Goal: Task Accomplishment & Management: Manage account settings

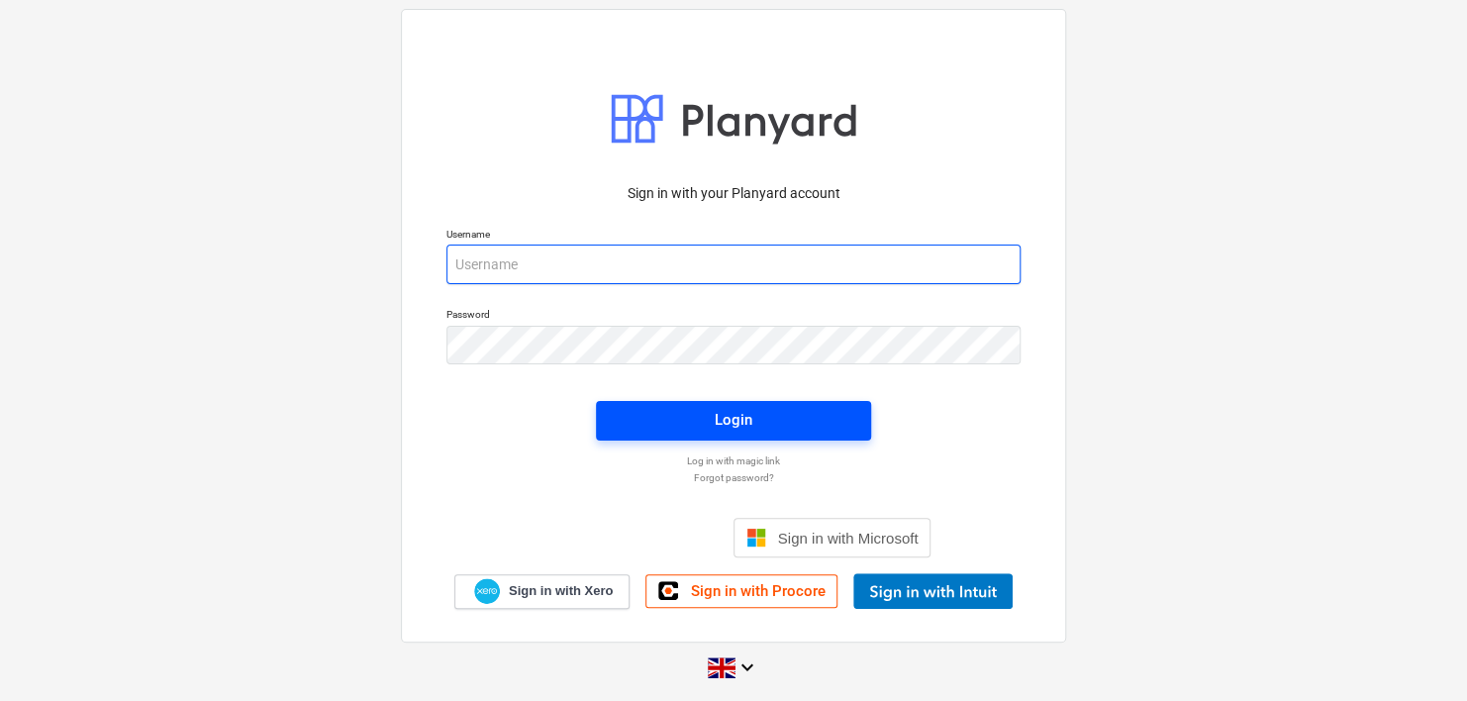
type input "[PERSON_NAME][EMAIL_ADDRESS][DOMAIN_NAME]"
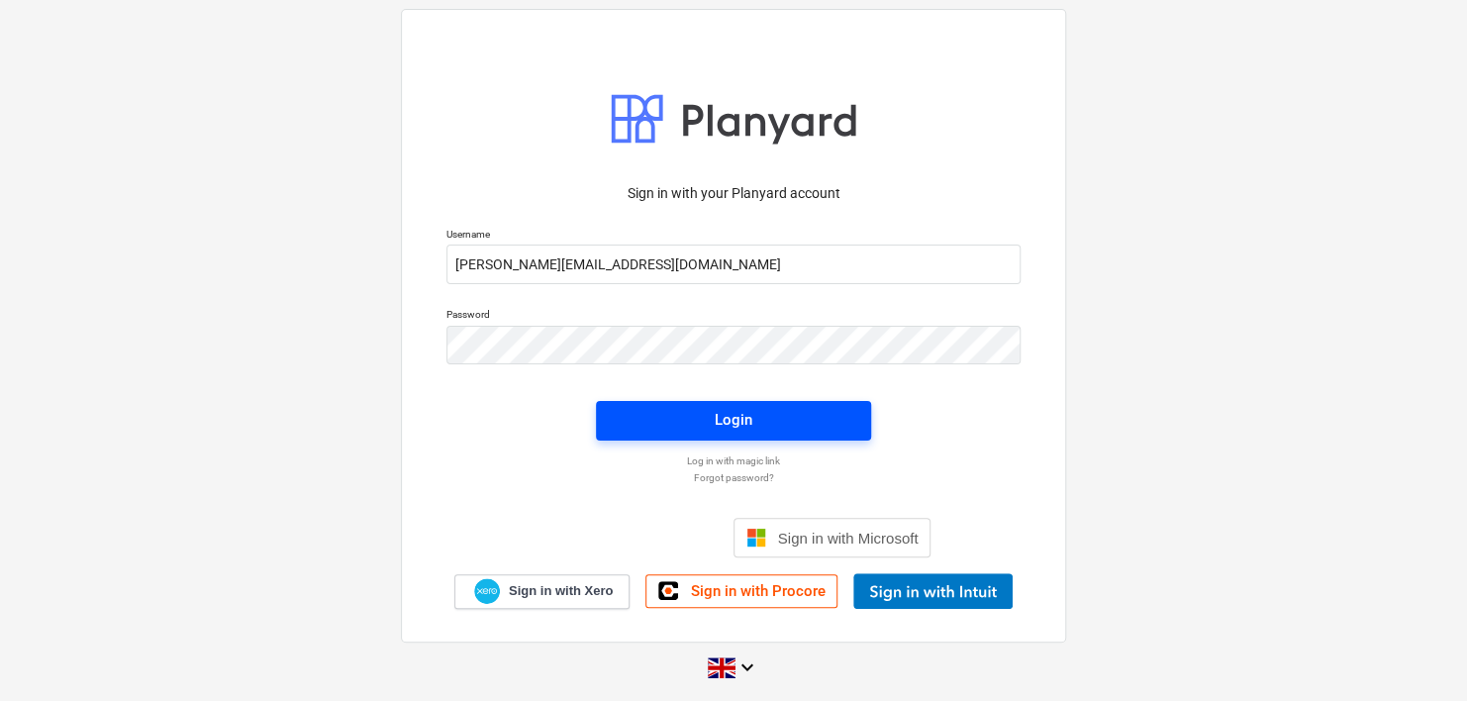
click at [779, 423] on span "Login" at bounding box center [734, 420] width 228 height 26
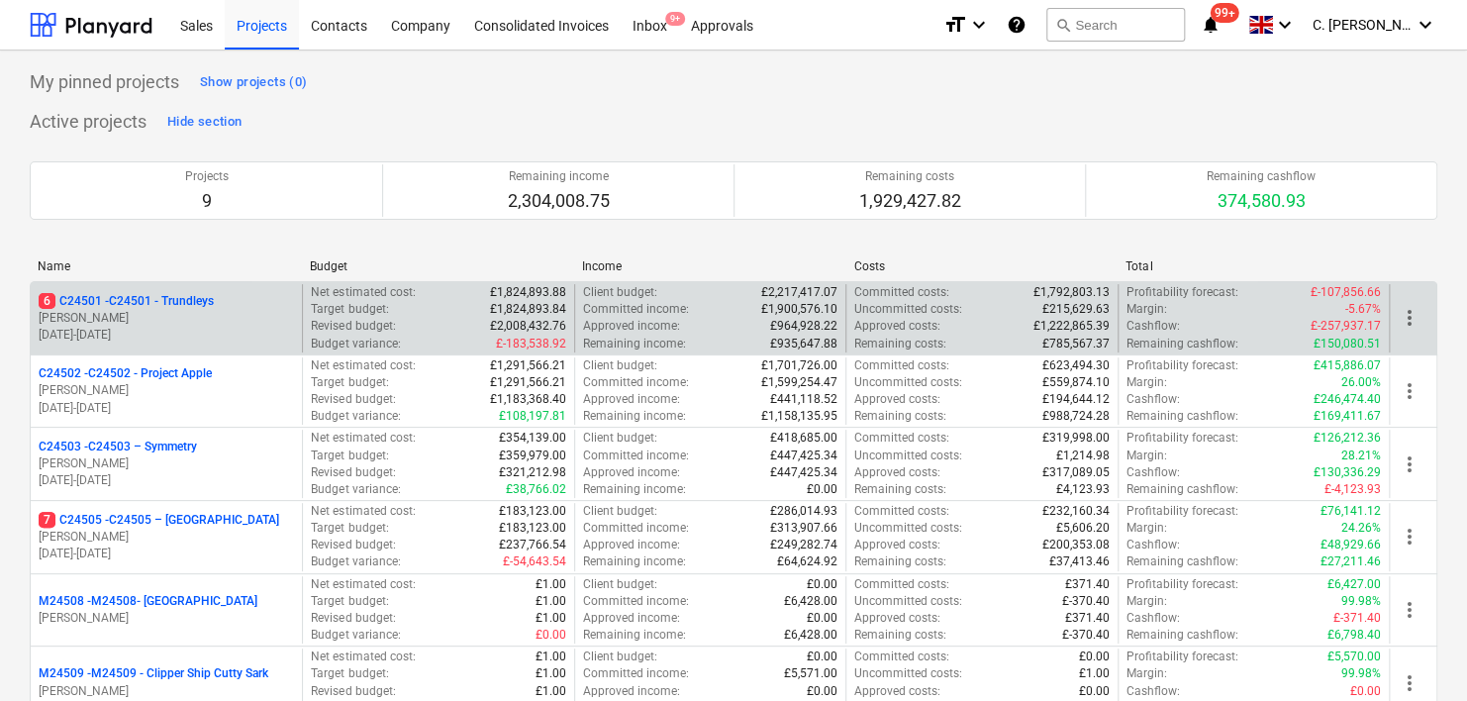
click at [104, 310] on p "[PERSON_NAME]" at bounding box center [166, 318] width 255 height 17
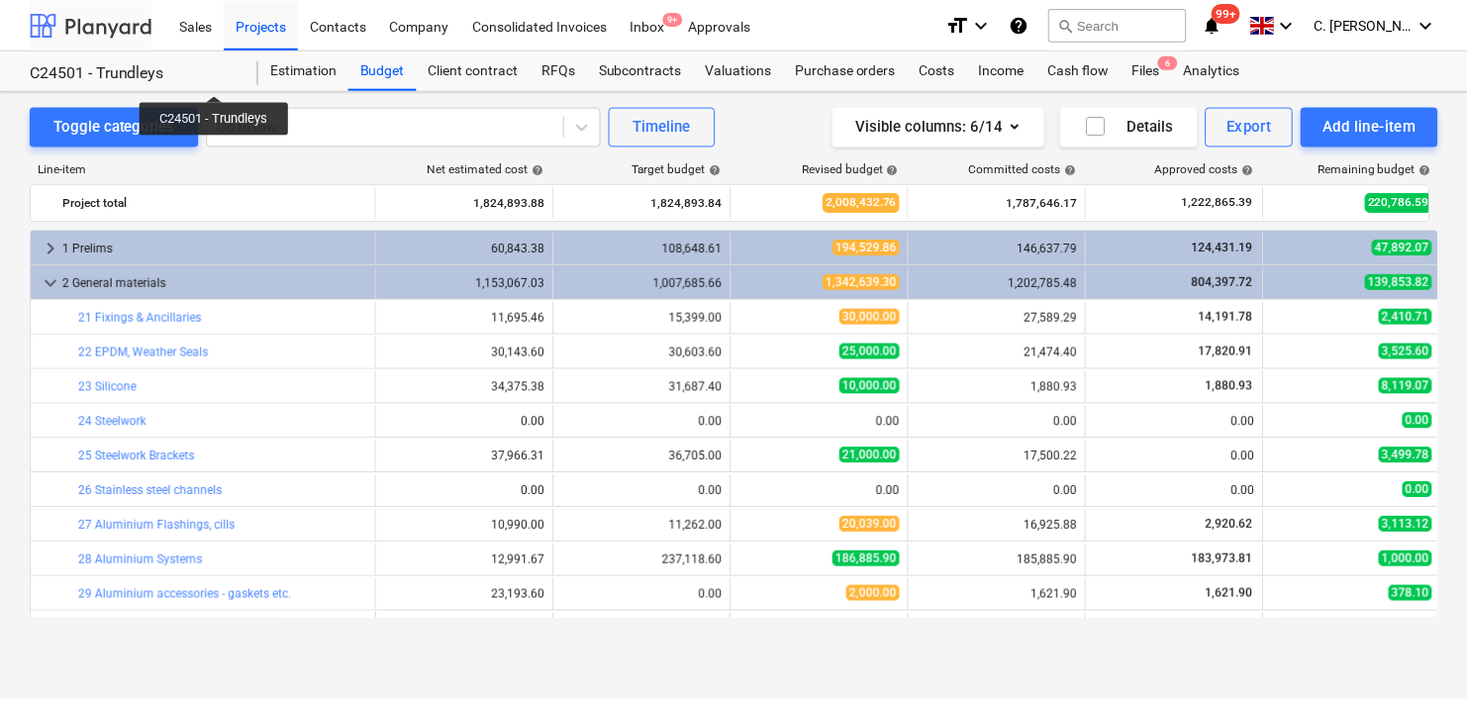
scroll to position [220, 0]
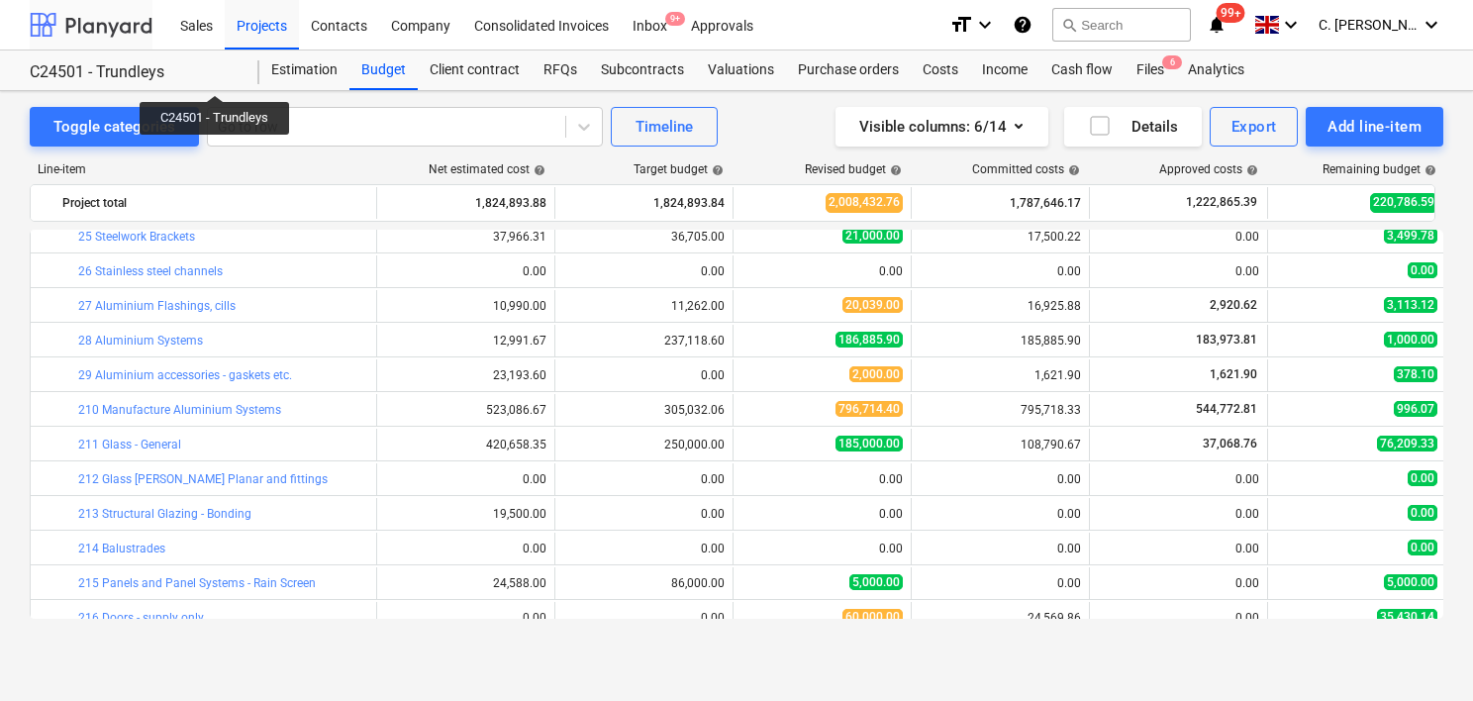
click at [84, 28] on div at bounding box center [91, 24] width 123 height 49
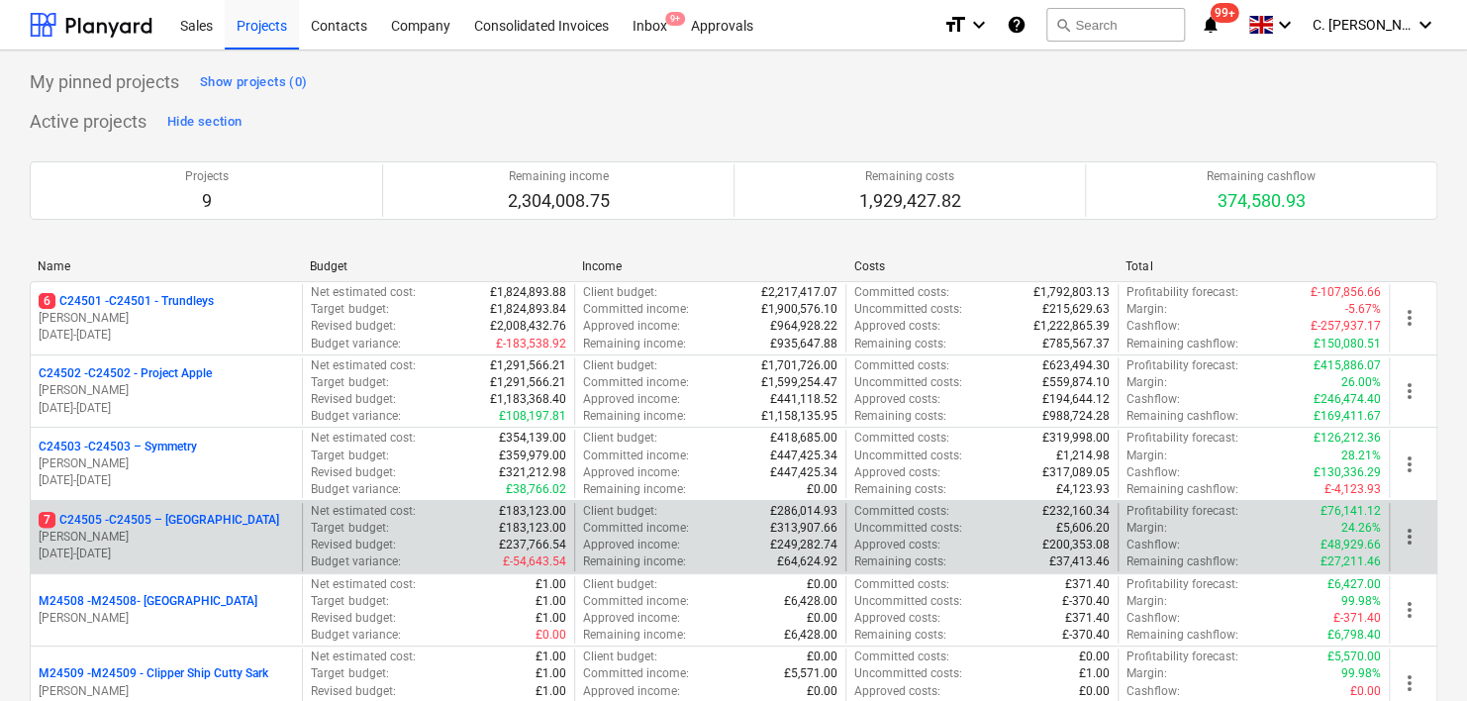
click at [102, 538] on p "[PERSON_NAME]" at bounding box center [166, 536] width 255 height 17
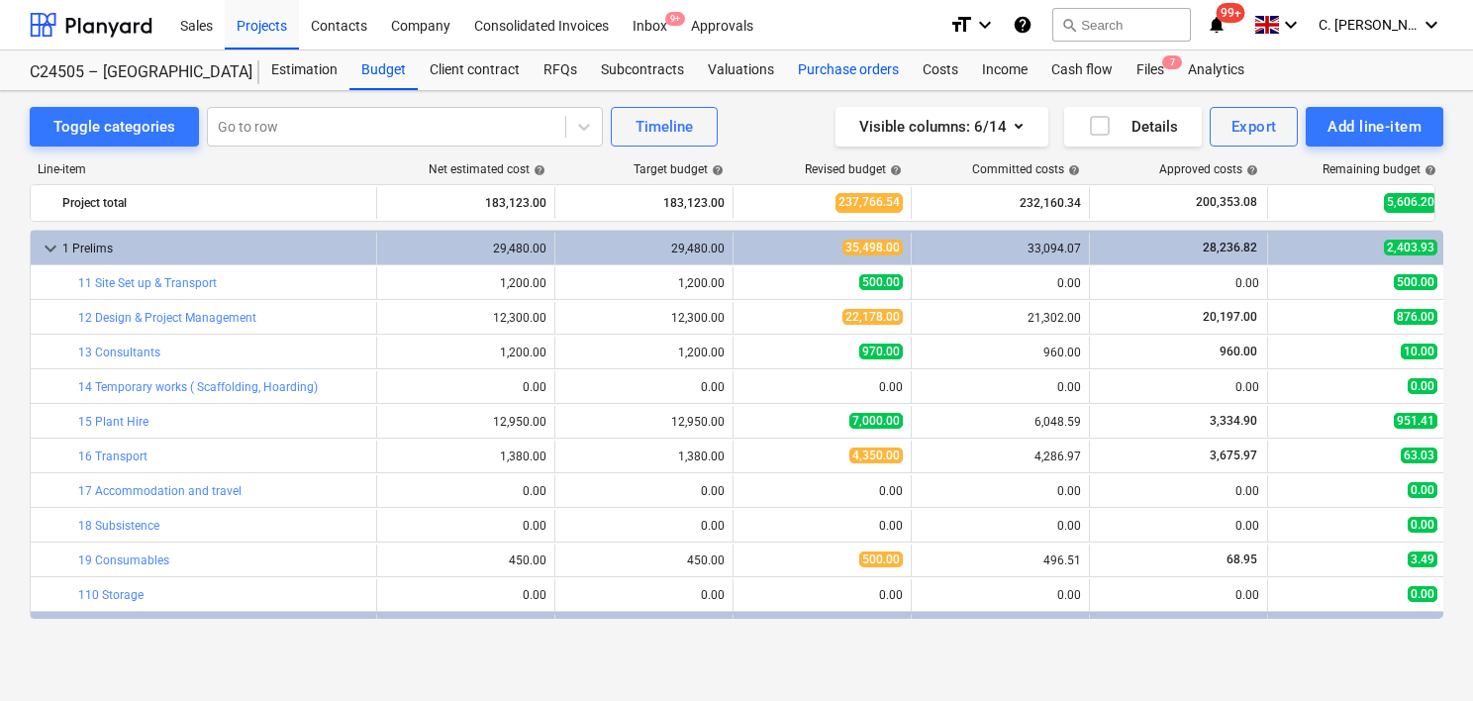
click at [824, 65] on div "Purchase orders" at bounding box center [848, 70] width 125 height 40
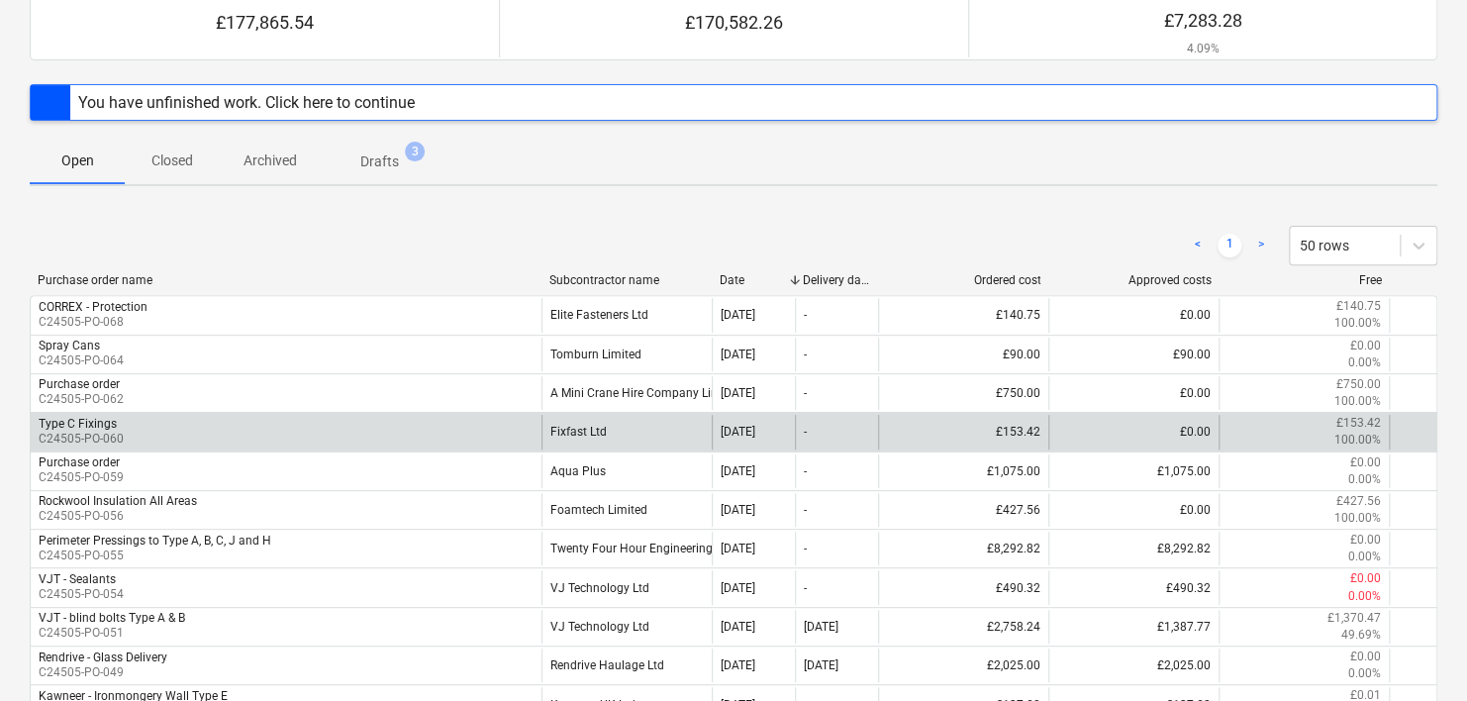
scroll to position [297, 0]
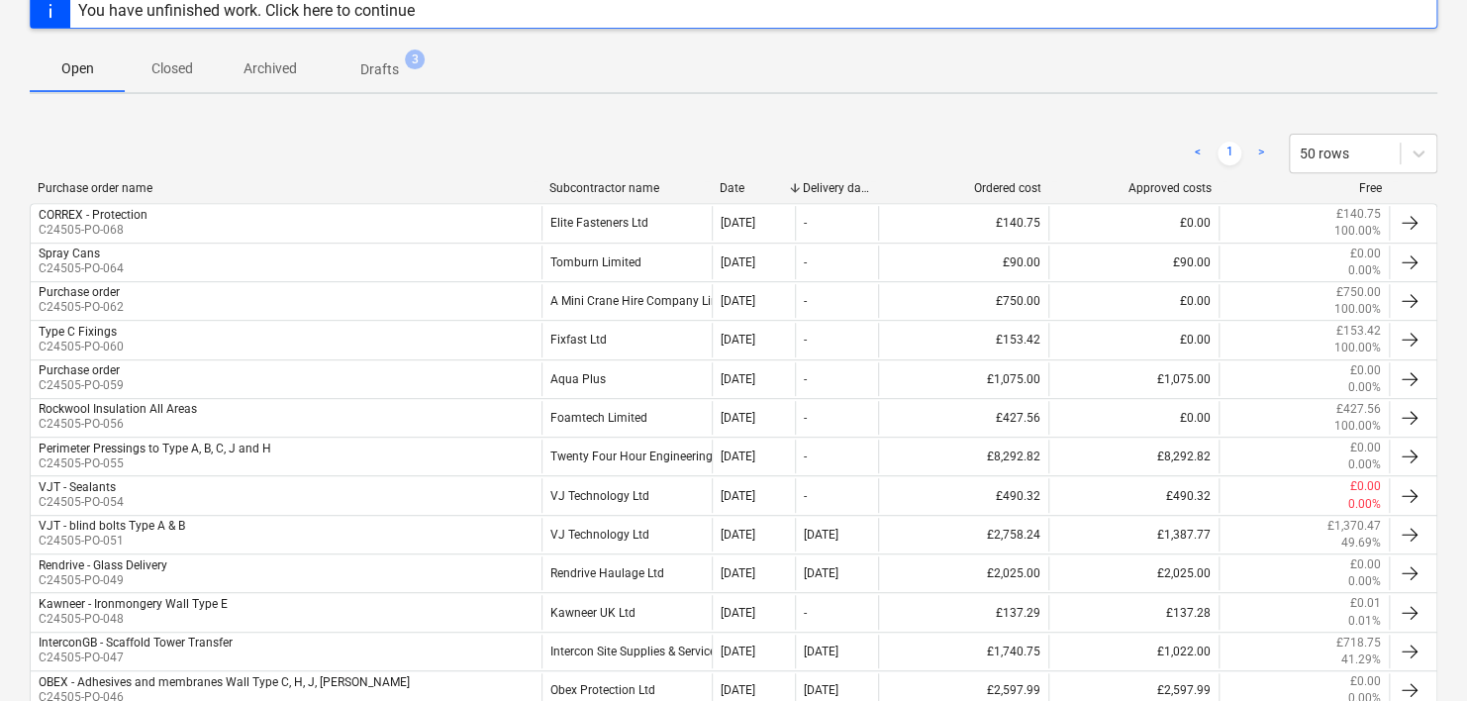
click at [586, 181] on div "Subcontractor name" at bounding box center [626, 188] width 154 height 14
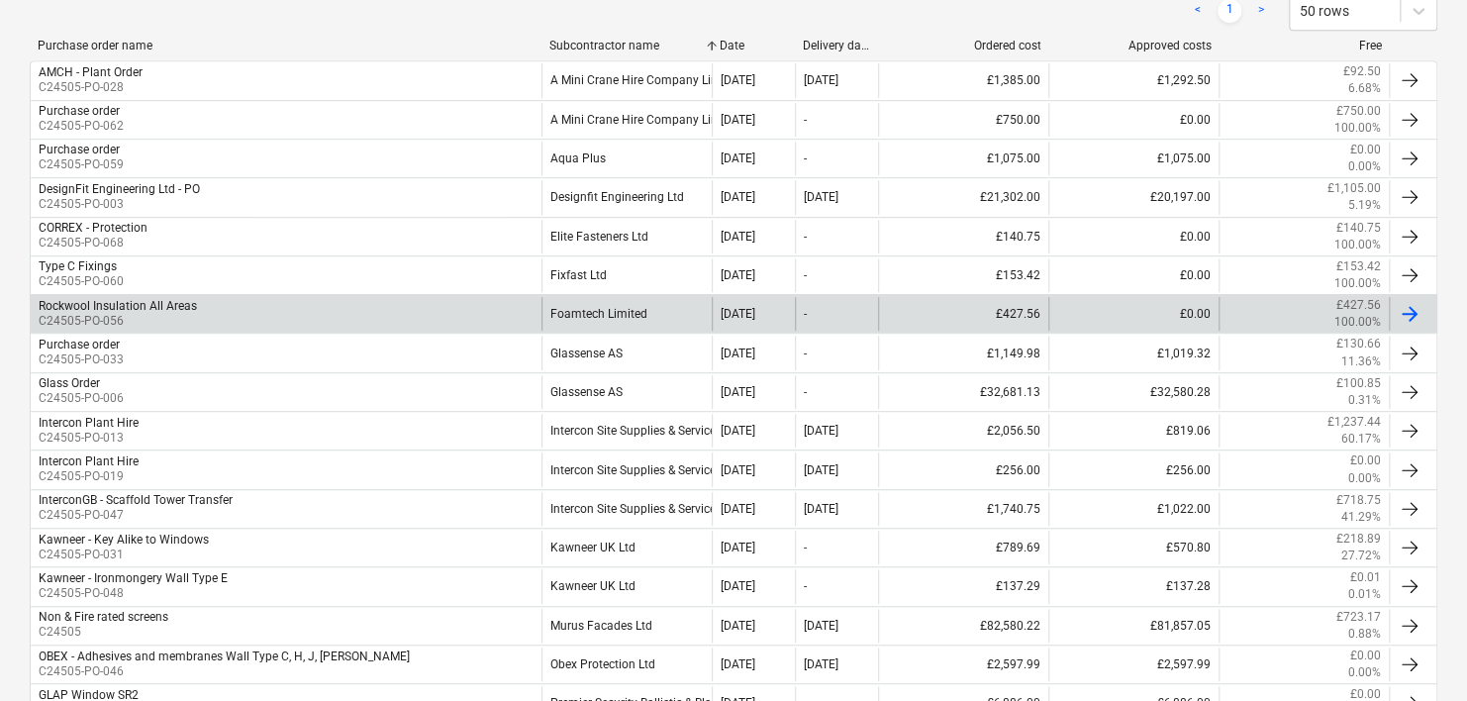
scroll to position [495, 0]
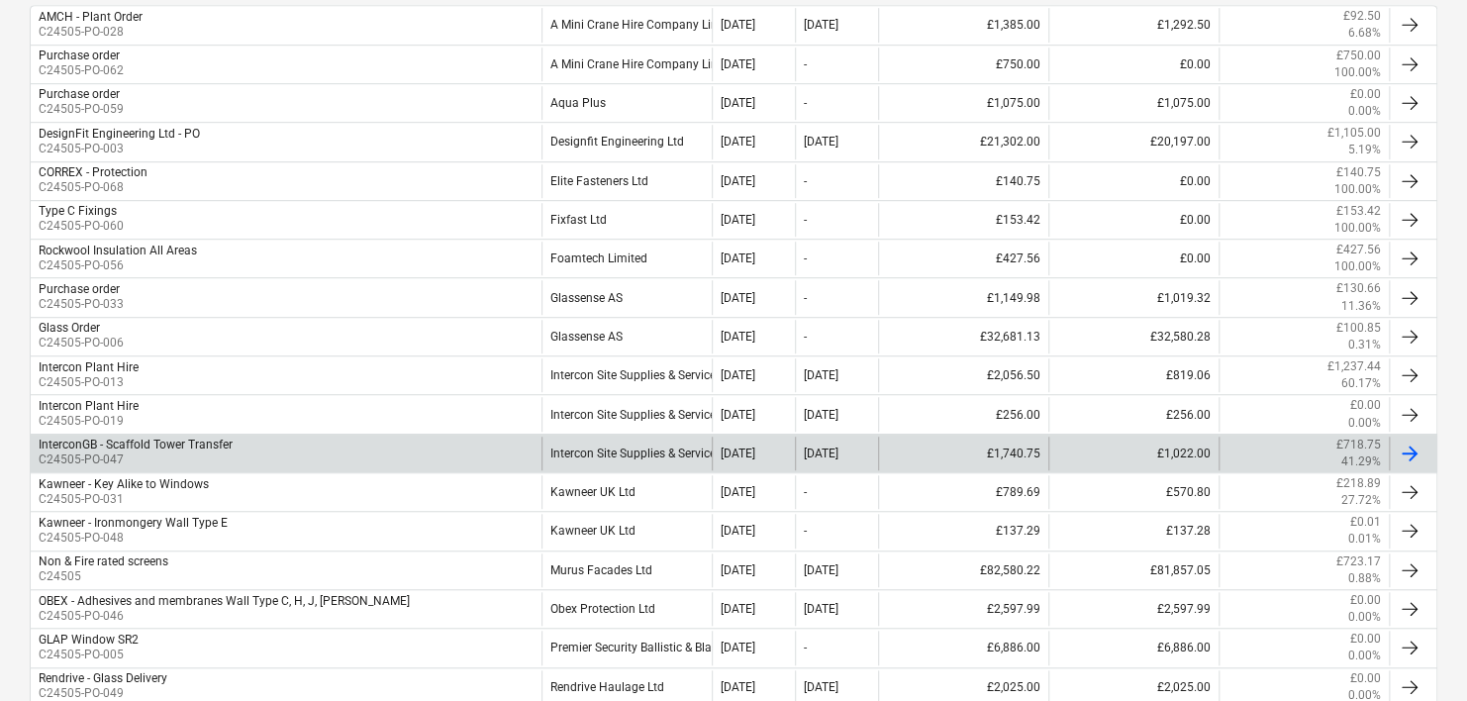
click at [602, 459] on div "Intercon Site Supplies & Service Ltd" at bounding box center [626, 453] width 170 height 34
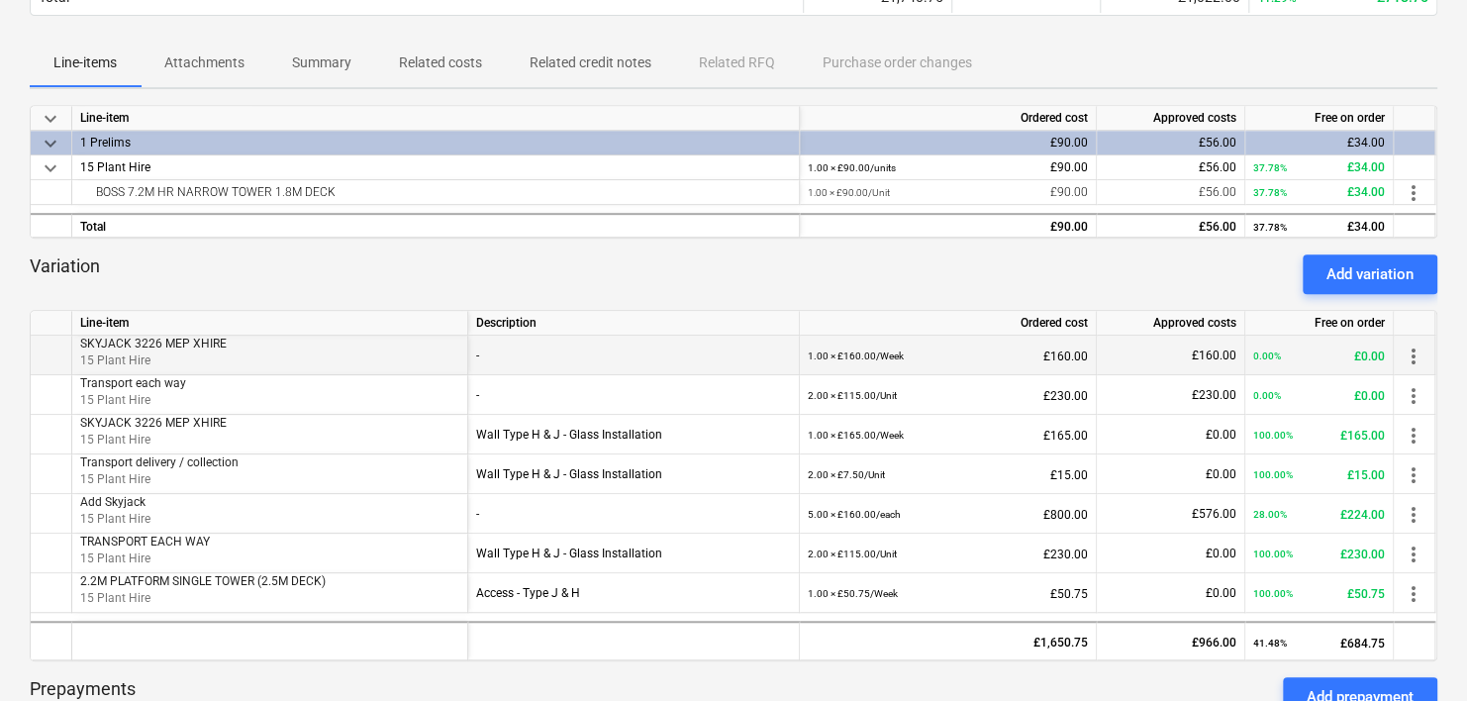
scroll to position [396, 0]
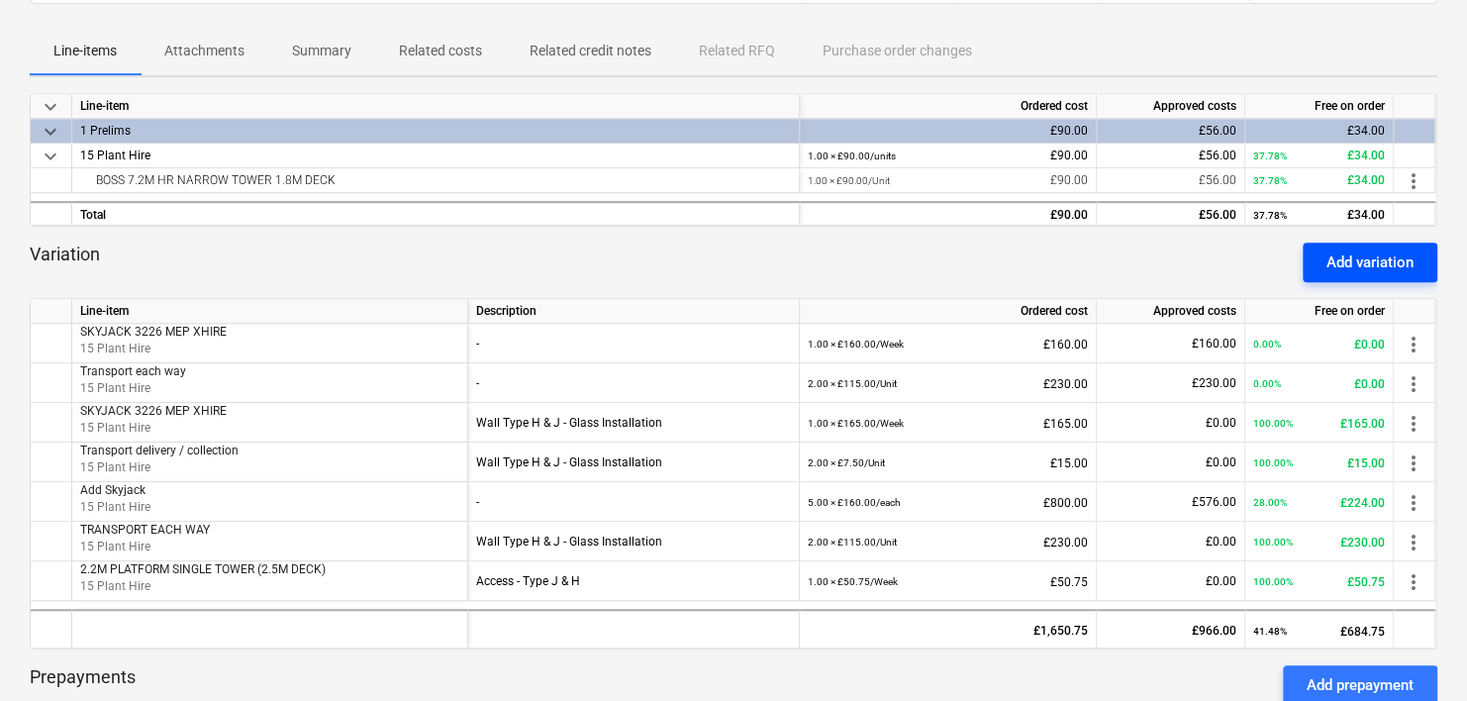
click at [1366, 261] on div "Add variation" at bounding box center [1369, 262] width 87 height 26
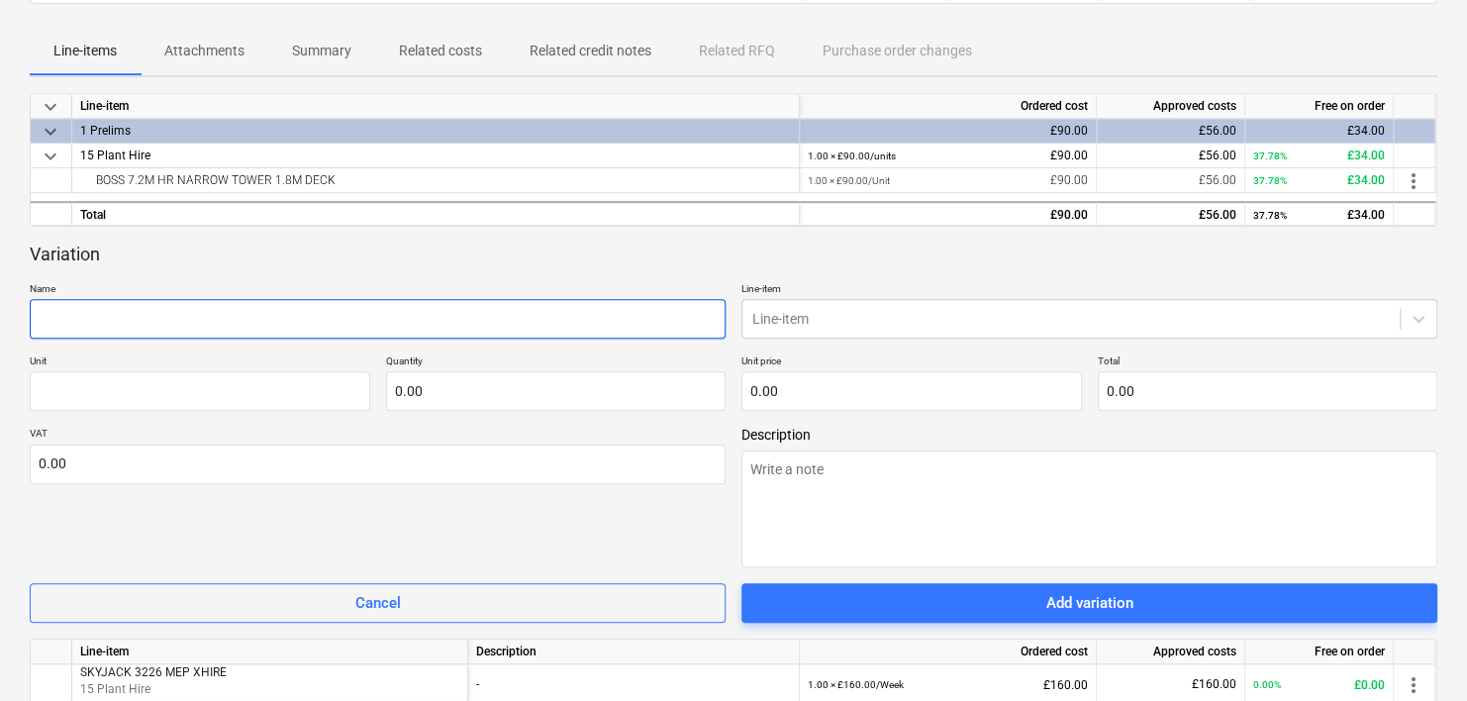
click at [206, 326] on input "text" at bounding box center [378, 319] width 696 height 40
paste input "10M (32FT) W/H N ELECTRIC SCISSOR"
type textarea "x"
type input "10M (32FT) W/H N ELECTRIC SCISSOR"
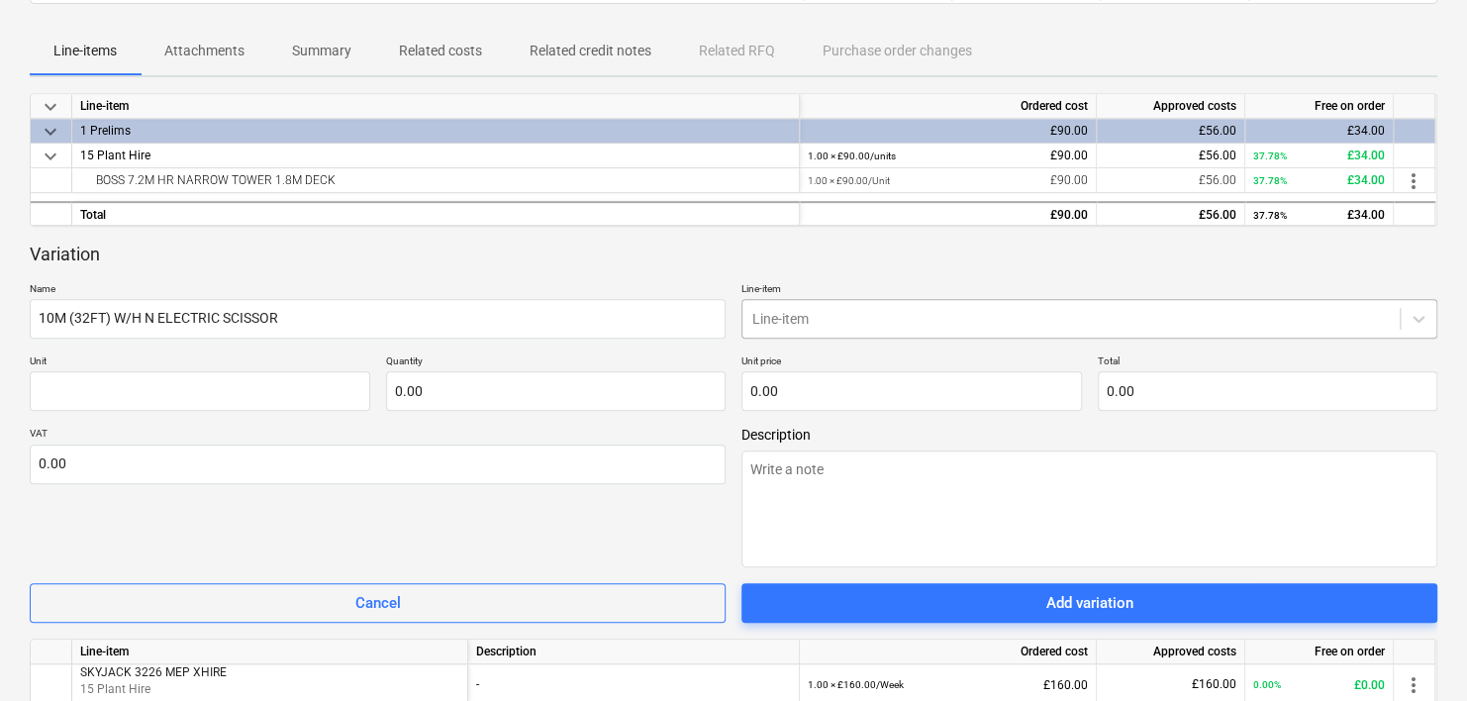
click at [805, 327] on div at bounding box center [1070, 319] width 637 height 20
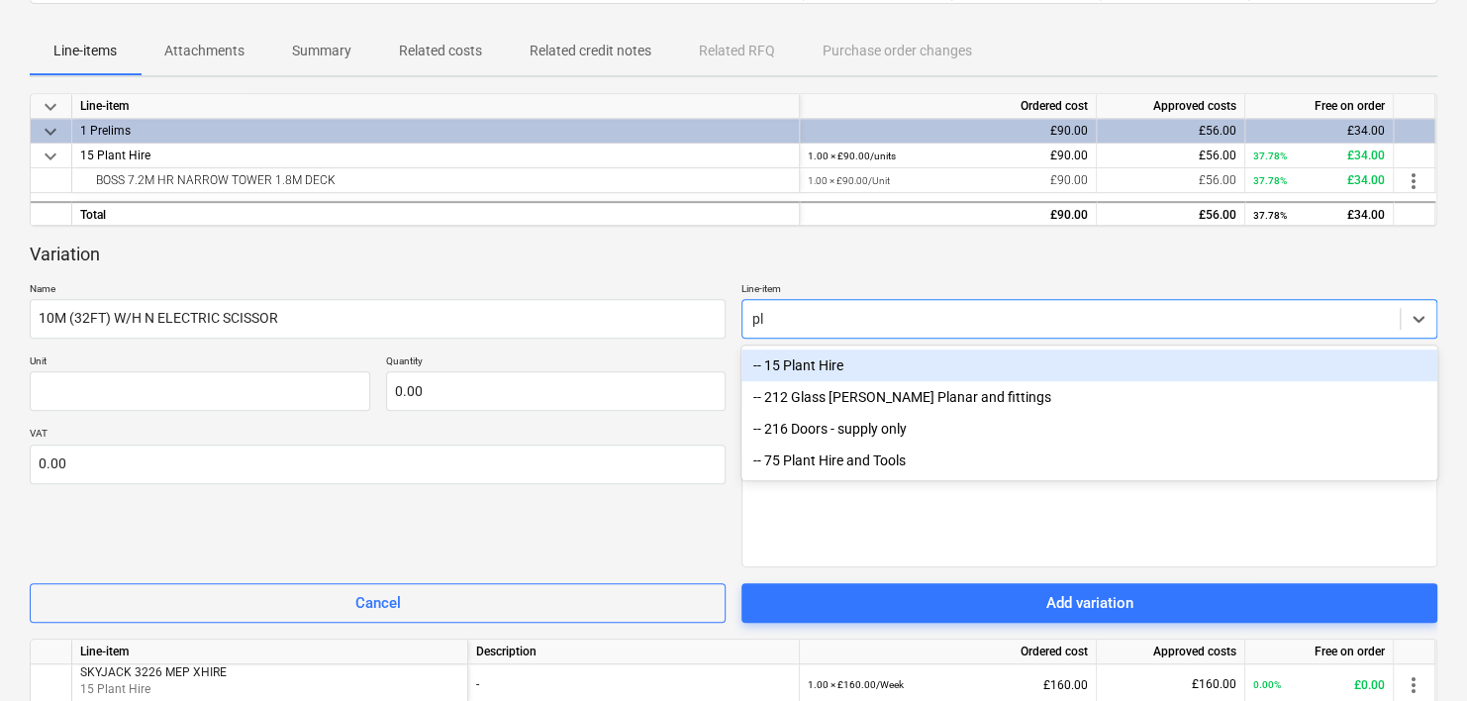
type input "pla"
click at [796, 373] on div "-- 15 Plant Hire" at bounding box center [1089, 365] width 696 height 32
type textarea "x"
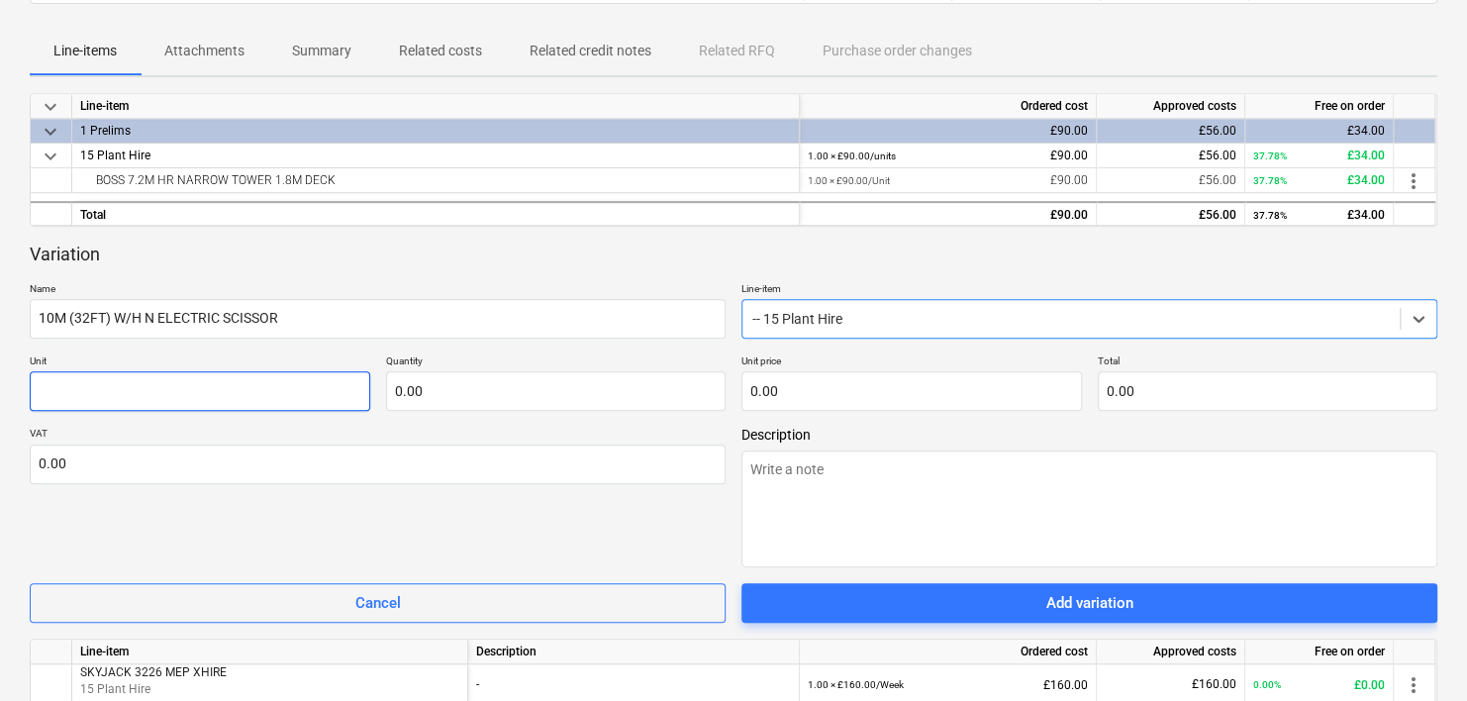
click at [198, 393] on input "text" at bounding box center [200, 391] width 340 height 40
type textarea "x"
type input "U"
type textarea "x"
type input "Un"
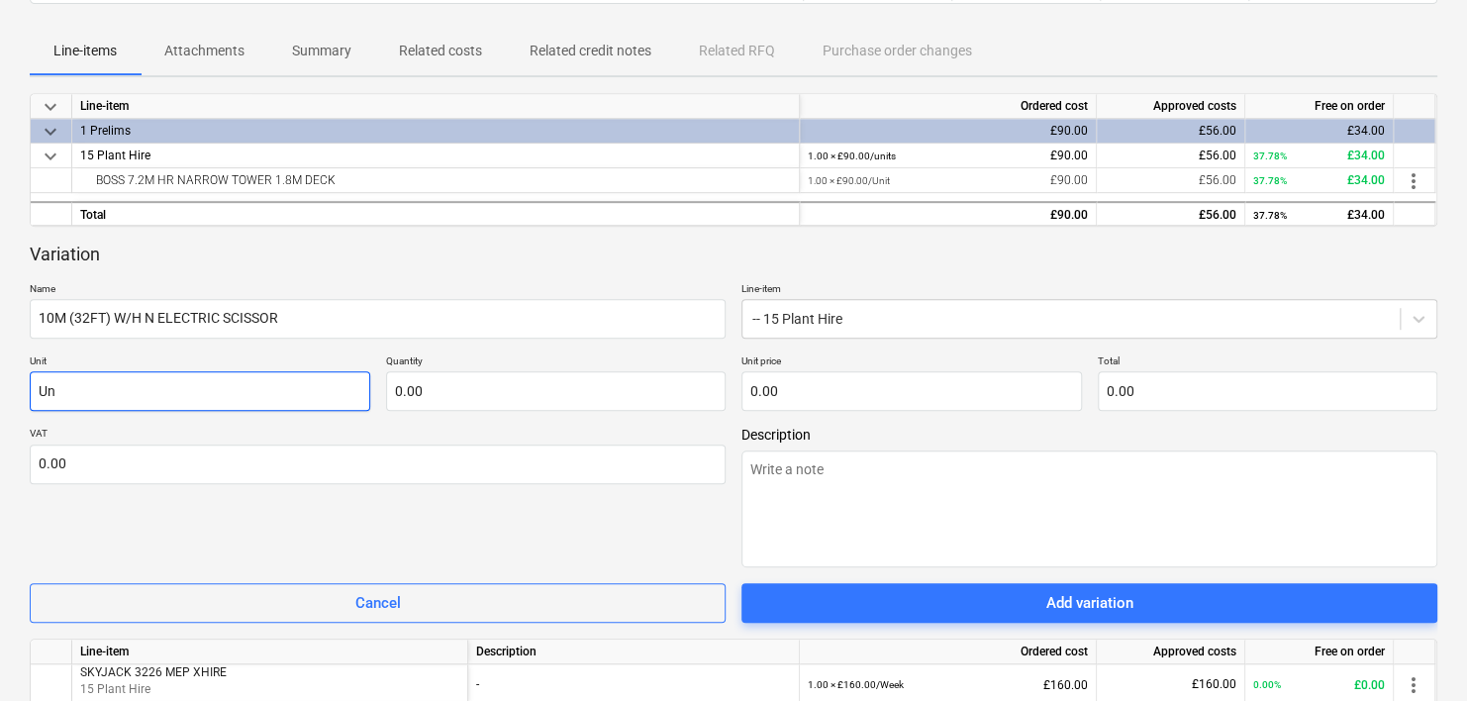
type textarea "x"
type input "Uni"
type textarea "x"
type input "Unit"
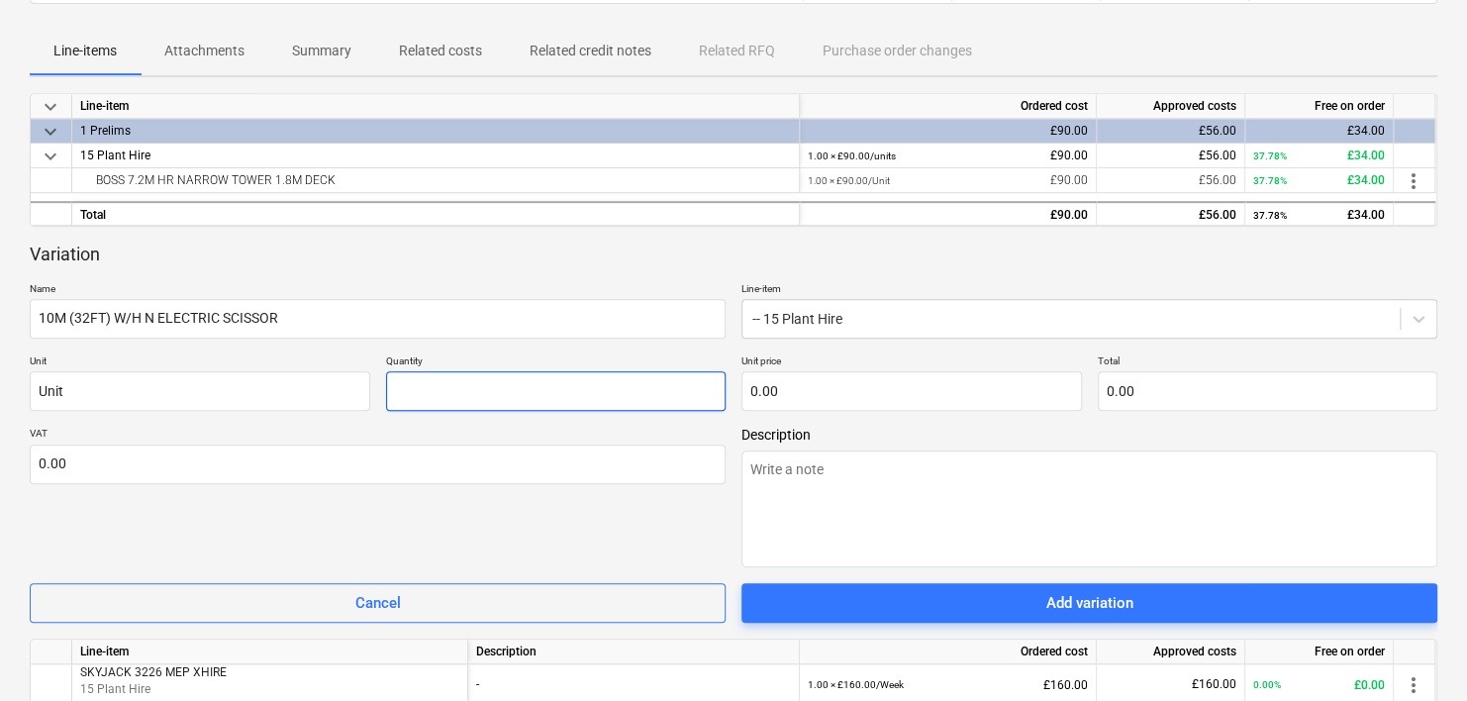
click at [461, 388] on input "text" at bounding box center [556, 391] width 340 height 40
type textarea "x"
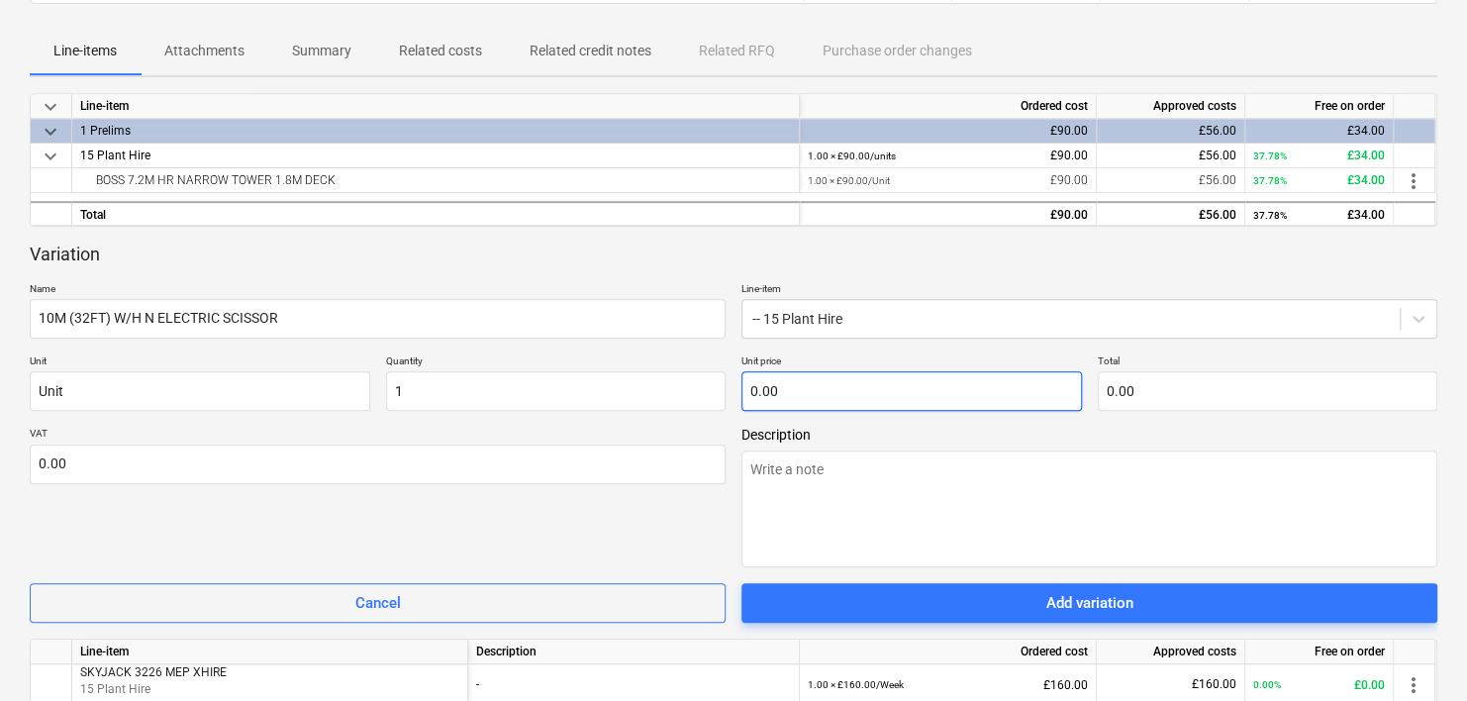
type input "1.00"
click at [791, 398] on input "text" at bounding box center [911, 391] width 340 height 40
click at [790, 389] on input "text" at bounding box center [911, 391] width 340 height 40
click at [791, 394] on input "text" at bounding box center [911, 391] width 340 height 40
type textarea "x"
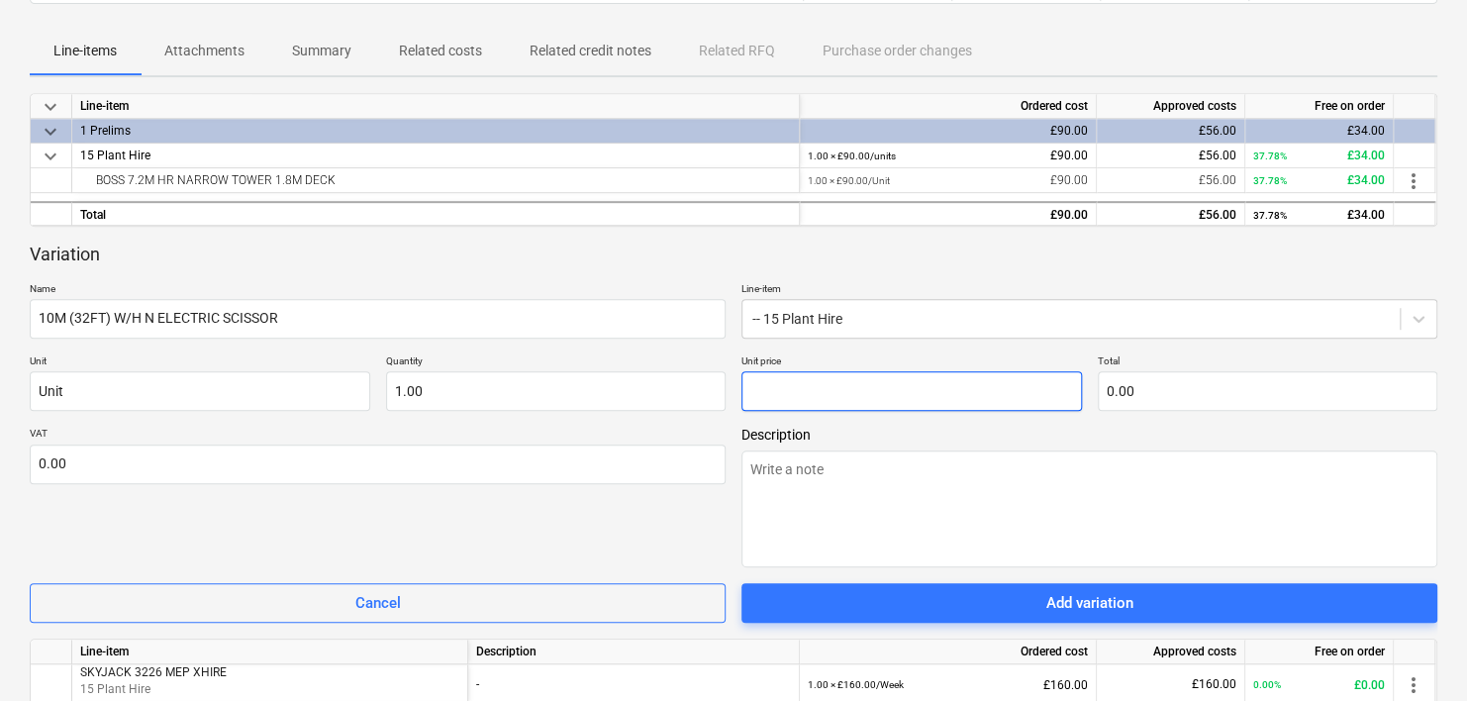
type input "1"
type input "1.00"
type textarea "x"
type input "16"
type input "16.00"
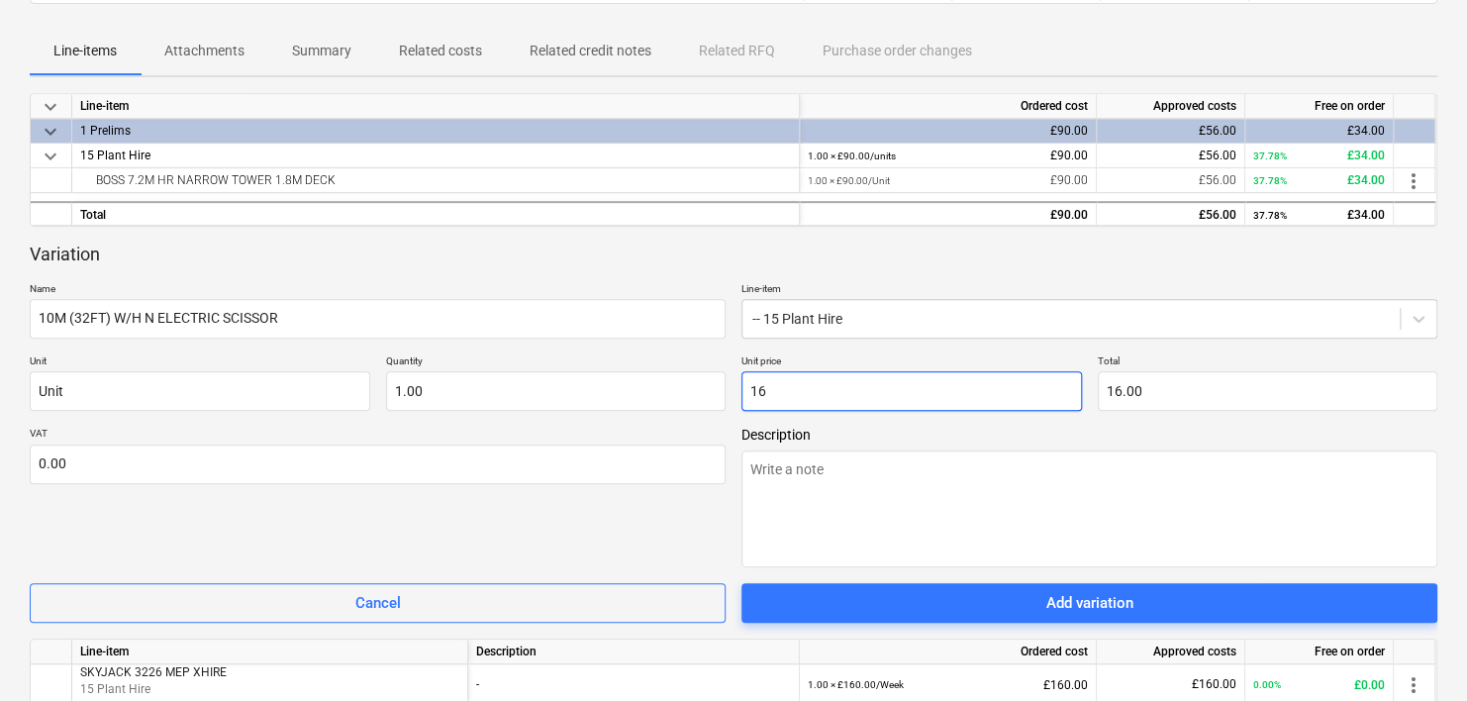
type textarea "x"
type input "160"
type input "160.00"
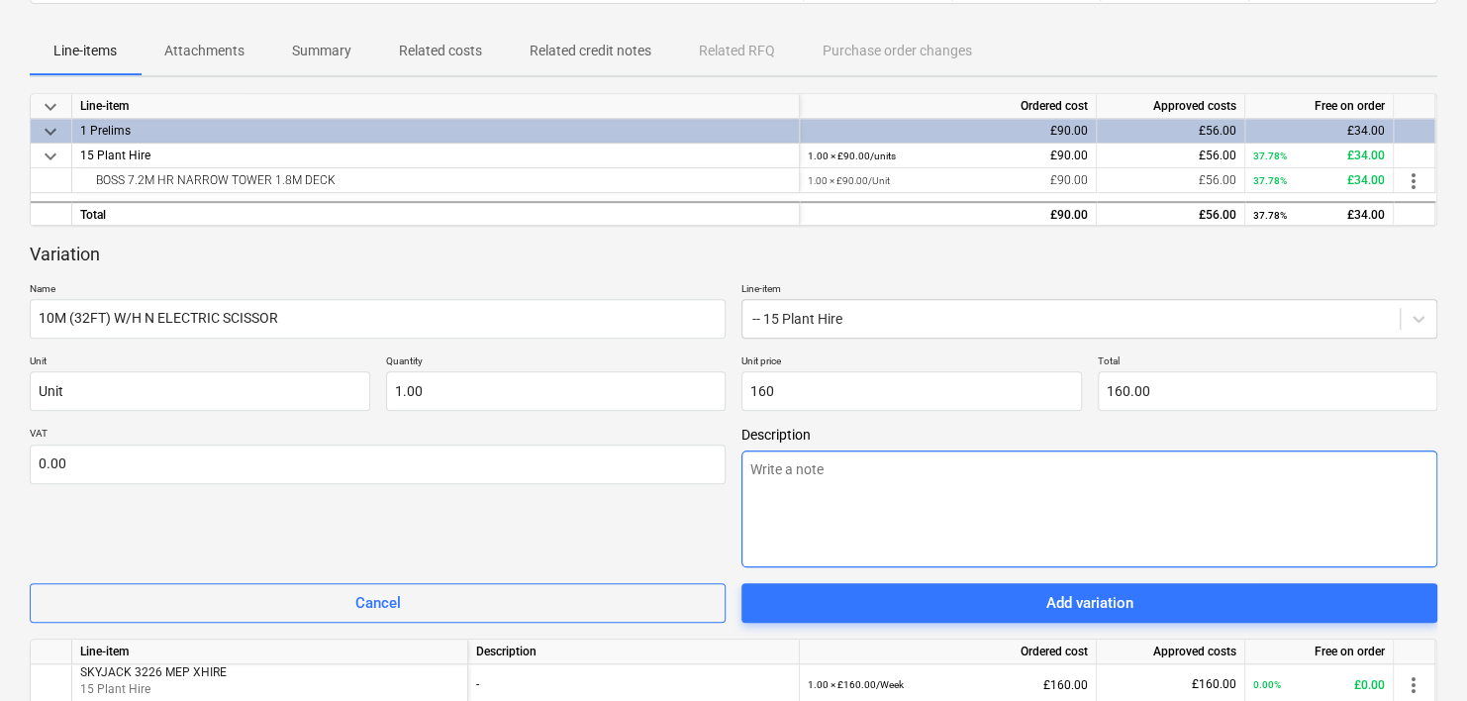
type input "160.00"
click at [758, 496] on textarea at bounding box center [1089, 508] width 696 height 117
click at [785, 479] on textarea at bounding box center [1089, 508] width 696 height 117
type textarea "x"
type textarea "T"
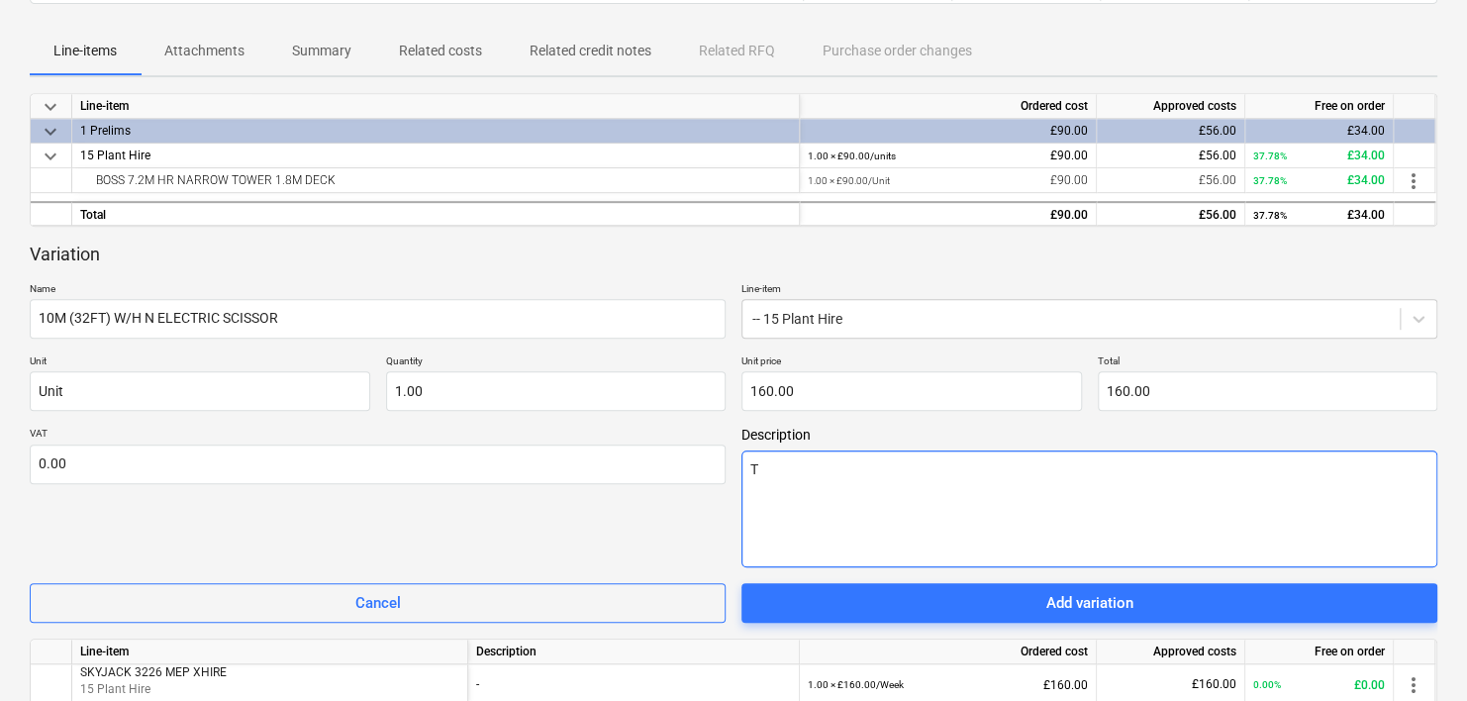
type textarea "x"
type textarea "[PERSON_NAME]"
type textarea "x"
type textarea "Type"
type textarea "x"
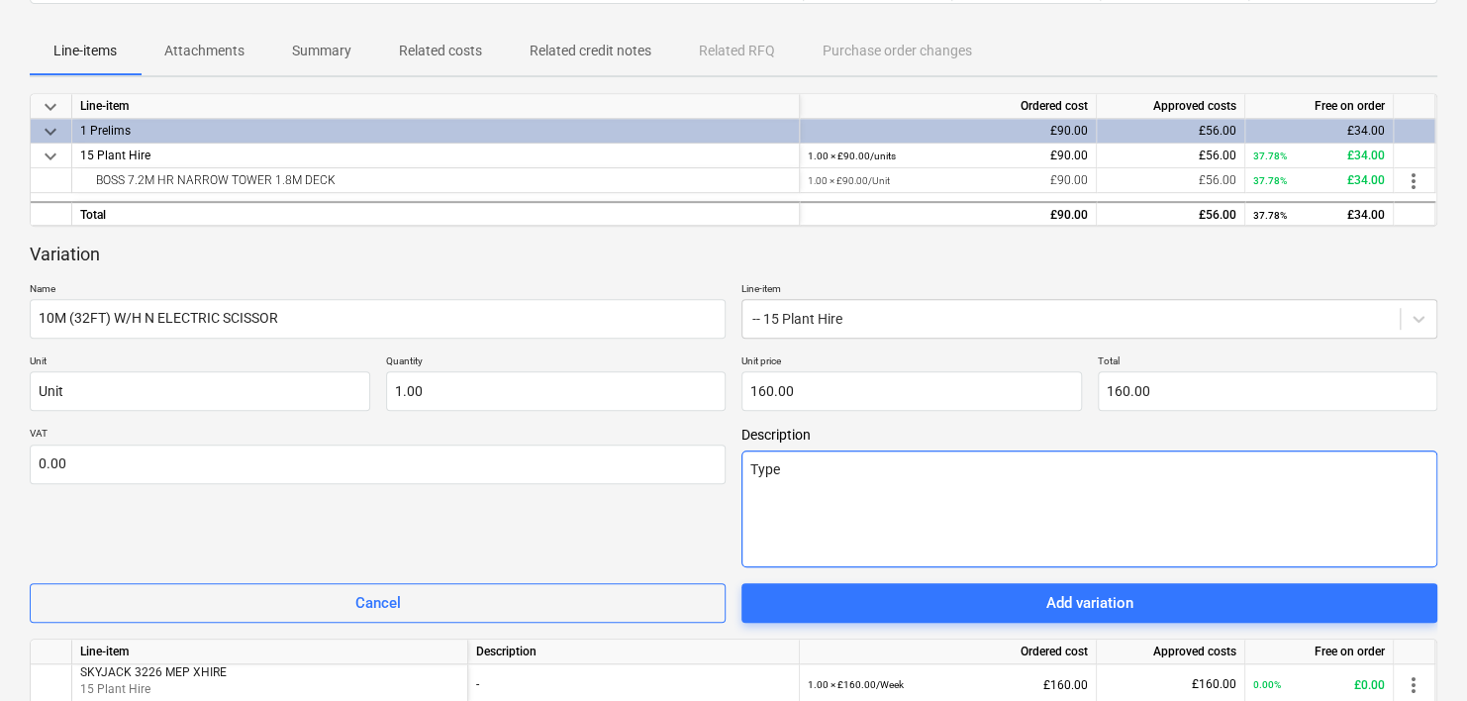
type textarea "Type"
type textarea "x"
type textarea "Type J"
type textarea "x"
type textarea "Type J a"
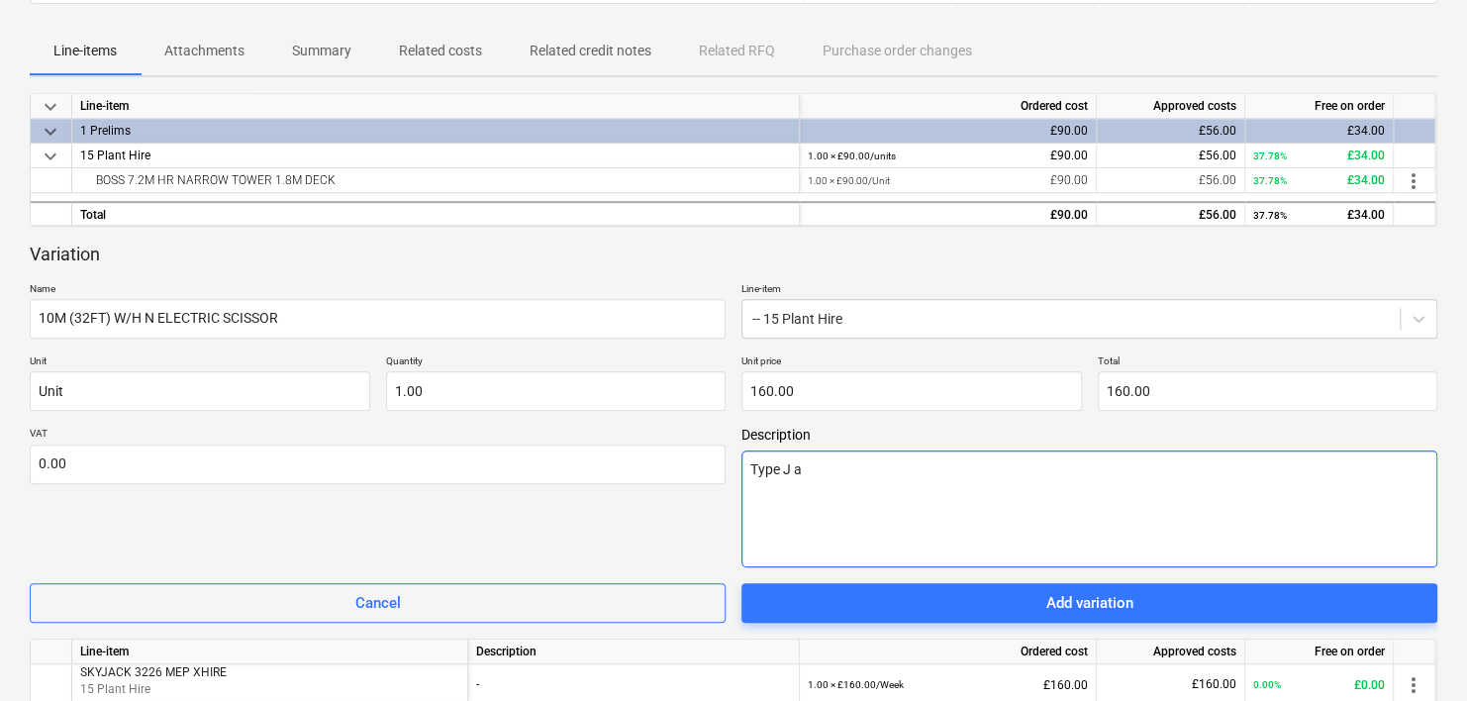
type textarea "x"
type textarea "Type J an"
type textarea "x"
type textarea "Type J and"
type textarea "x"
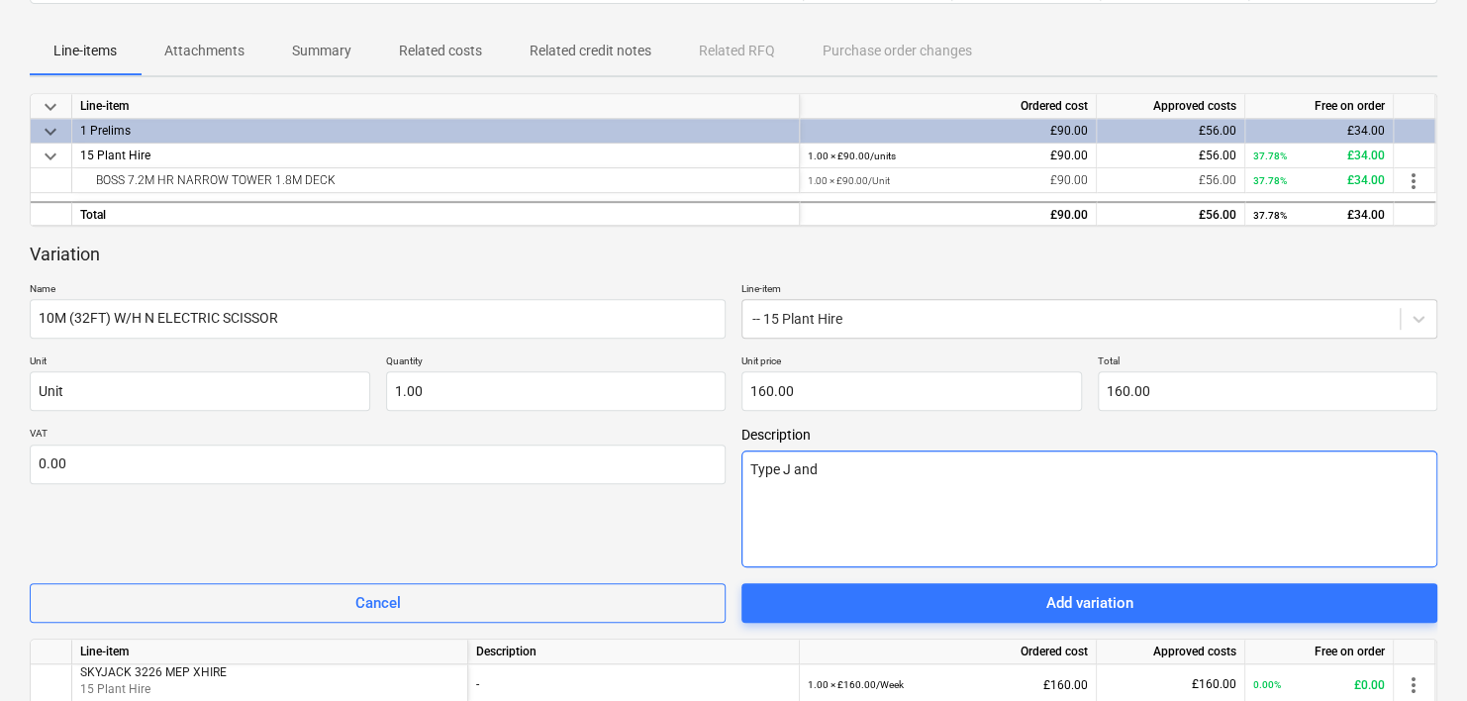
type textarea "Type J and"
type textarea "x"
type textarea "Type J and H"
type textarea "x"
type textarea "Type J and H"
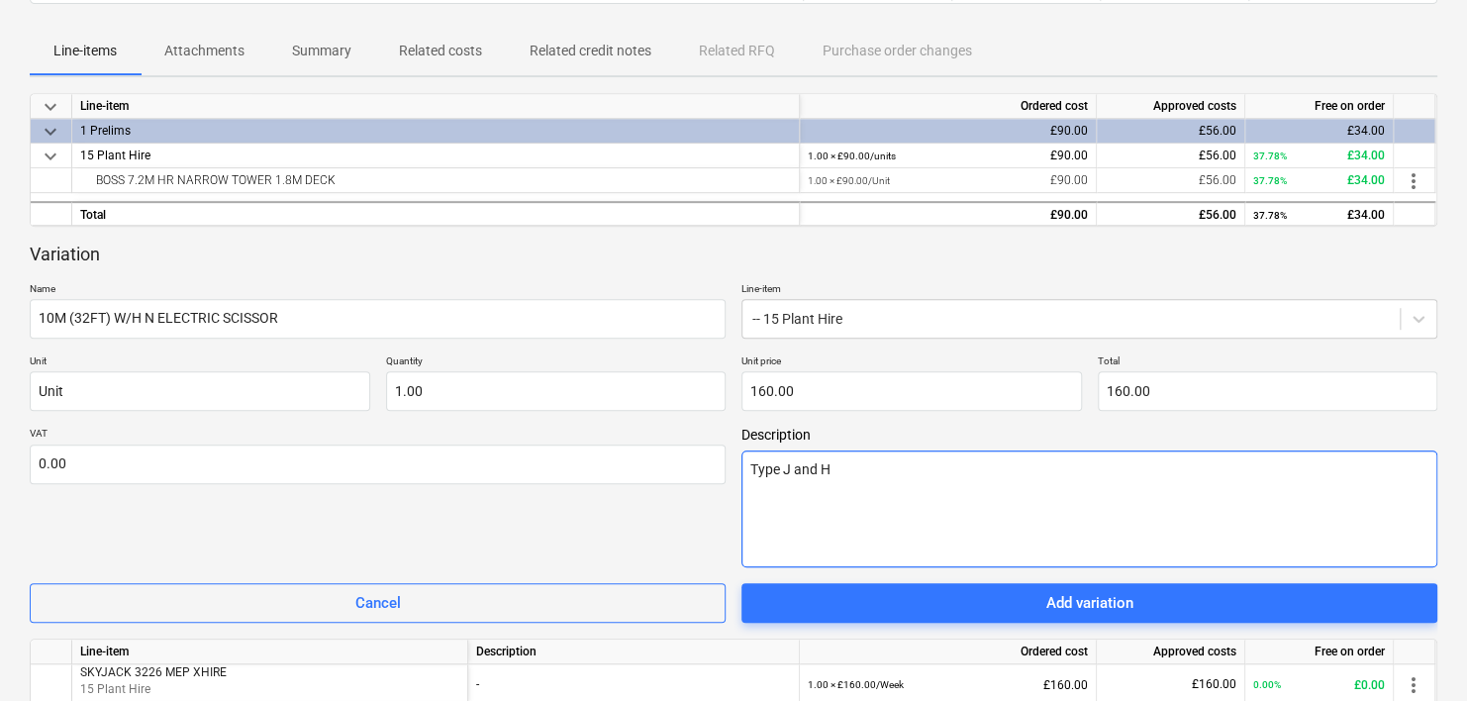
type textarea "x"
type textarea "Type J and H -"
type textarea "x"
type textarea "Type J and H -"
type textarea "x"
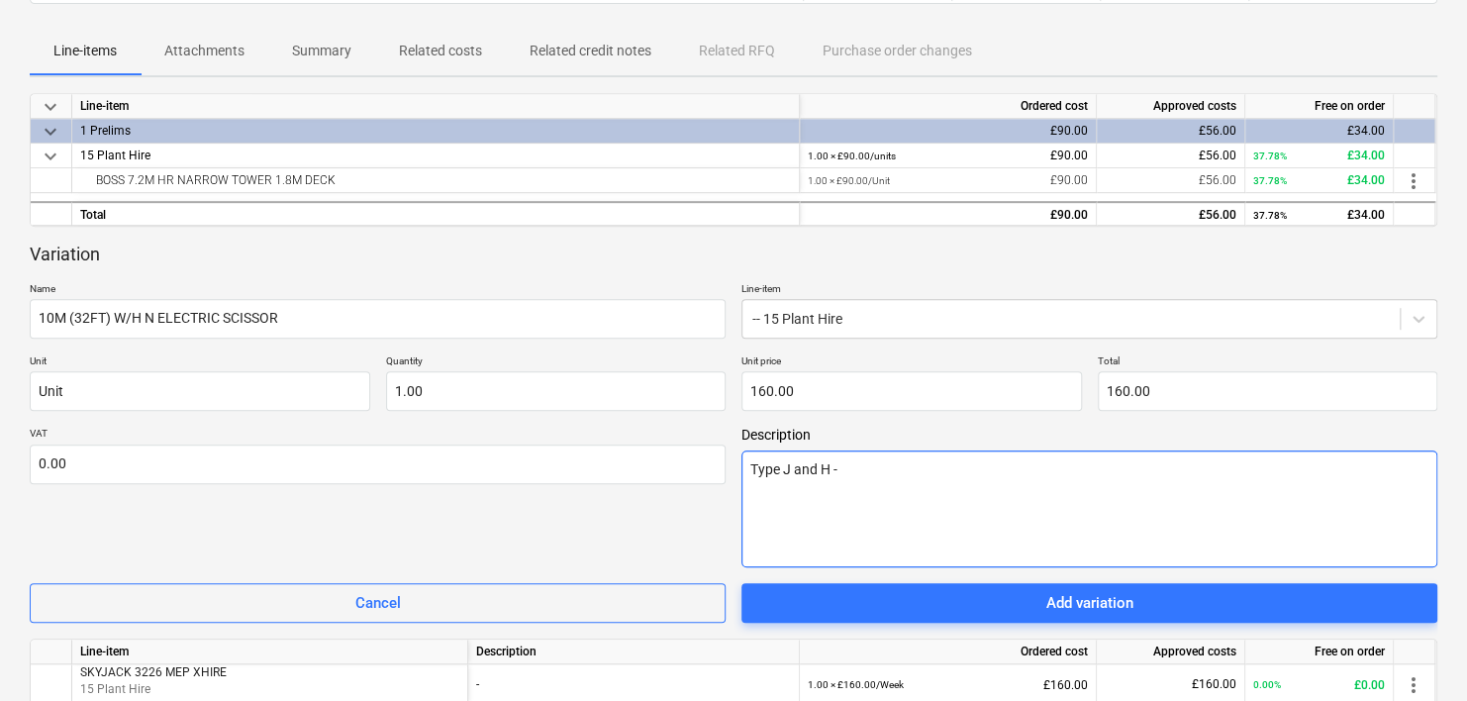
type textarea "Type J and H - c"
type textarea "x"
type textarea "Type J and H - co"
type textarea "x"
type textarea "Type J and H - com"
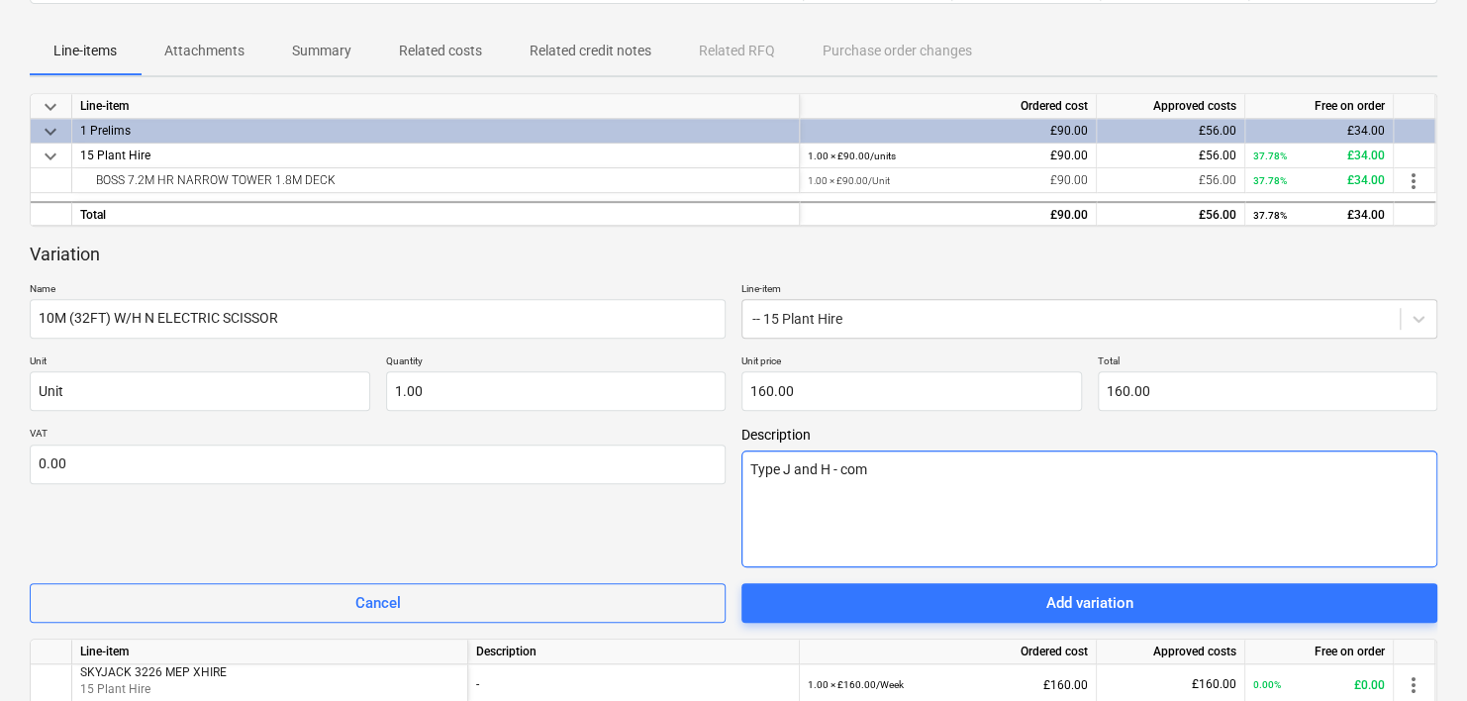
type textarea "x"
type textarea "Type J and H - comp"
type textarea "x"
type textarea "Type J and H - compl"
type textarea "x"
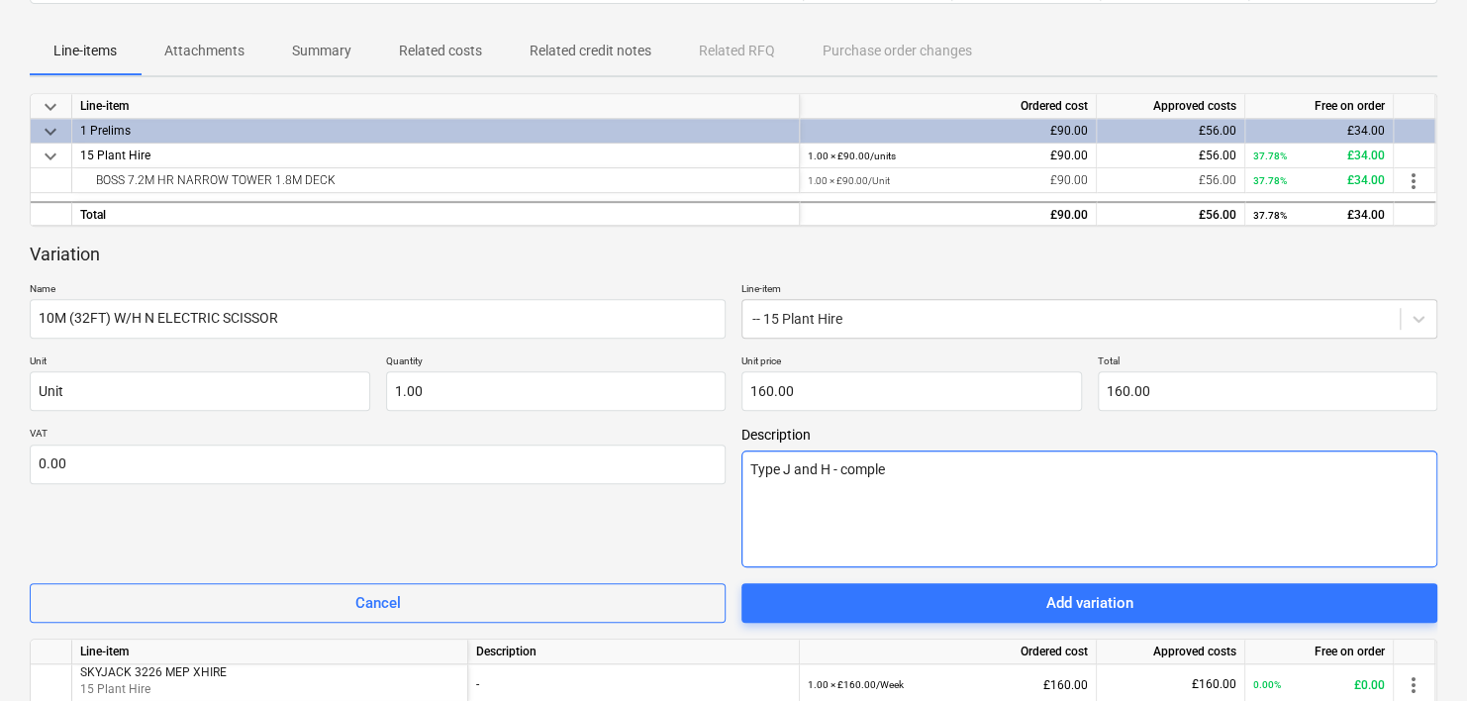
type textarea "Type J and H - complet"
type textarea "x"
type textarea "Type J and H - complete"
type textarea "x"
type textarea "Type J and H - complete i"
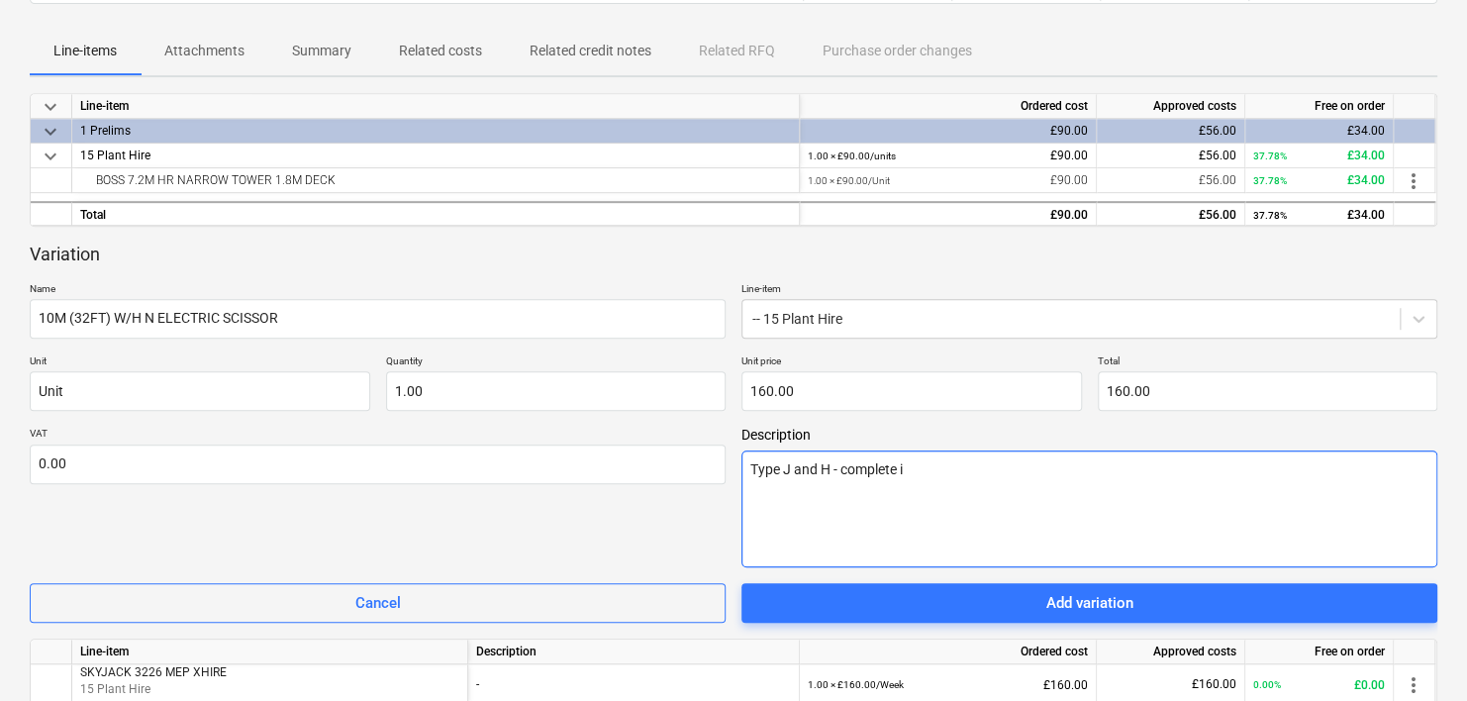
type textarea "x"
type textarea "Type J and H - complete in"
type textarea "x"
type textarea "Type J and H - complete ins"
type textarea "x"
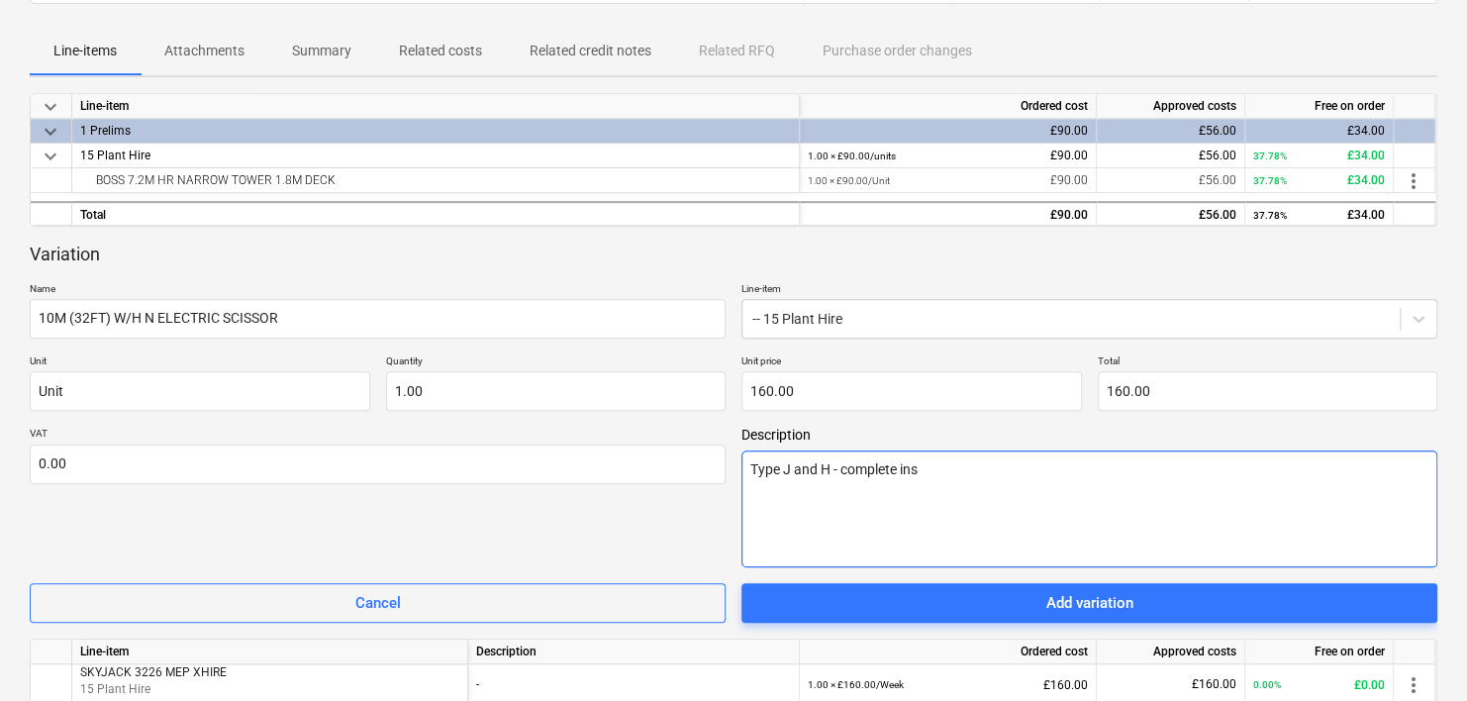
type textarea "Type J and H - complete inst"
type textarea "x"
type textarea "Type J and H - complete insta"
type textarea "x"
type textarea "Type J and H - complete instal"
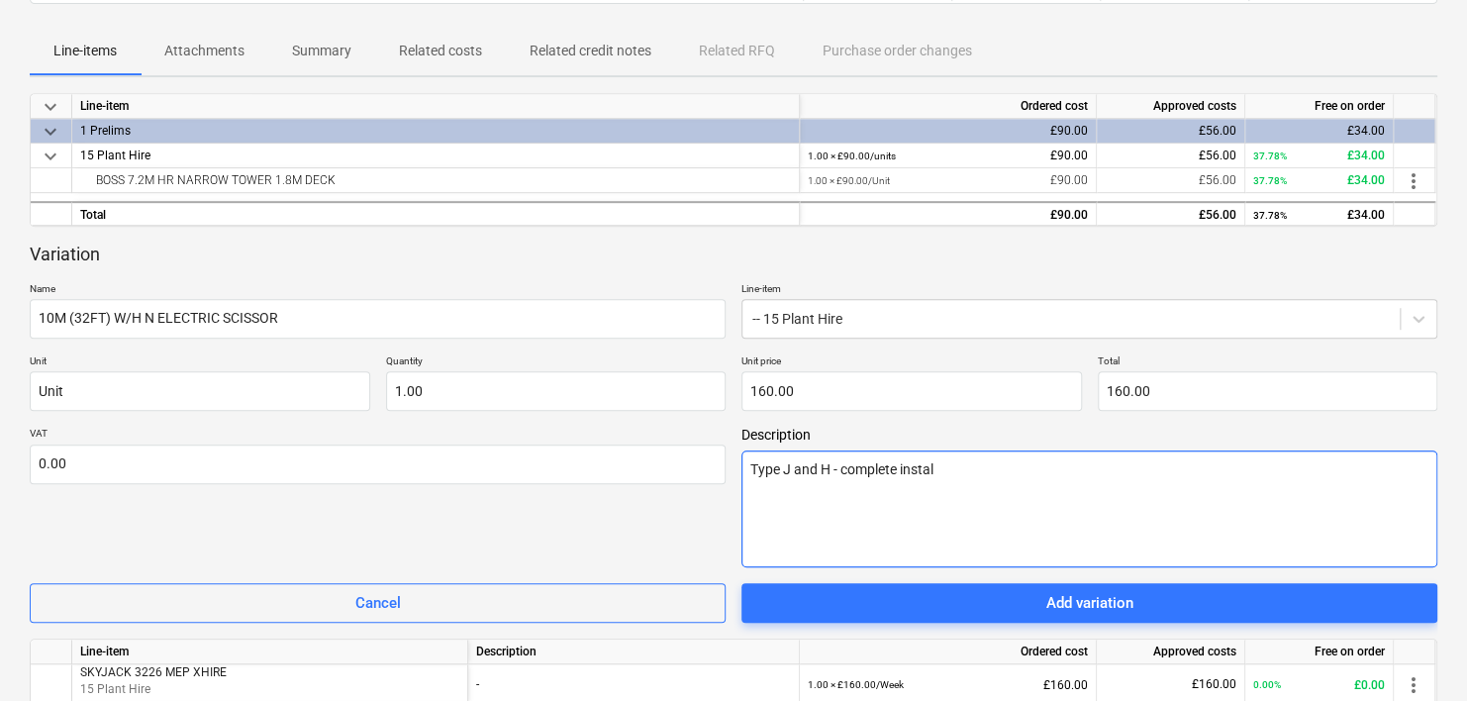
type textarea "x"
type textarea "Type J and H - complete install"
type textarea "x"
type textarea "Type J and H - complete installa"
type textarea "x"
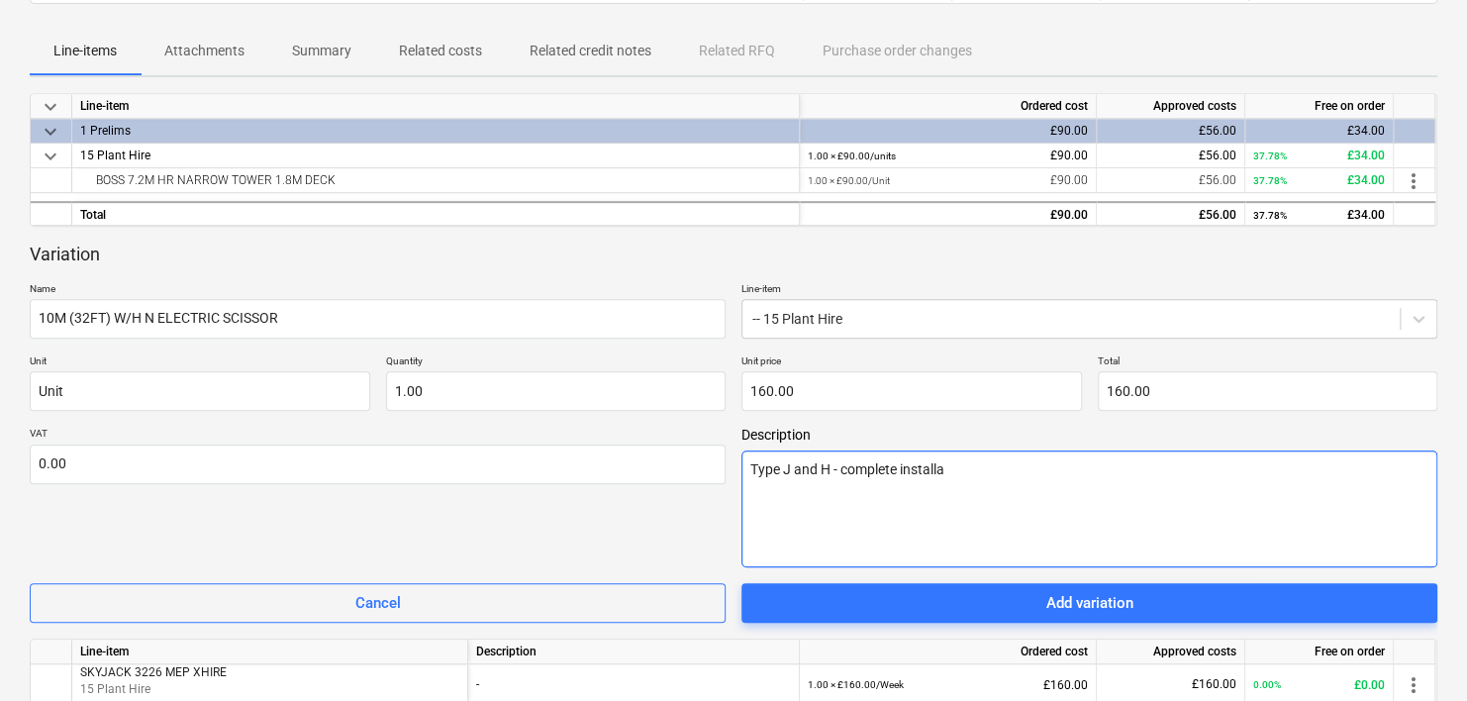
type textarea "Type J and H - complete installat"
type textarea "x"
type textarea "Type J and H - complete installati"
type textarea "x"
type textarea "Type J and H - complete installatio"
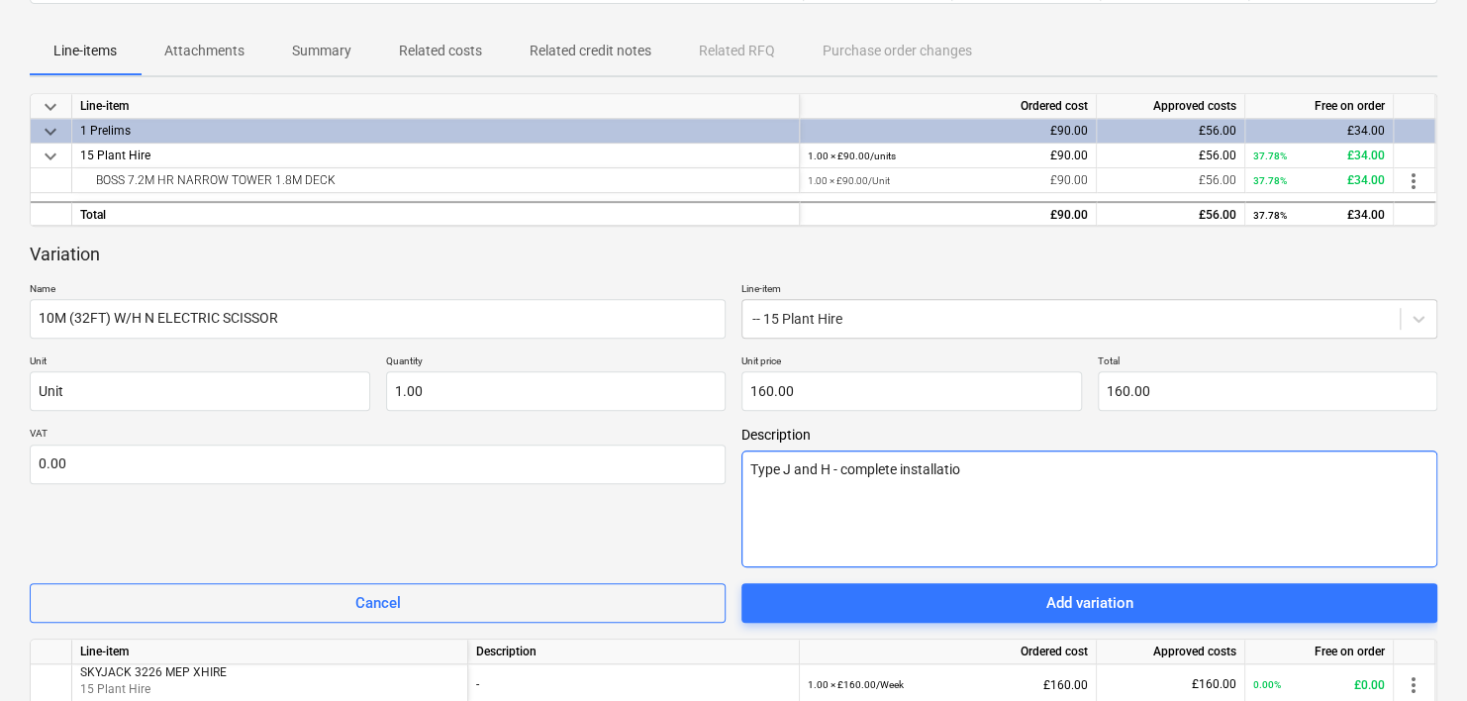
type textarea "x"
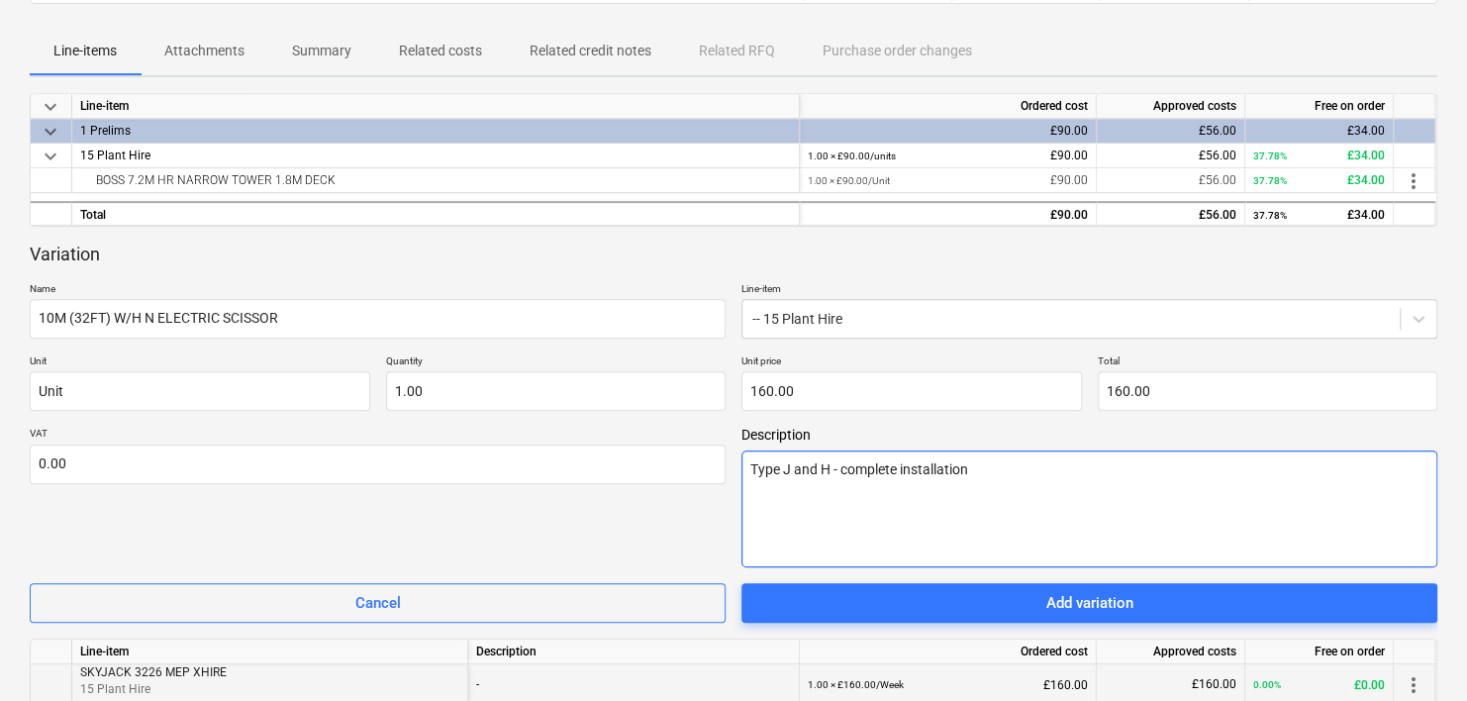
type textarea "Type J and H - complete installation"
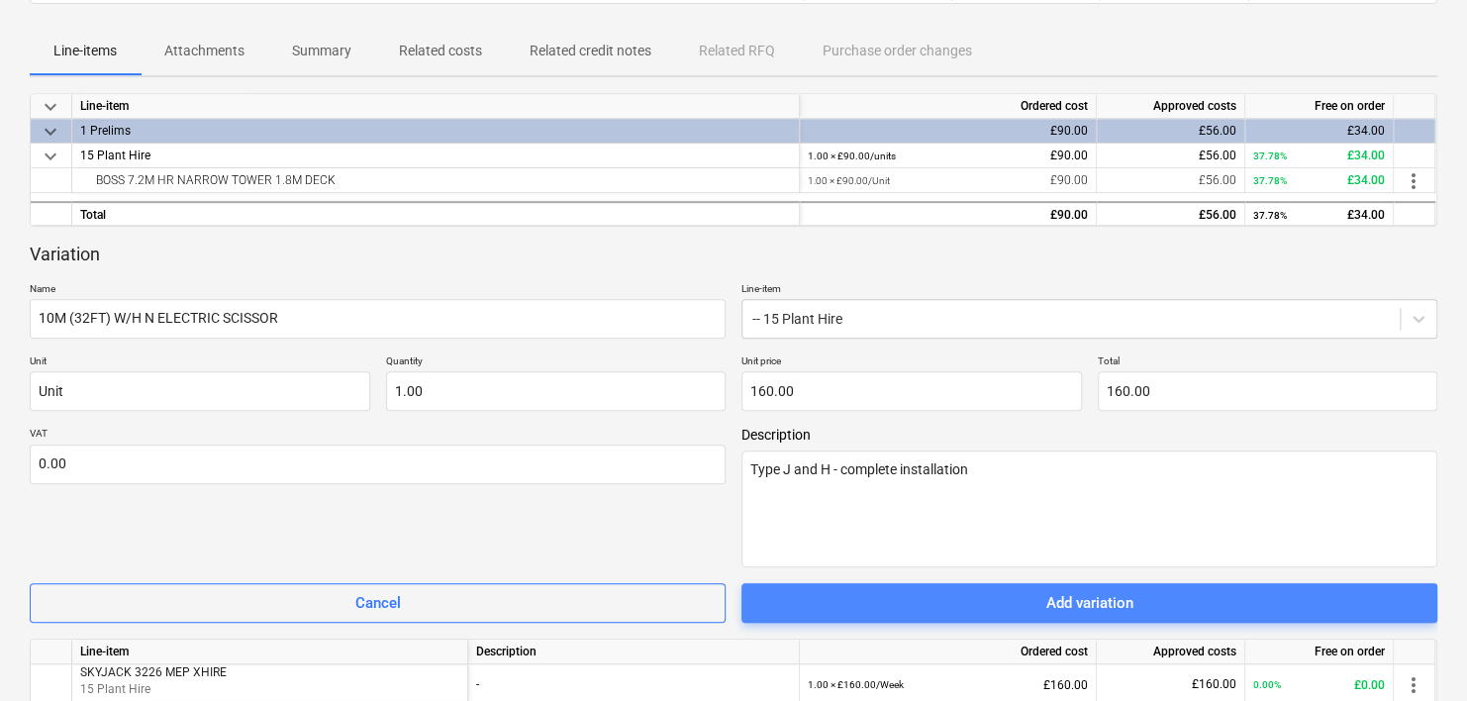
click at [1099, 610] on div "Add variation" at bounding box center [1089, 603] width 87 height 26
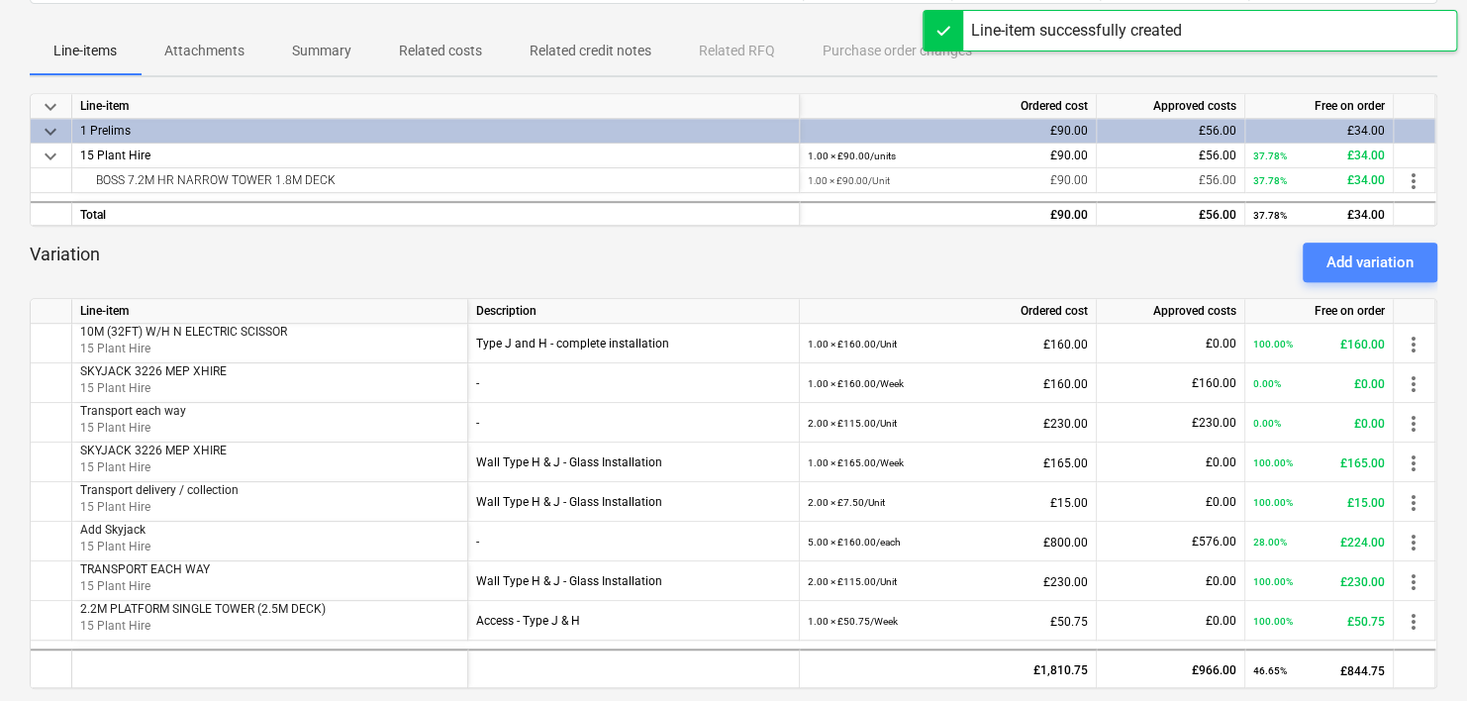
click at [1365, 269] on div "Add variation" at bounding box center [1369, 262] width 87 height 26
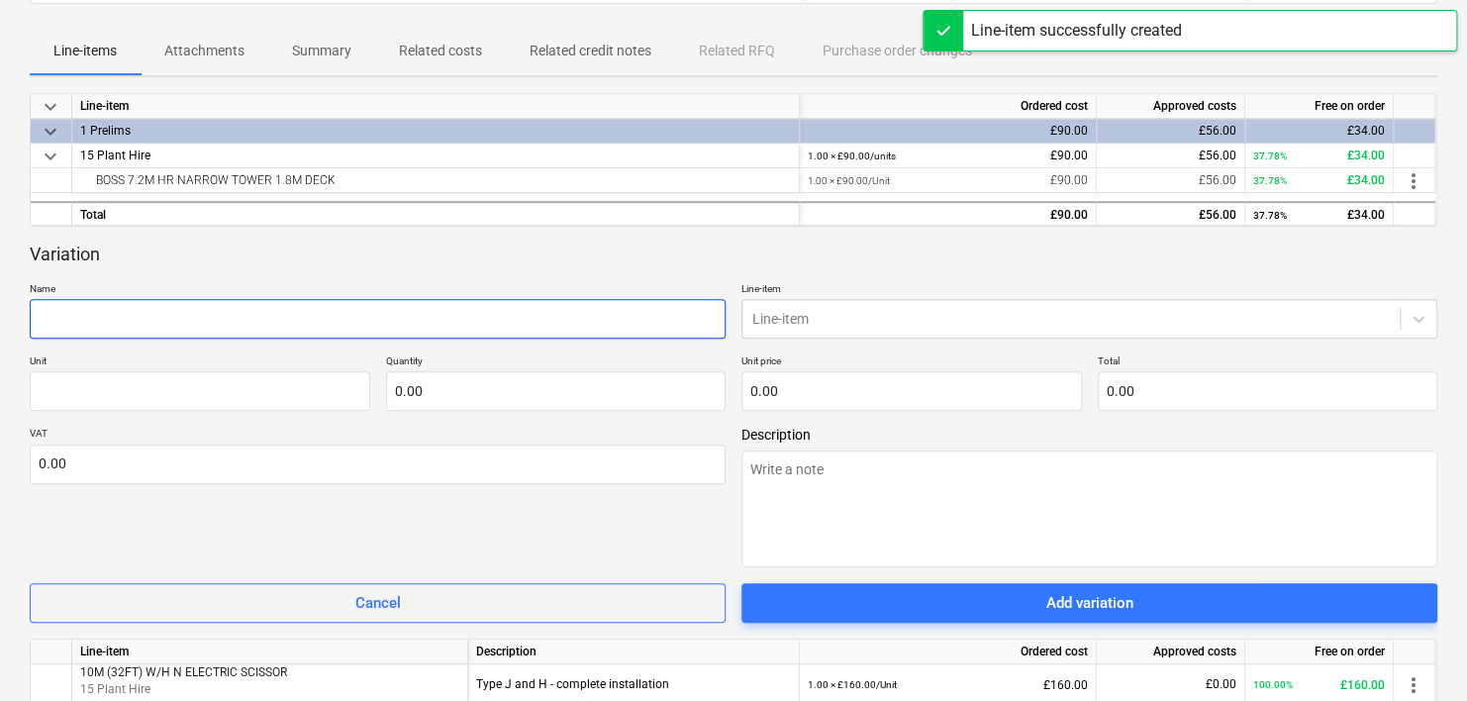
click at [249, 321] on input "text" at bounding box center [378, 319] width 696 height 40
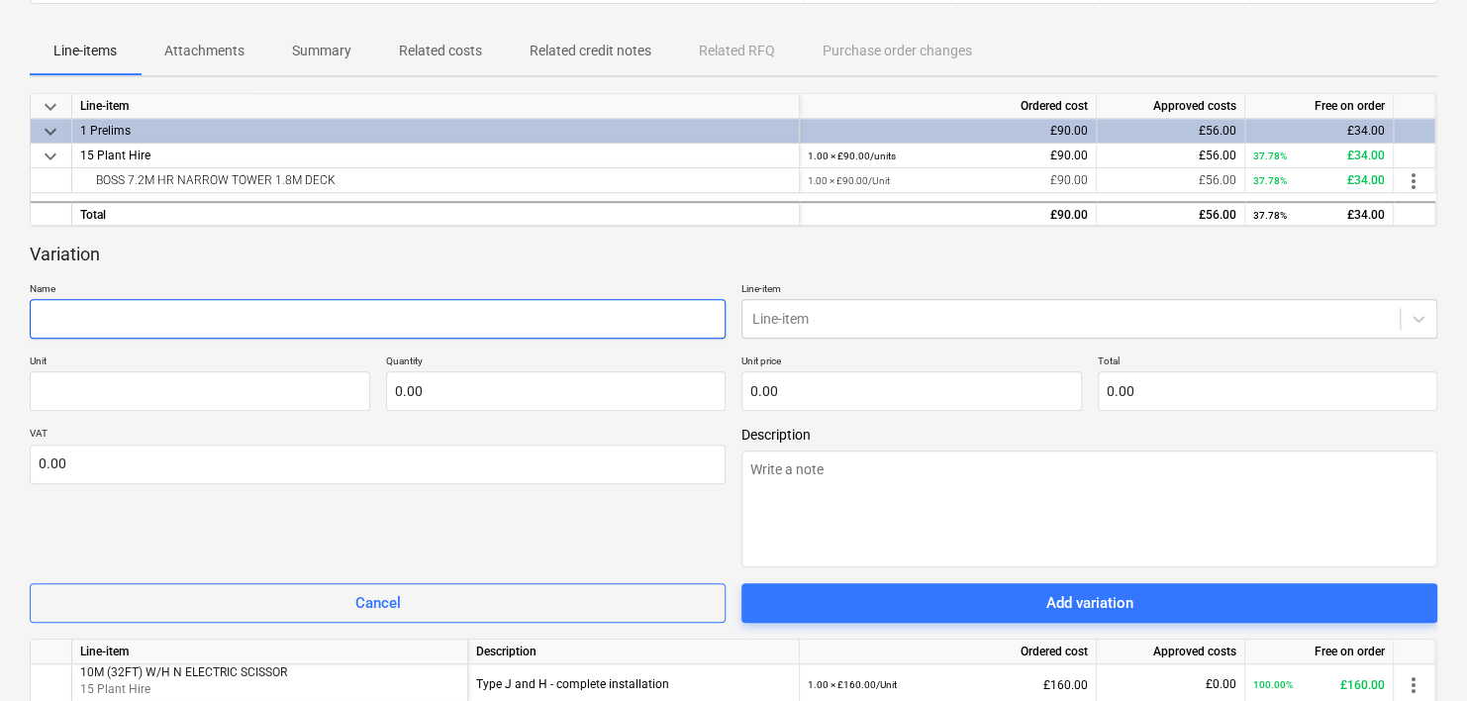
type textarea "x"
type input "T"
type textarea "x"
type input "Tr"
type textarea "x"
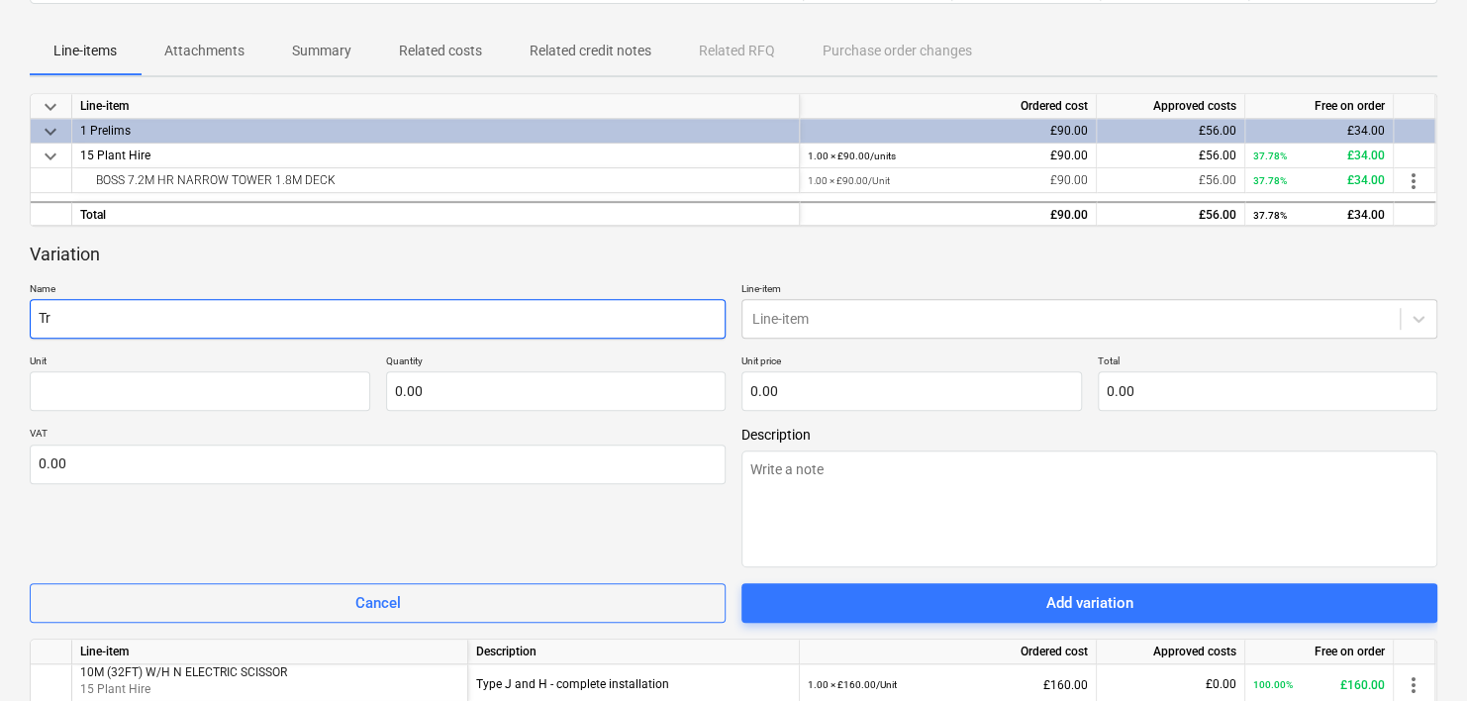
type input "Tra"
type textarea "x"
type input "[PERSON_NAME]"
type textarea "x"
type input "Trans"
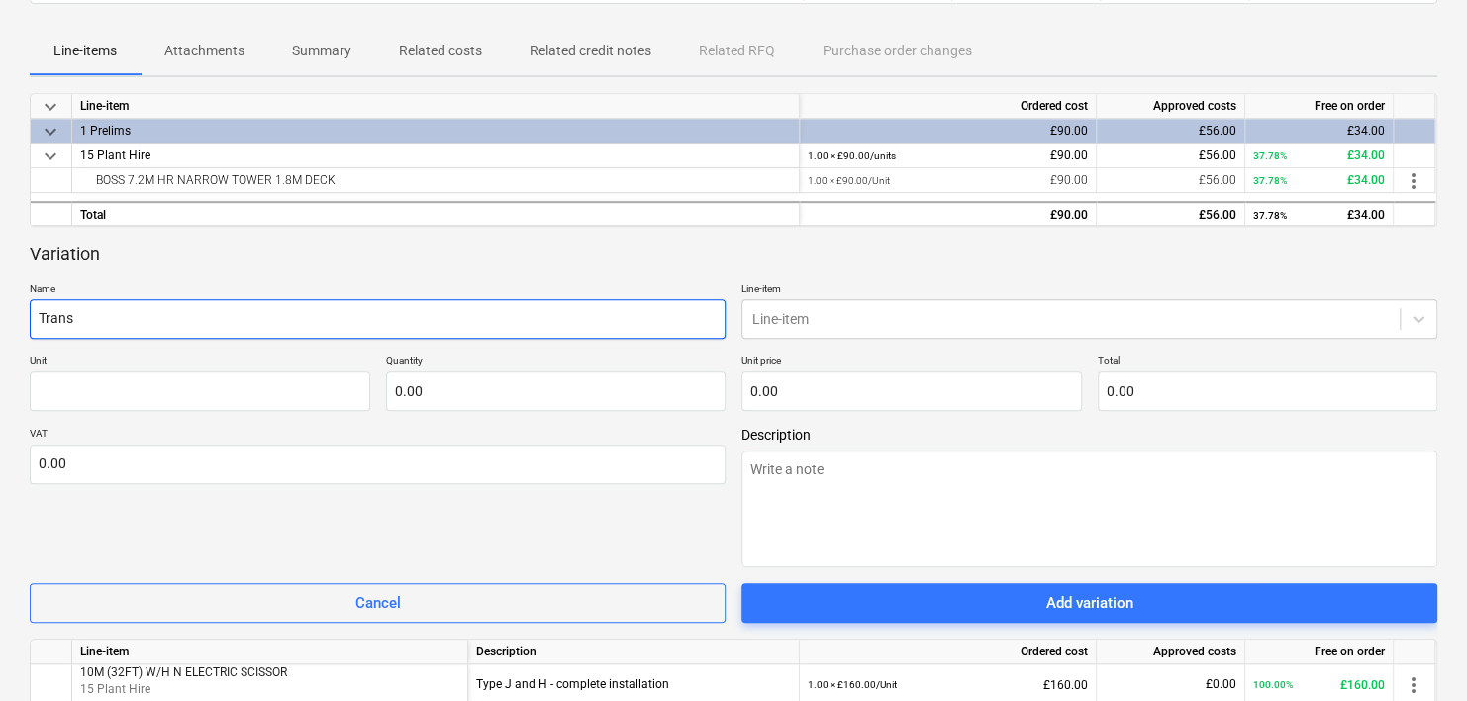
type textarea "x"
type input "Transp"
type textarea "x"
type input "Transpo"
type textarea "x"
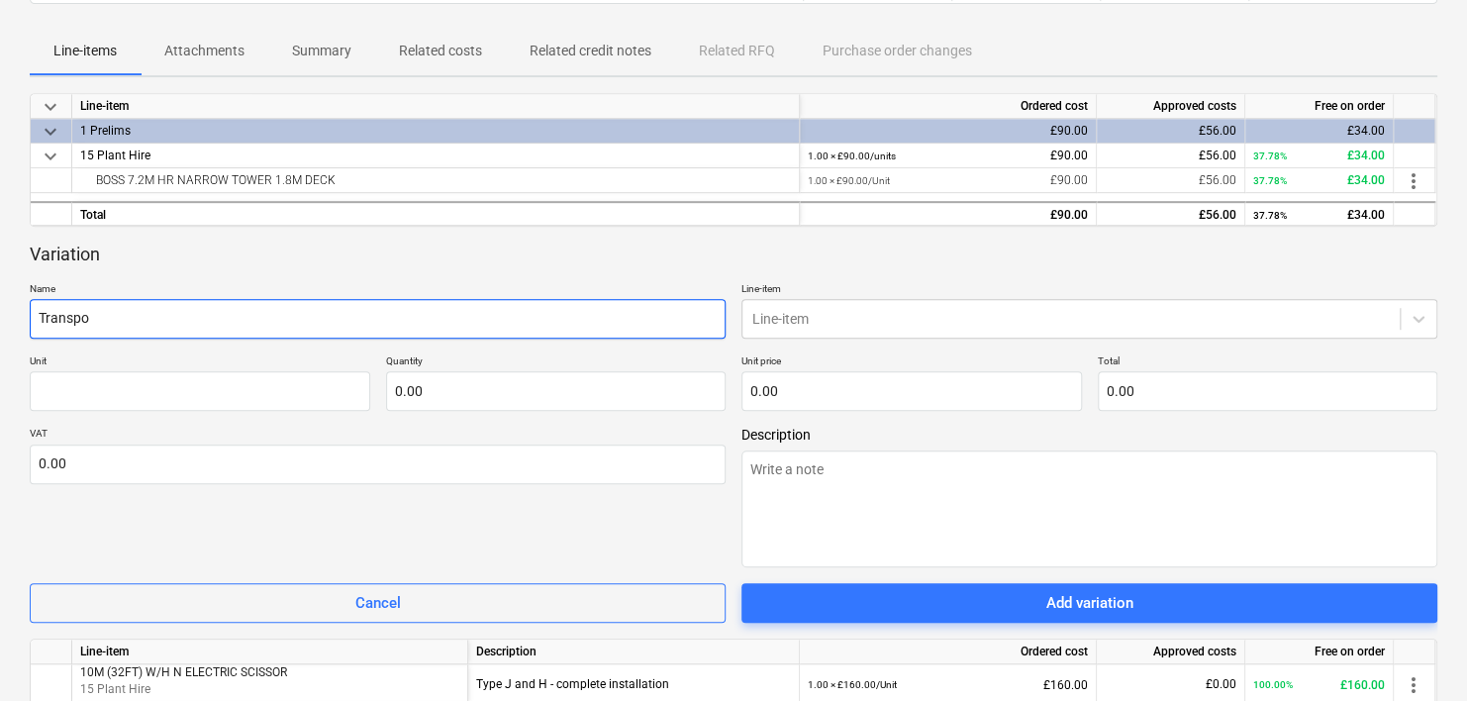
type input "Transpor"
type textarea "x"
type input "Transport"
type textarea "x"
type input "Transport"
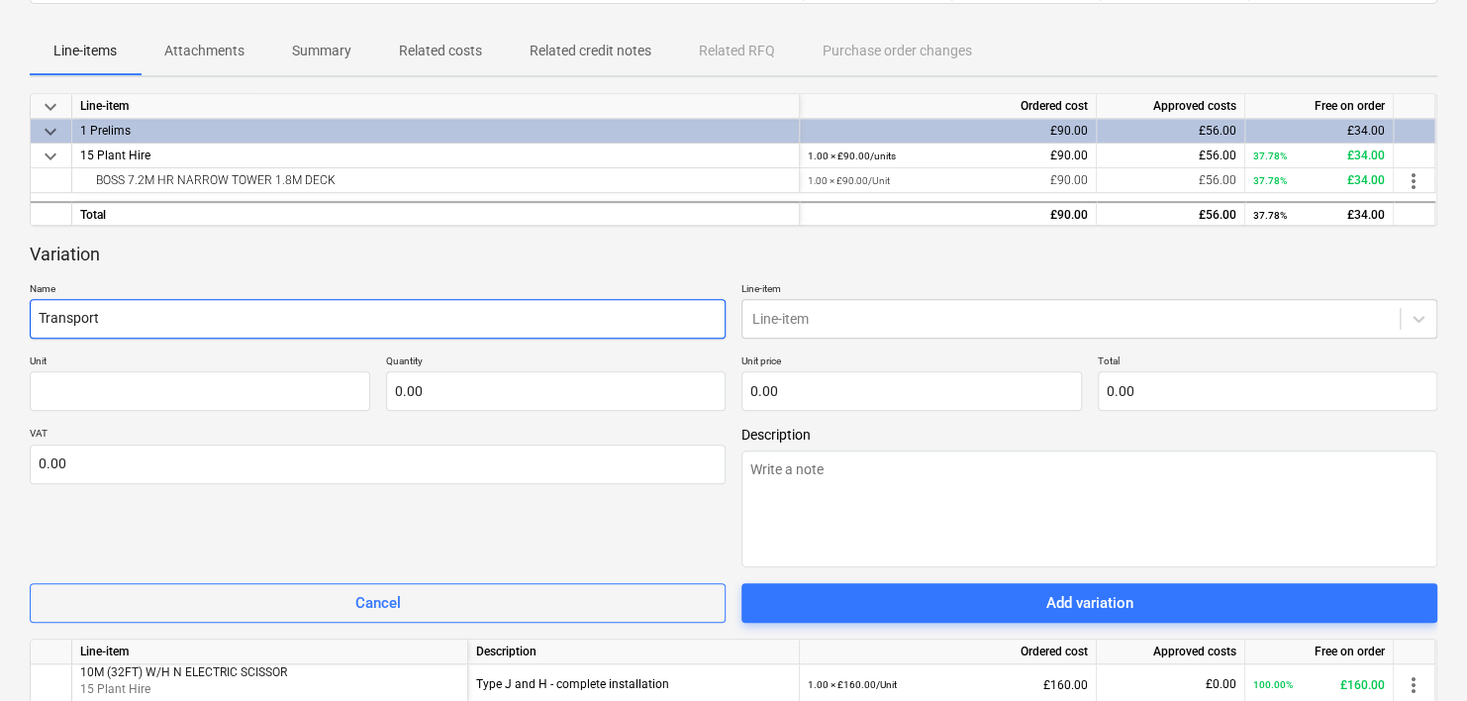
type textarea "x"
type input "Transport s"
type textarea "x"
type input "Transport si"
type textarea "x"
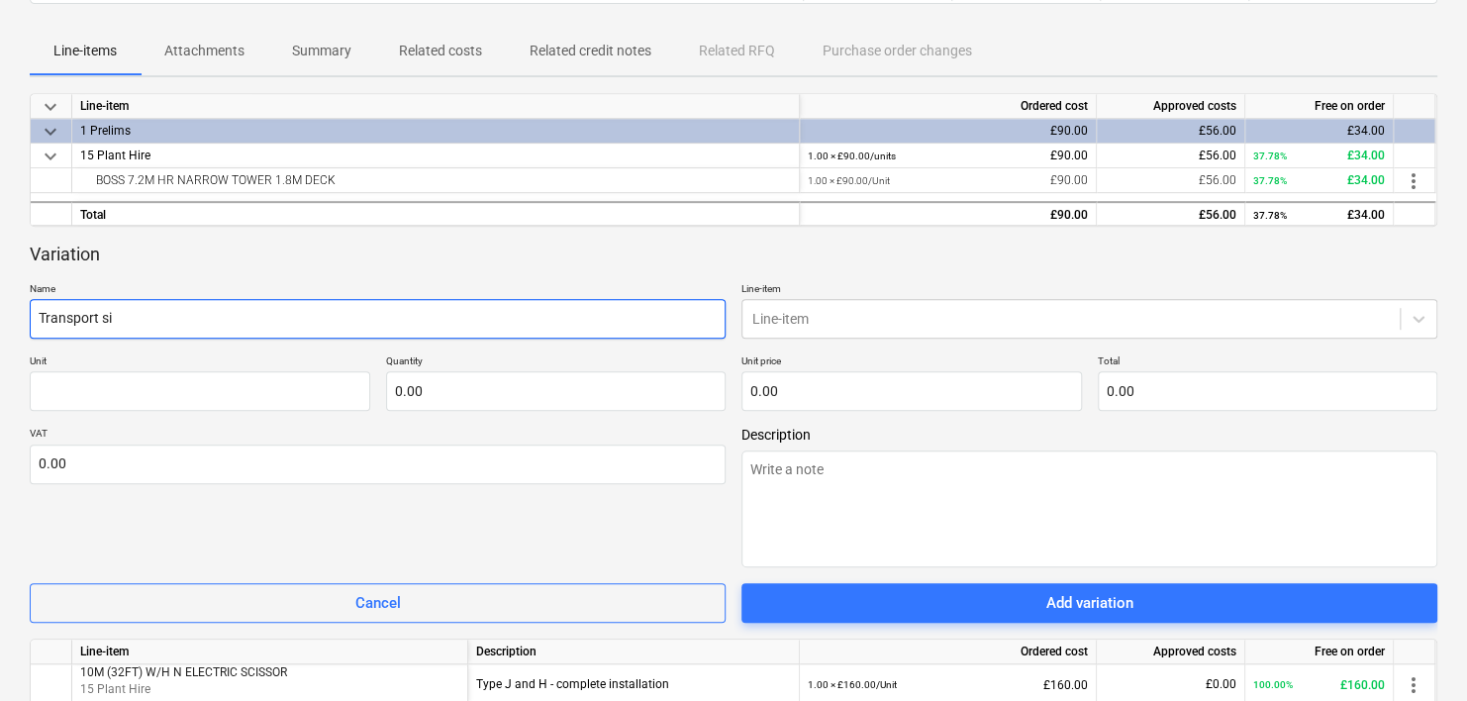
type input "Transport sic"
type textarea "x"
type input "Transport sicc"
type textarea "x"
type input "Transport sicco"
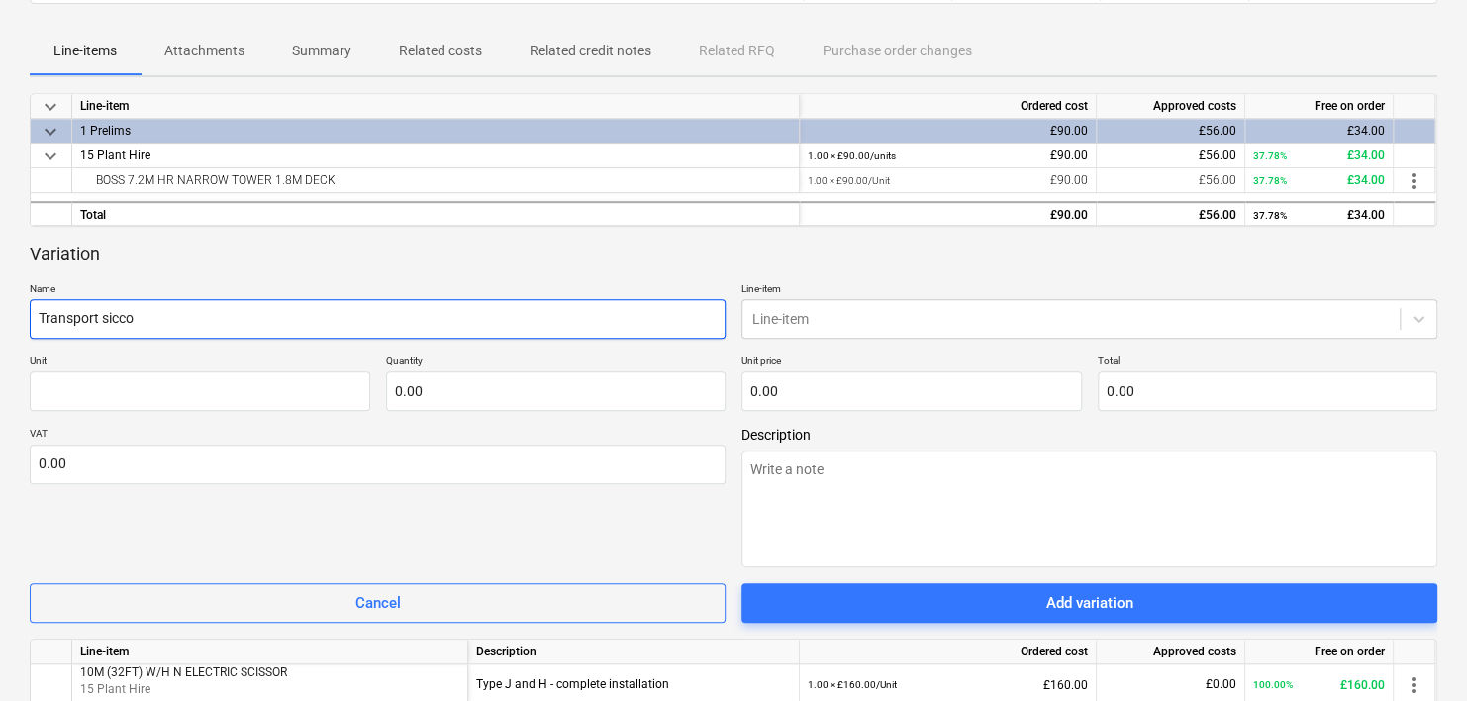
type textarea "x"
type input "Transport siccor"
type textarea "x"
type input "Transport siccor"
type textarea "x"
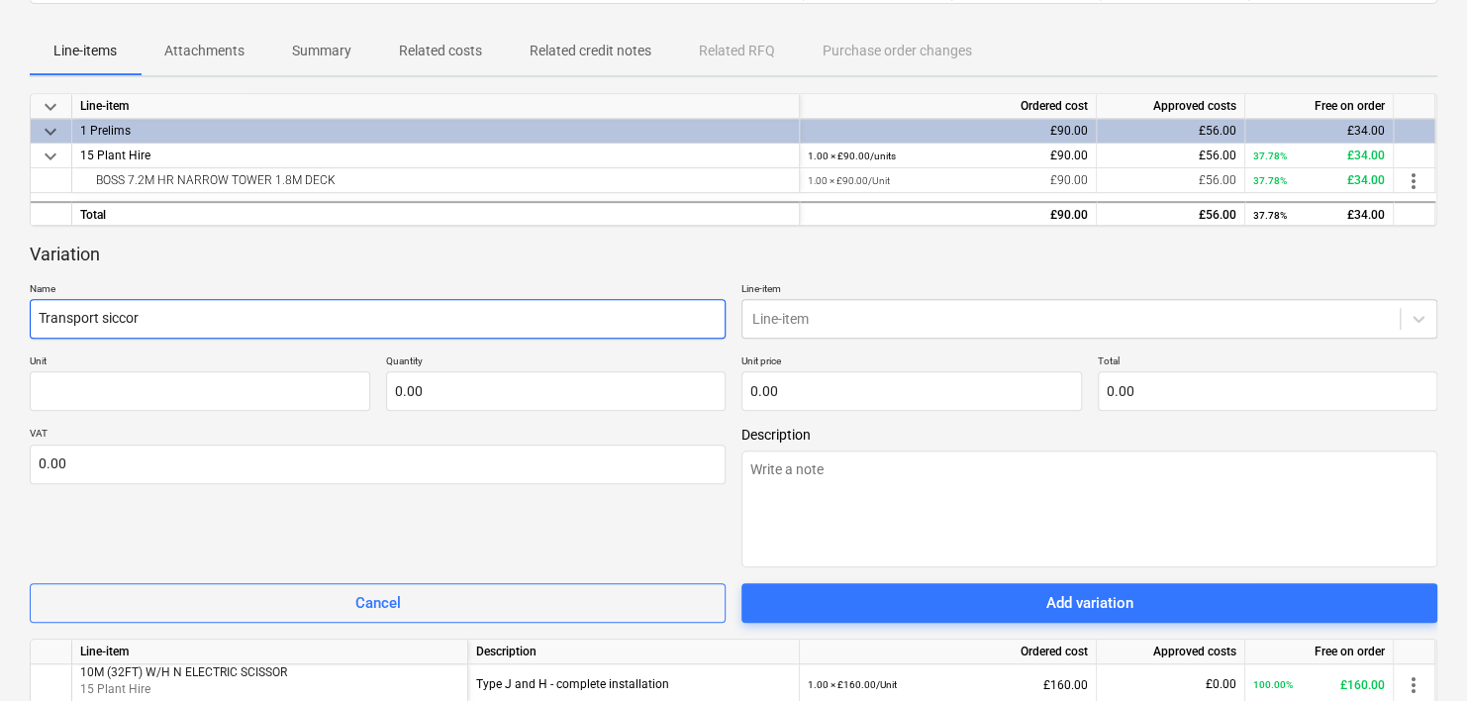
type input "Transport sicco"
type textarea "x"
type input "Transport sicc"
type textarea "x"
type input "Transport sic"
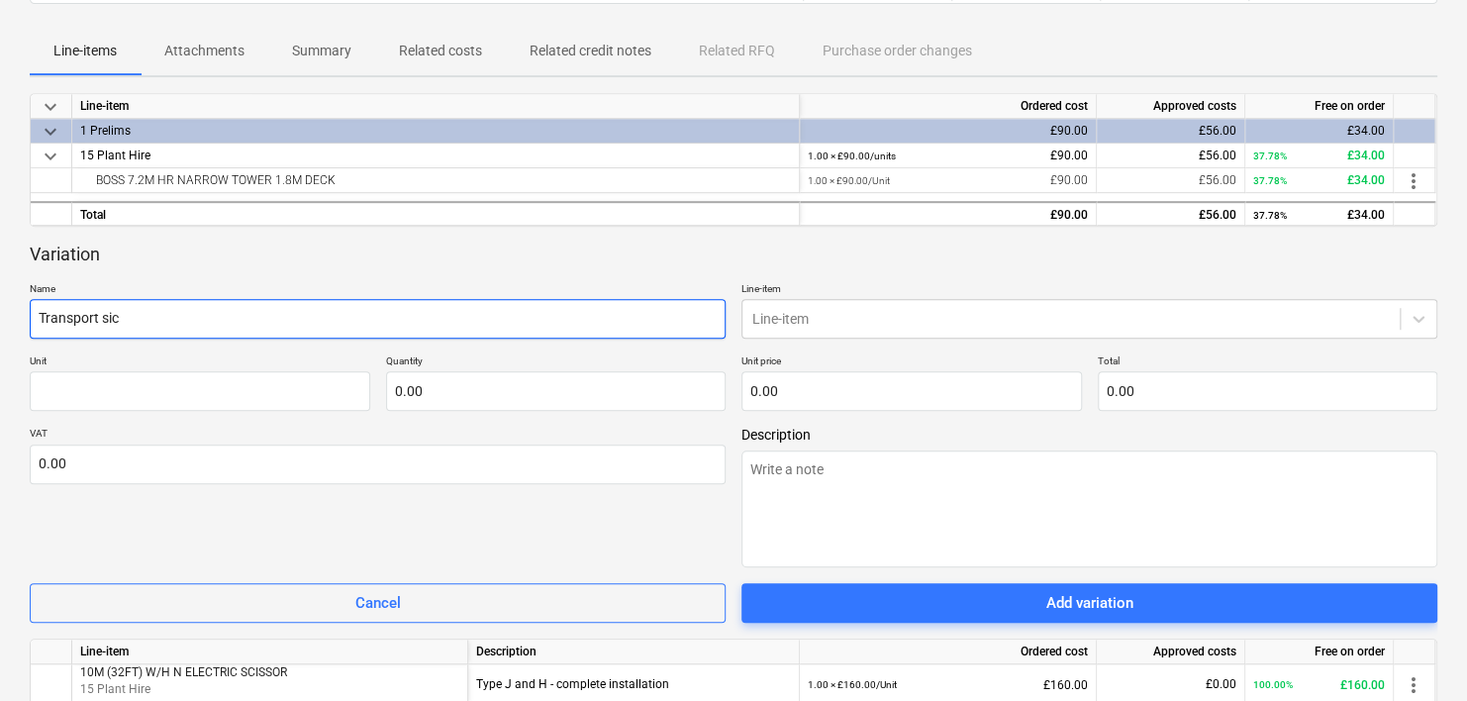
type textarea "x"
type input "Transport si"
type textarea "x"
type input "Transport s"
type textarea "x"
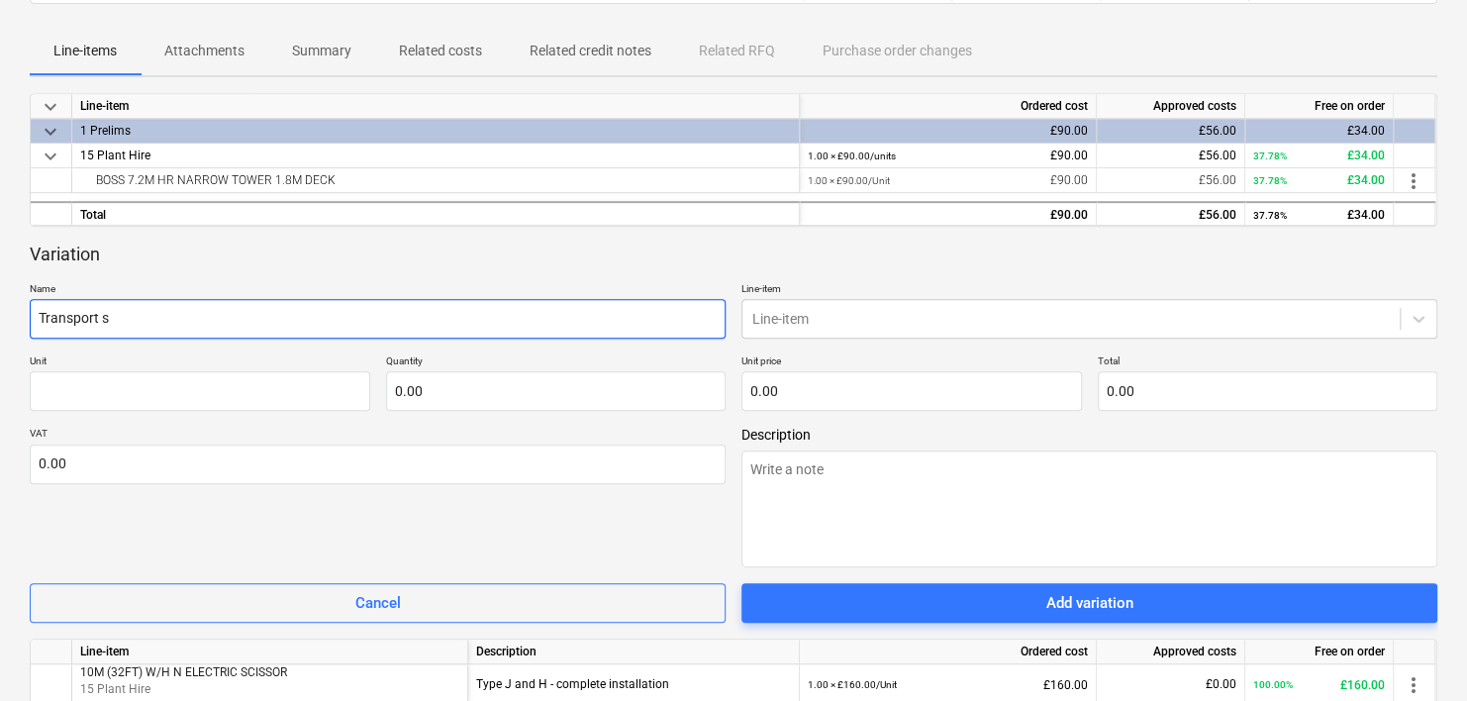
type input "Transport sc"
type textarea "x"
type input "Transport sci"
type textarea "x"
type input "Transport scis"
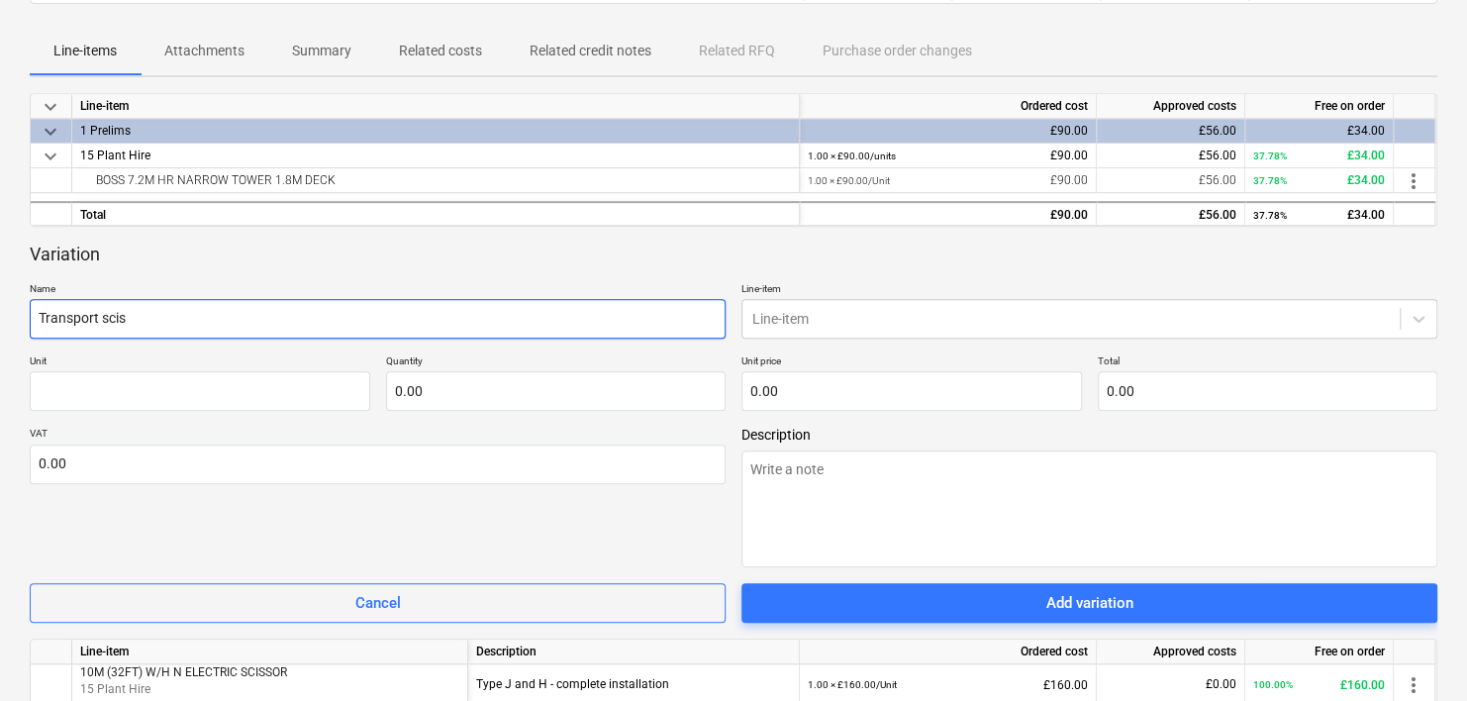
type textarea "x"
type input "Transport sciss"
type textarea "x"
type input "Transport scisso"
type textarea "x"
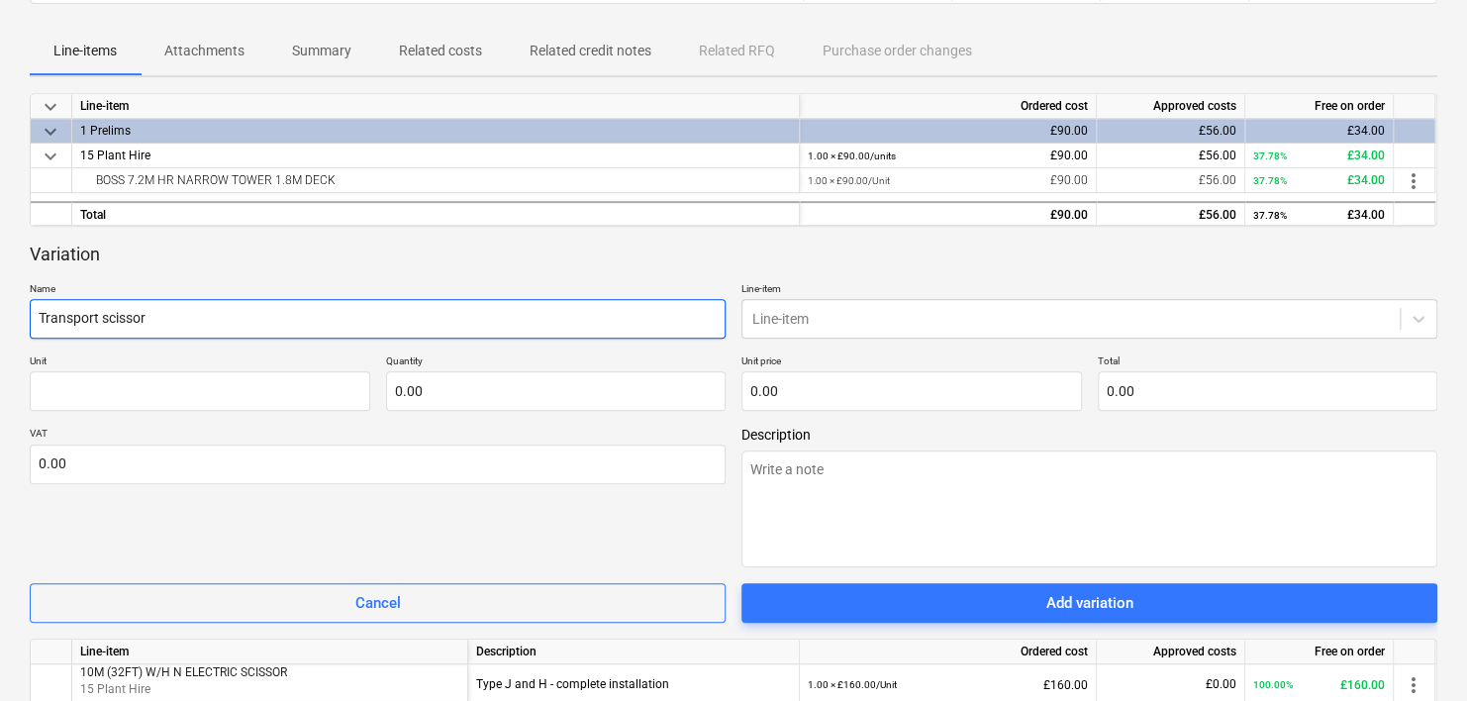
type input "Transport scissor"
type textarea "x"
type input "Transport scissor l"
type textarea "x"
type input "Transport scissor li"
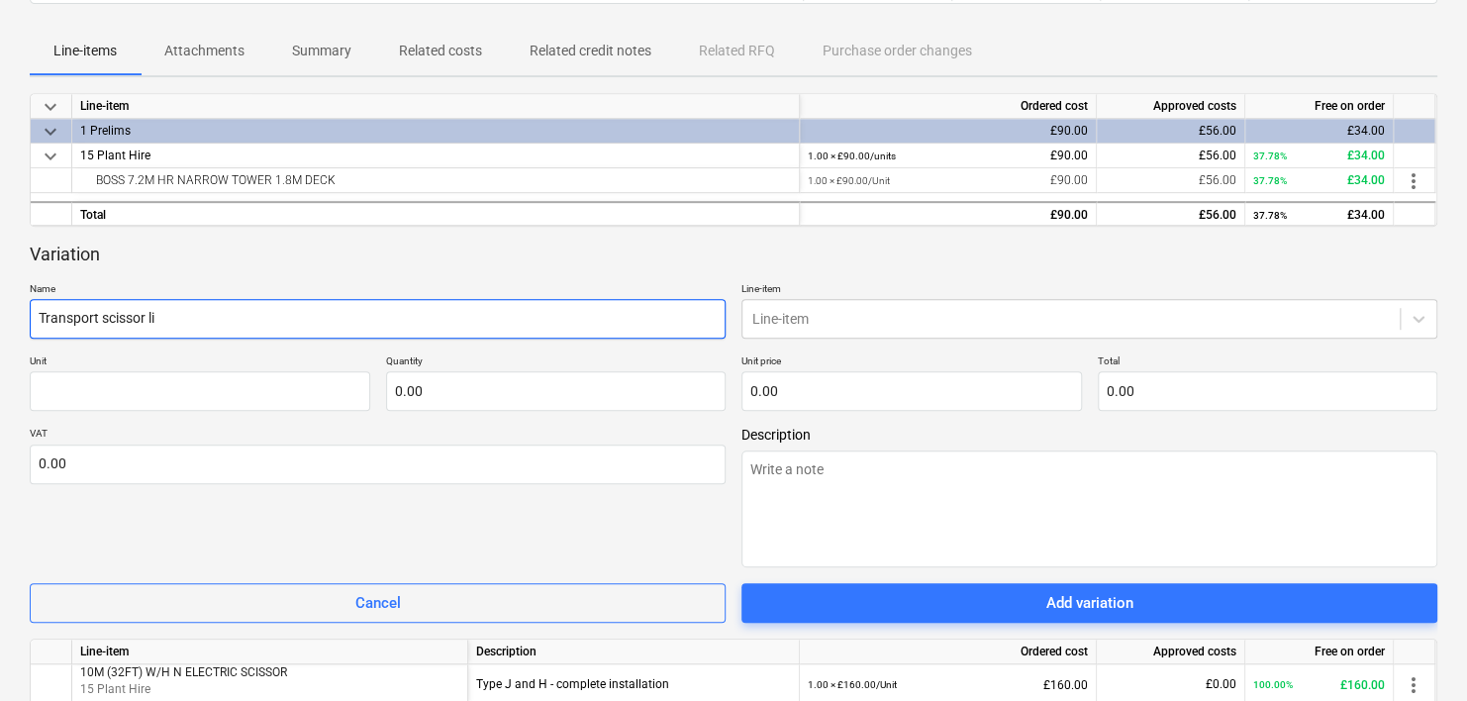
type textarea "x"
type input "Transport scissor lif"
type textarea "x"
type input "Transport scissor lift"
type textarea "x"
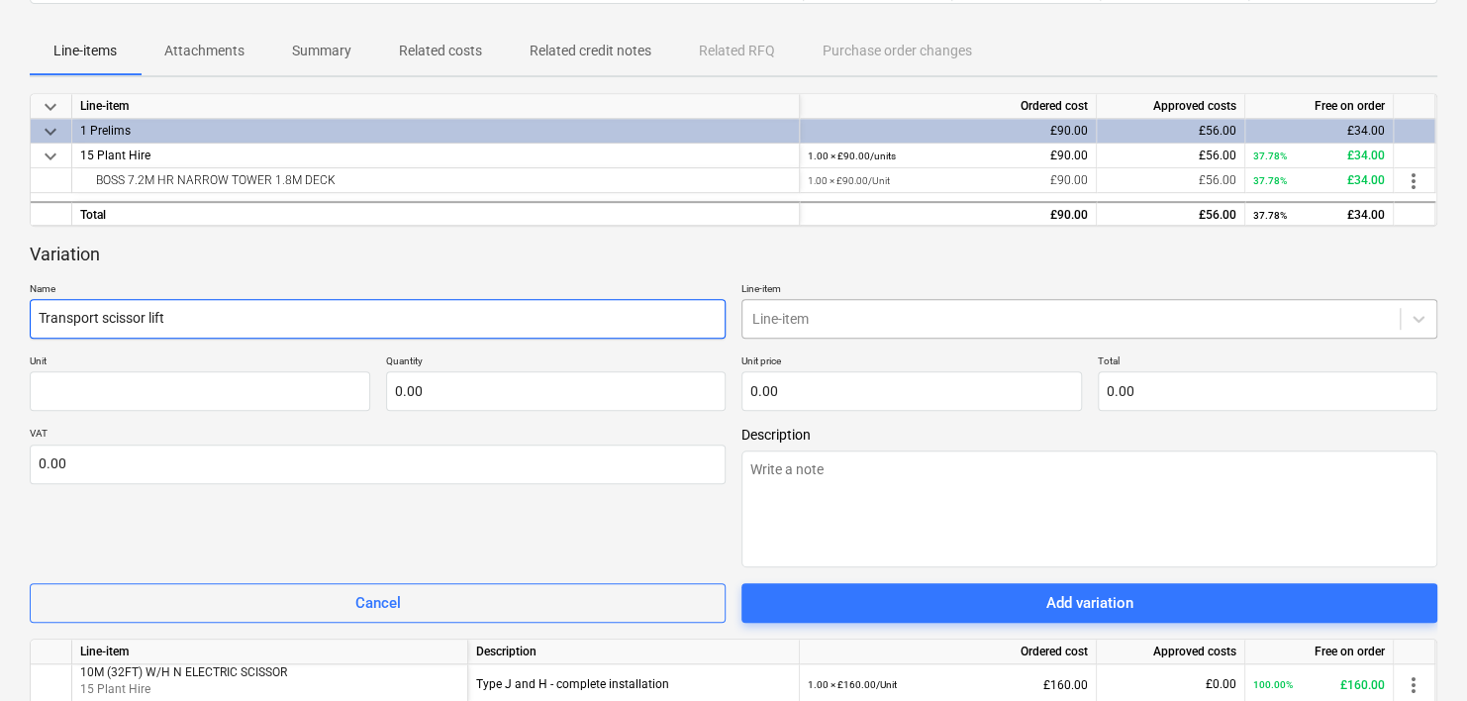
type input "Transport scissor lift"
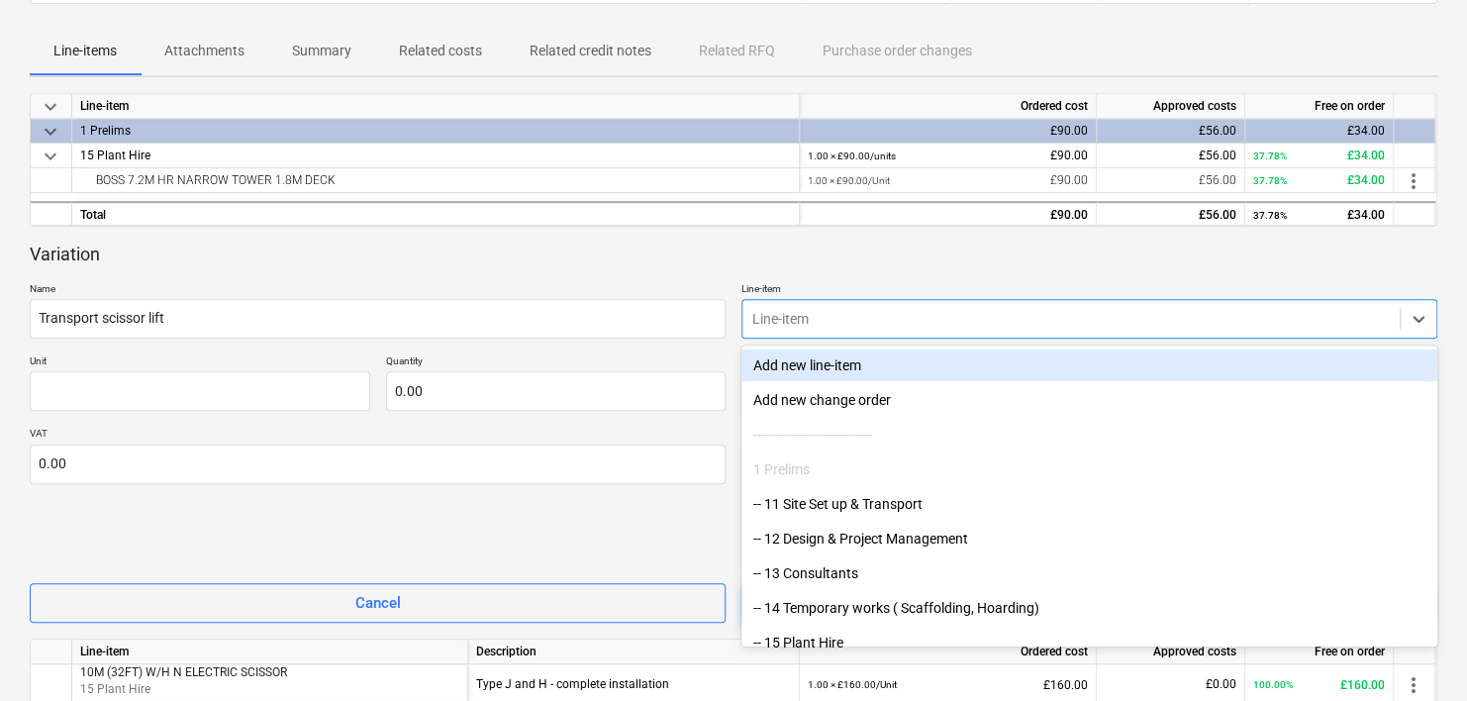
click at [773, 321] on div at bounding box center [1070, 319] width 637 height 20
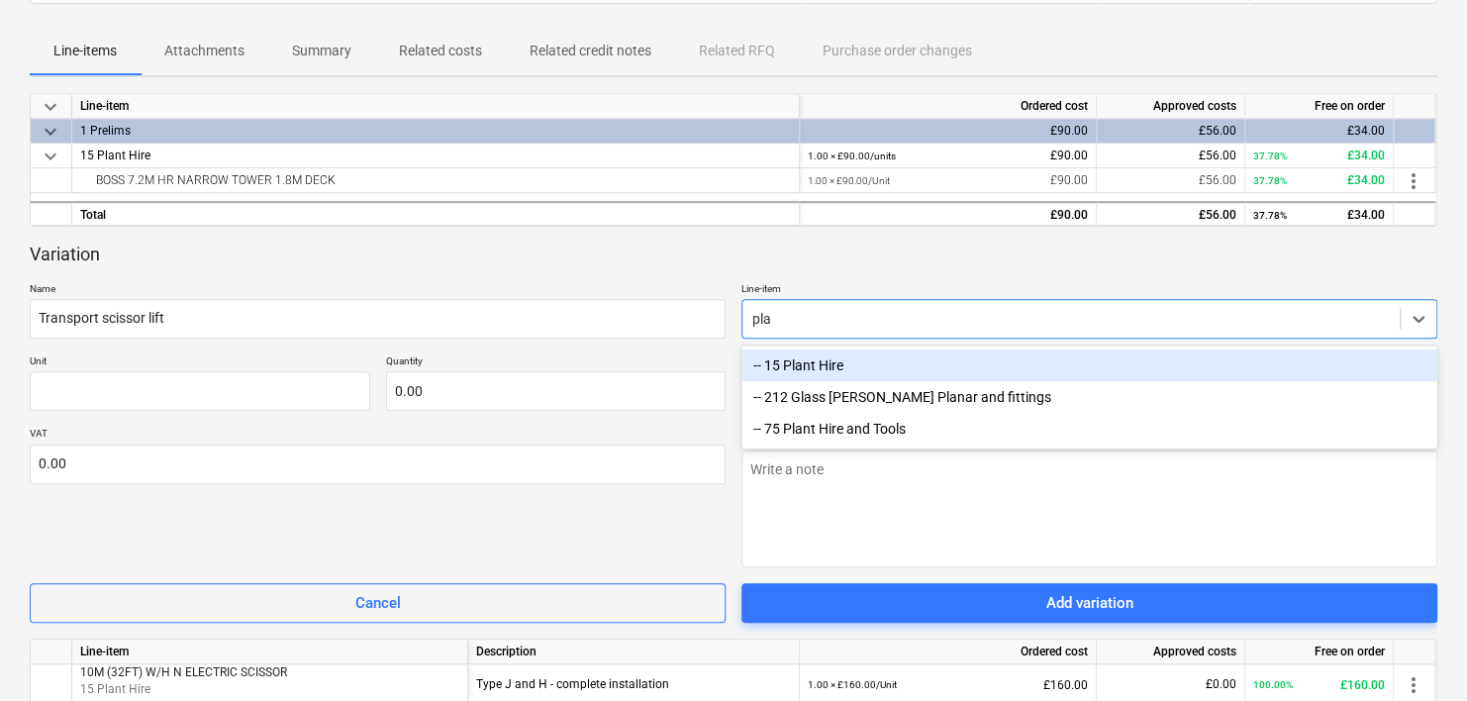
type input "plan"
click at [807, 371] on div "-- 15 Plant Hire" at bounding box center [1089, 365] width 696 height 32
type textarea "x"
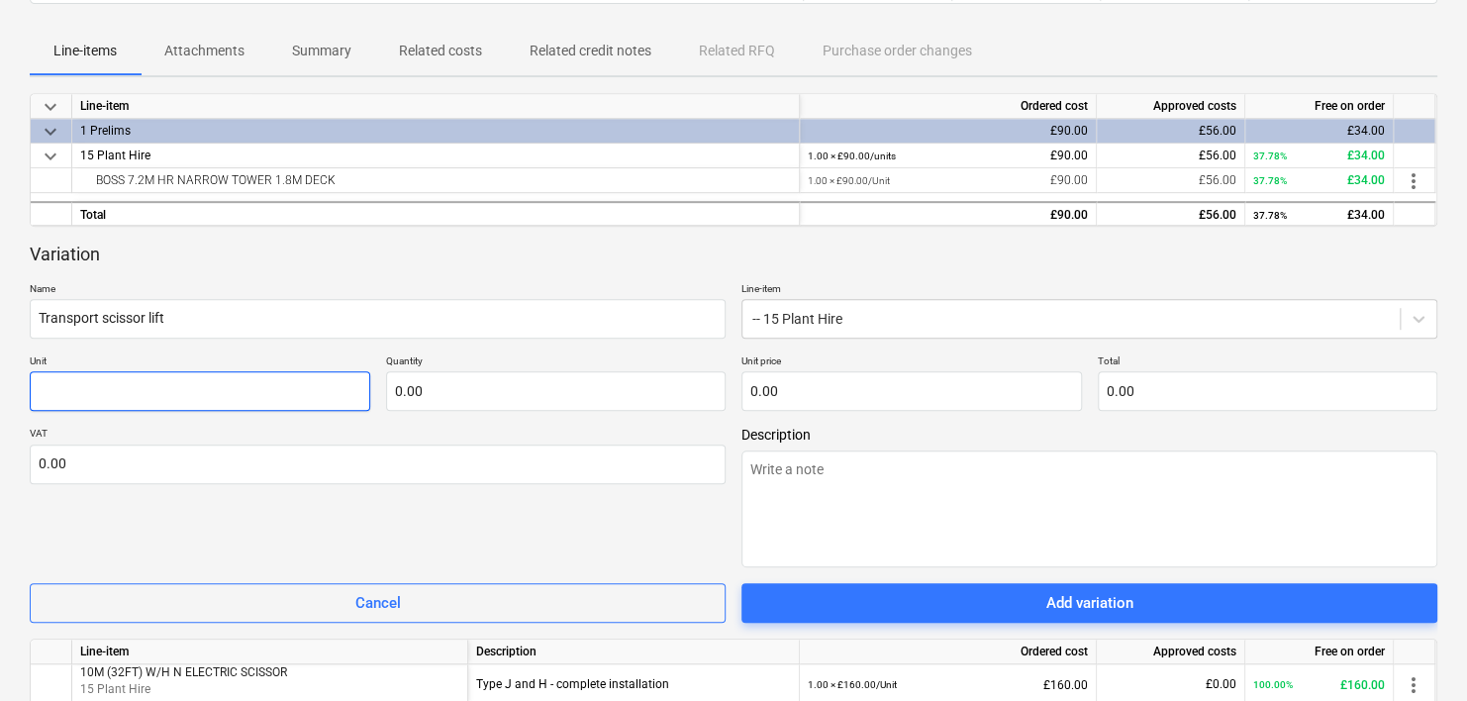
click at [96, 396] on input "text" at bounding box center [200, 391] width 340 height 40
type textarea "x"
type input "U"
type textarea "x"
type input "Un"
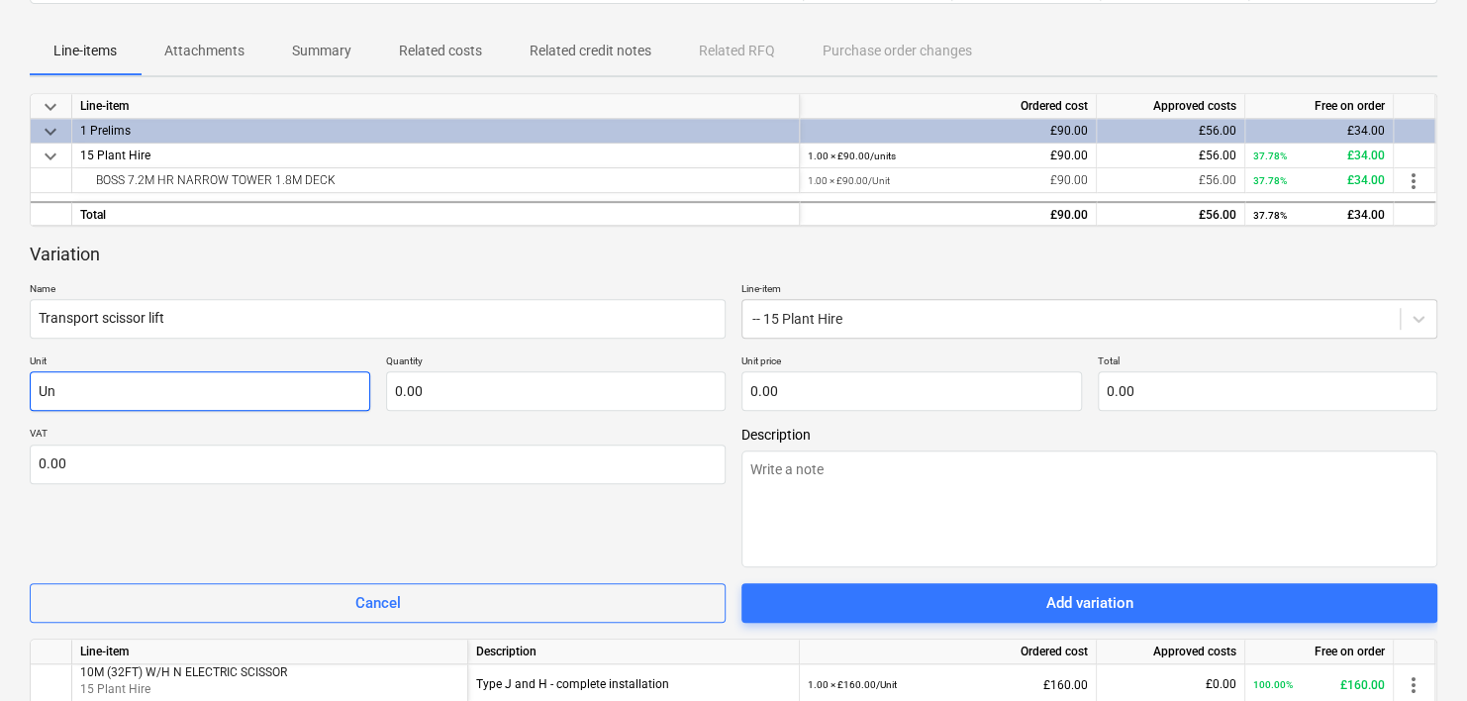
type textarea "x"
type input "Uni"
type textarea "x"
type input "Unit"
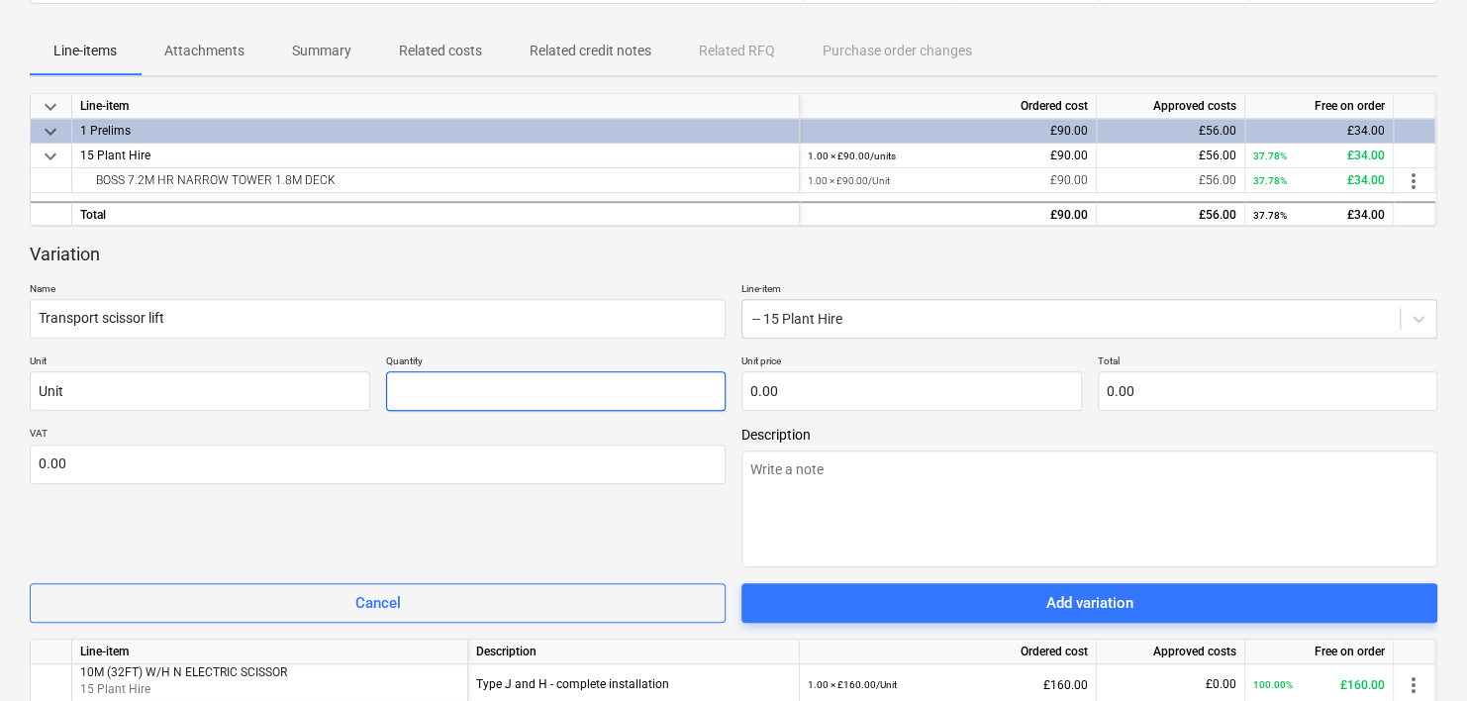
click at [488, 400] on input "text" at bounding box center [556, 391] width 340 height 40
type textarea "x"
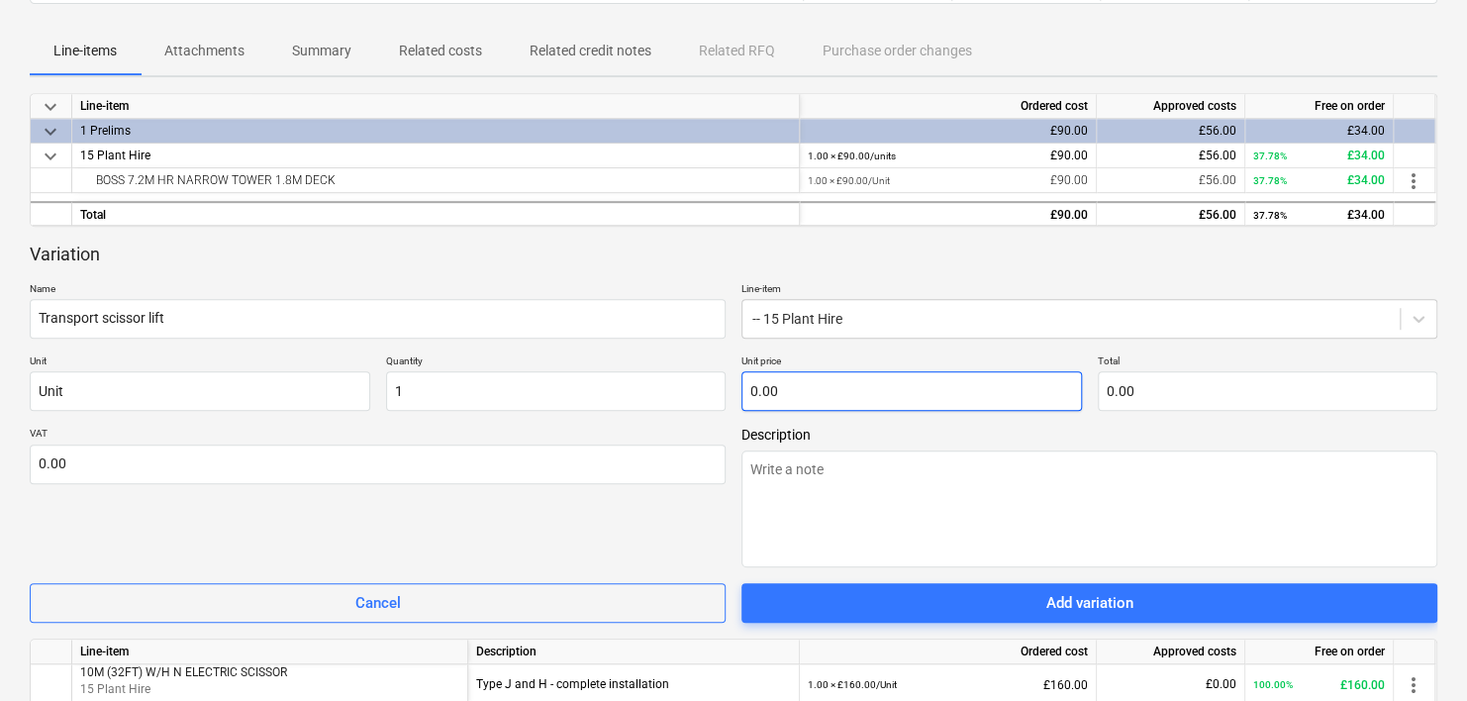
type input "1.00"
click at [819, 399] on input "text" at bounding box center [911, 391] width 340 height 40
type textarea "x"
type input "1"
type input "1.00"
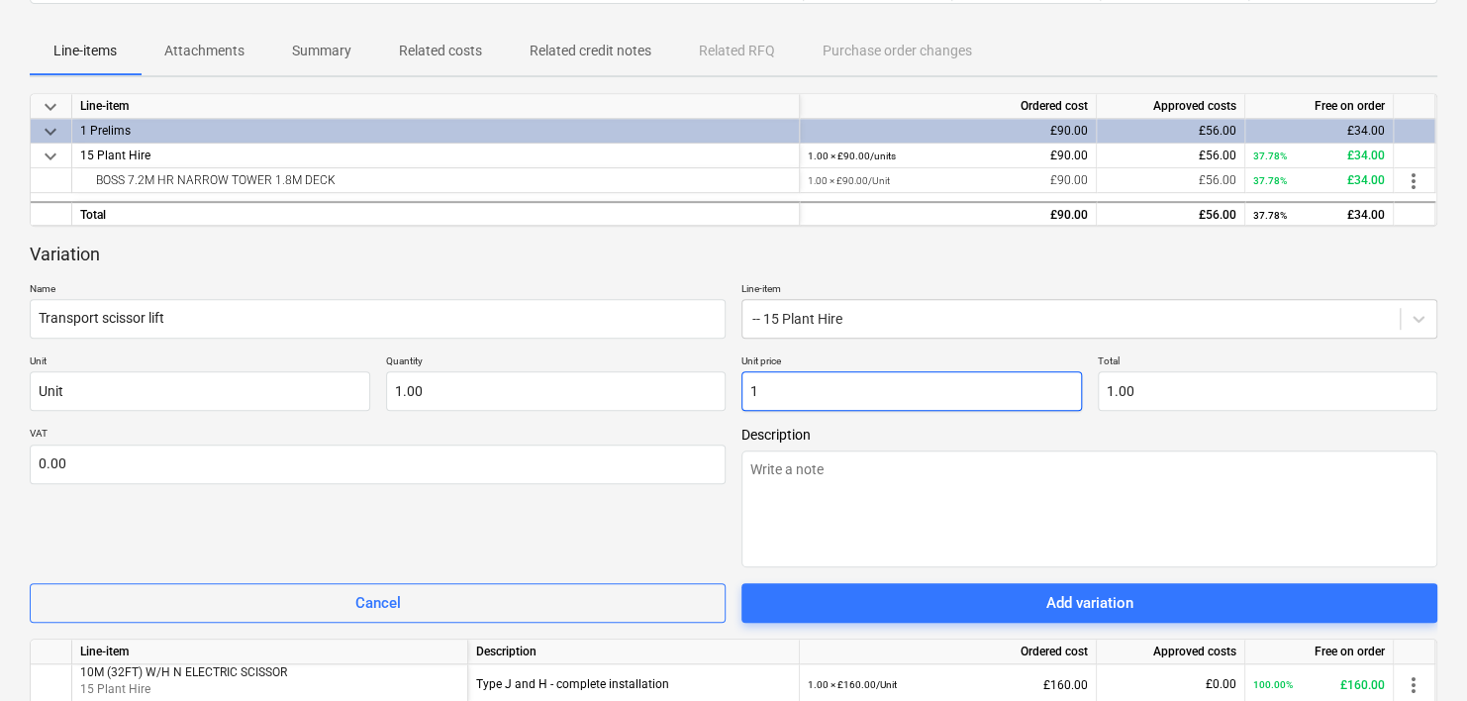
type textarea "x"
type input "11"
type input "11.00"
type textarea "x"
type input "115"
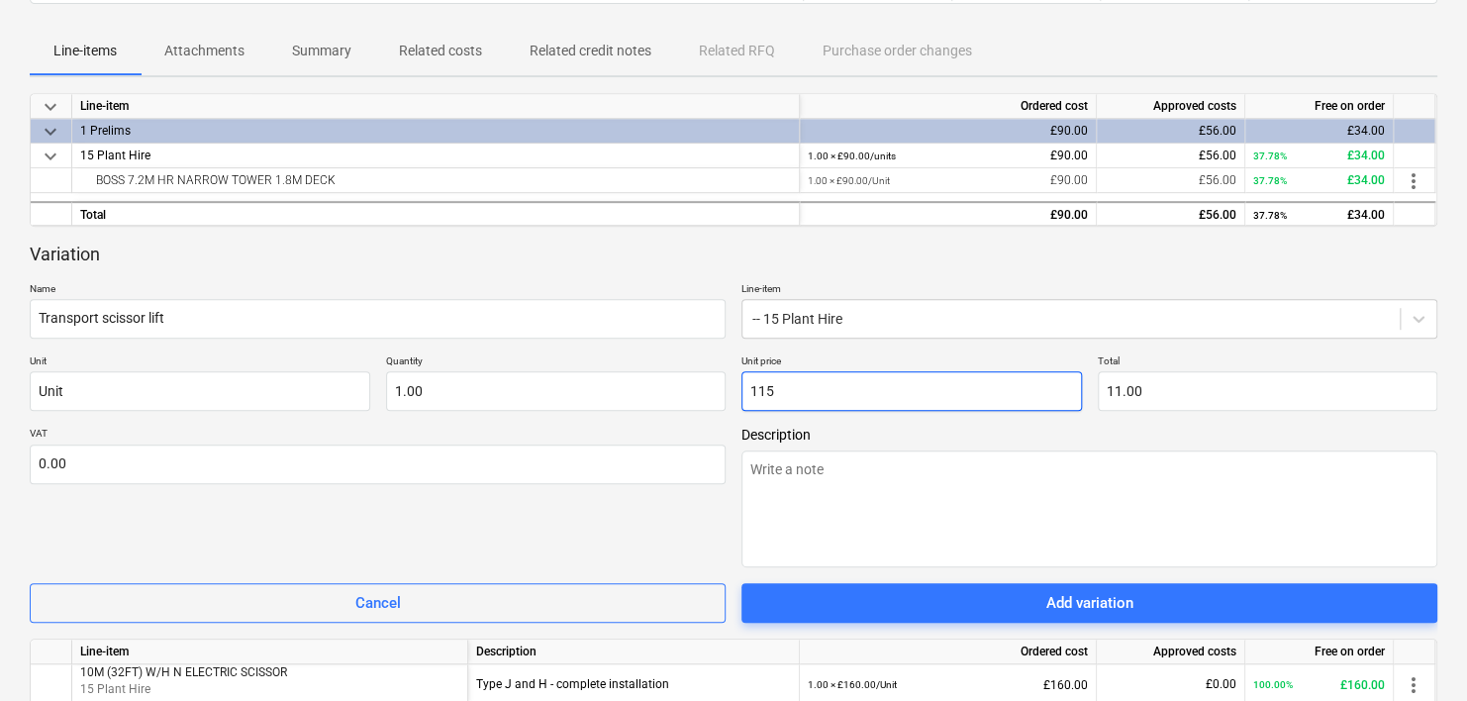
type input "115.00"
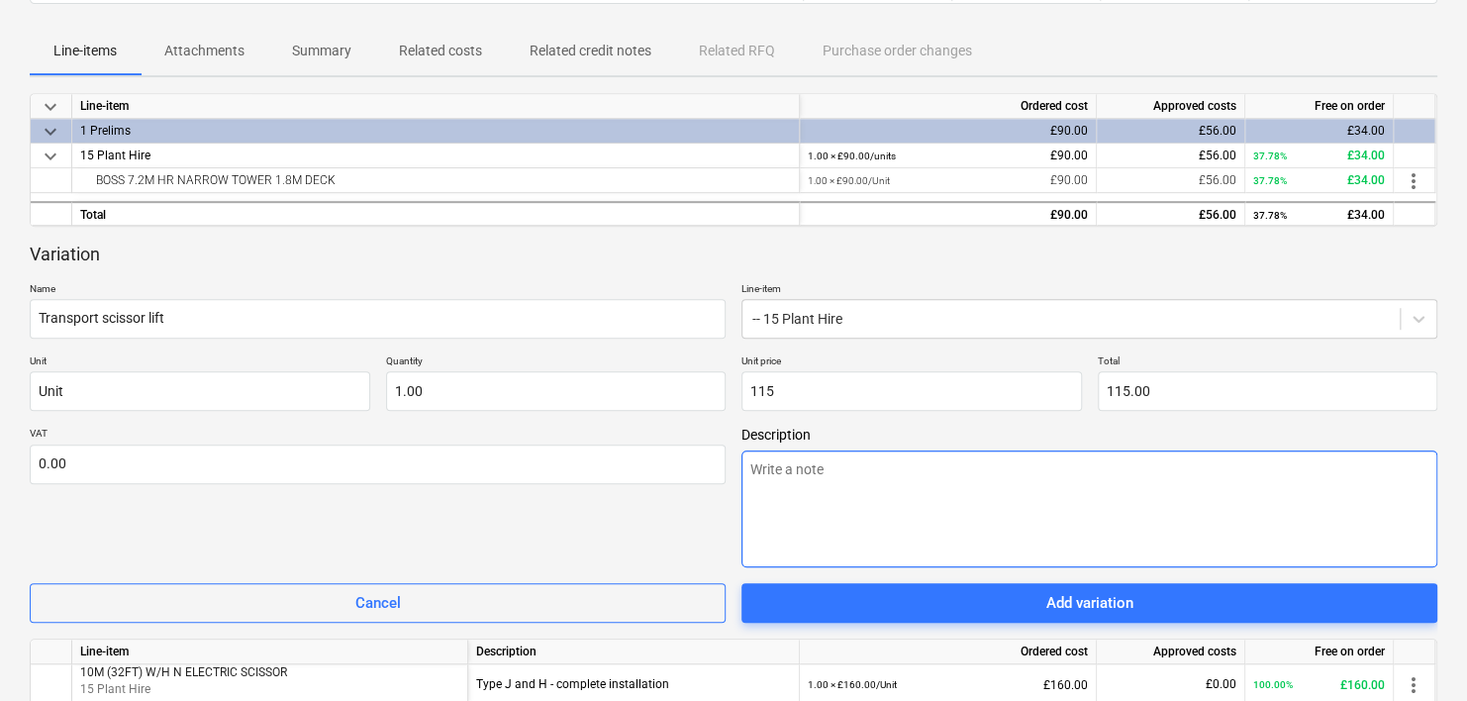
type input "115.00"
click at [832, 472] on textarea at bounding box center [1089, 508] width 696 height 117
type textarea "x"
type textarea "T"
type textarea "x"
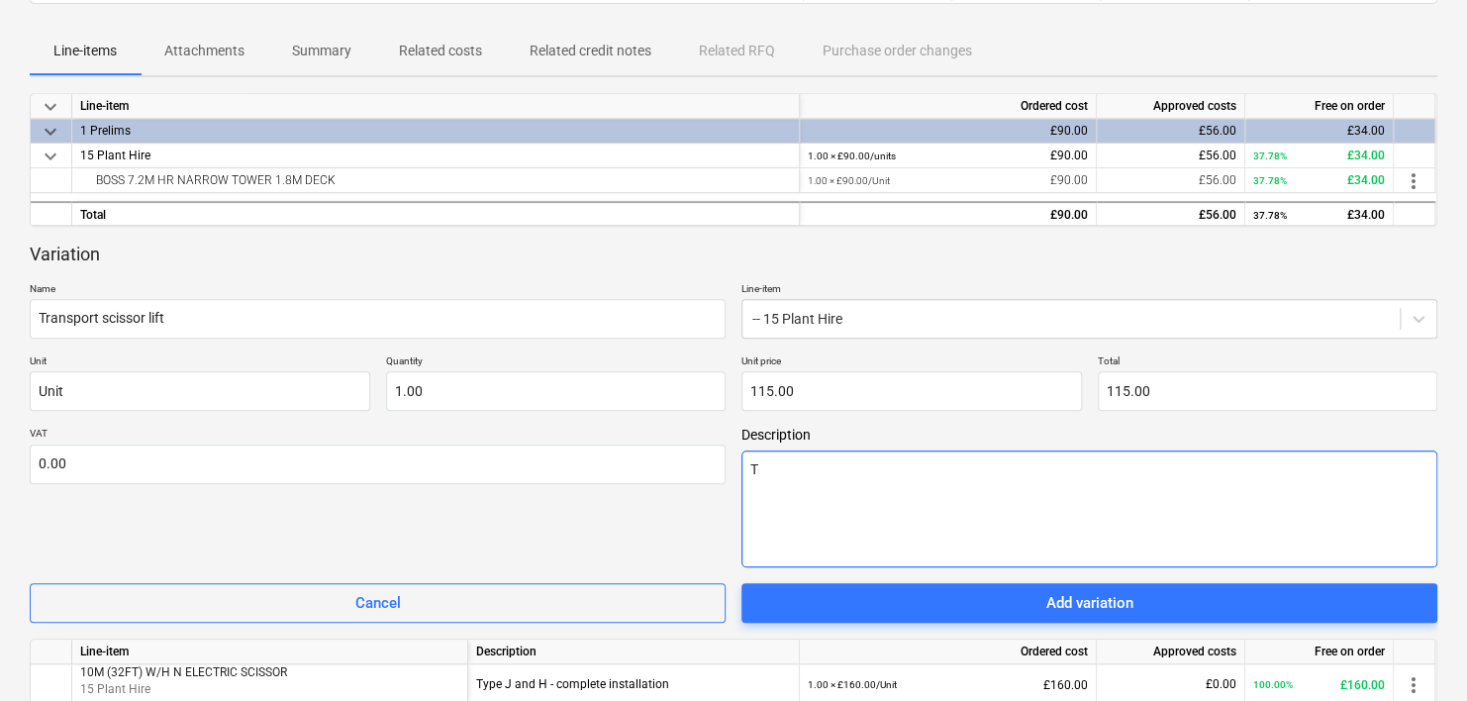
type textarea "[PERSON_NAME]"
type textarea "x"
type textarea "Tym"
type textarea "x"
type textarea "Tyme"
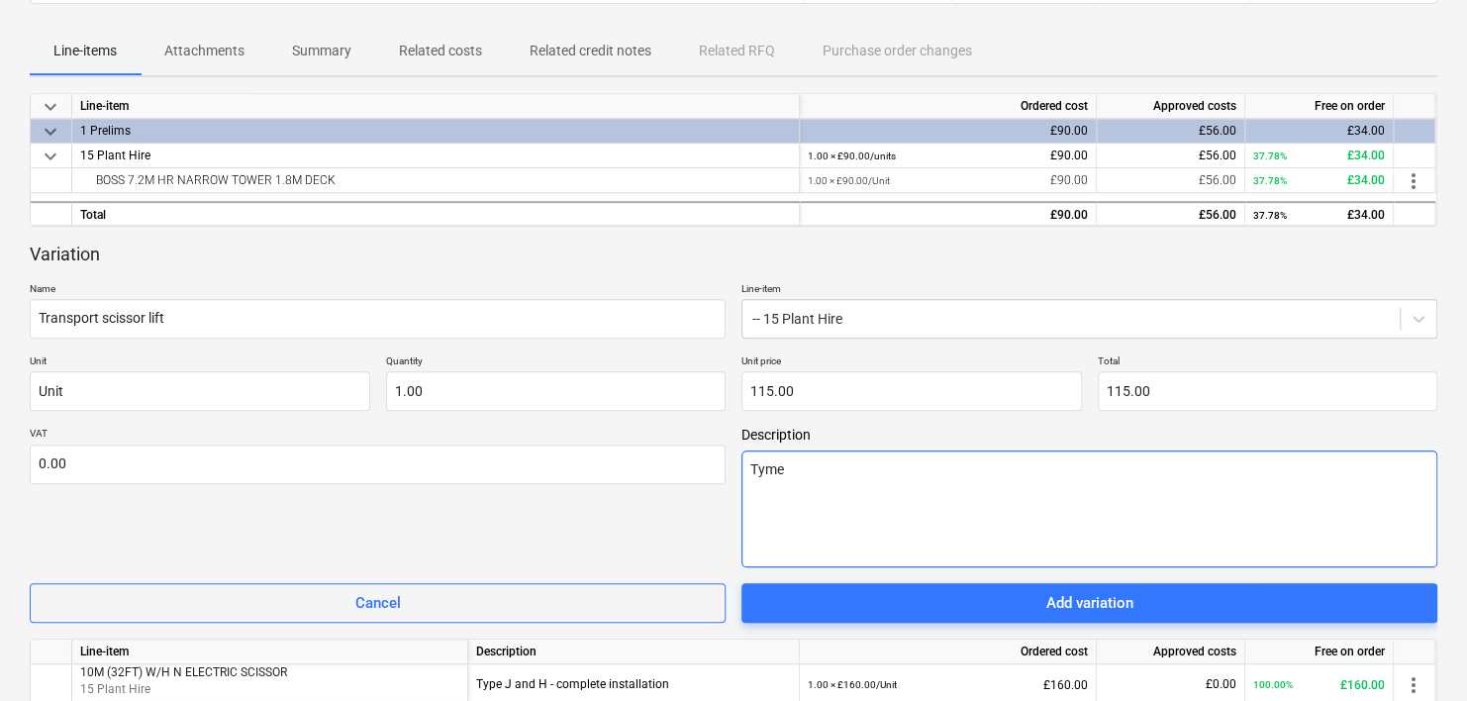
type textarea "x"
type textarea "Tym"
type textarea "x"
type textarea "[PERSON_NAME]"
type textarea "x"
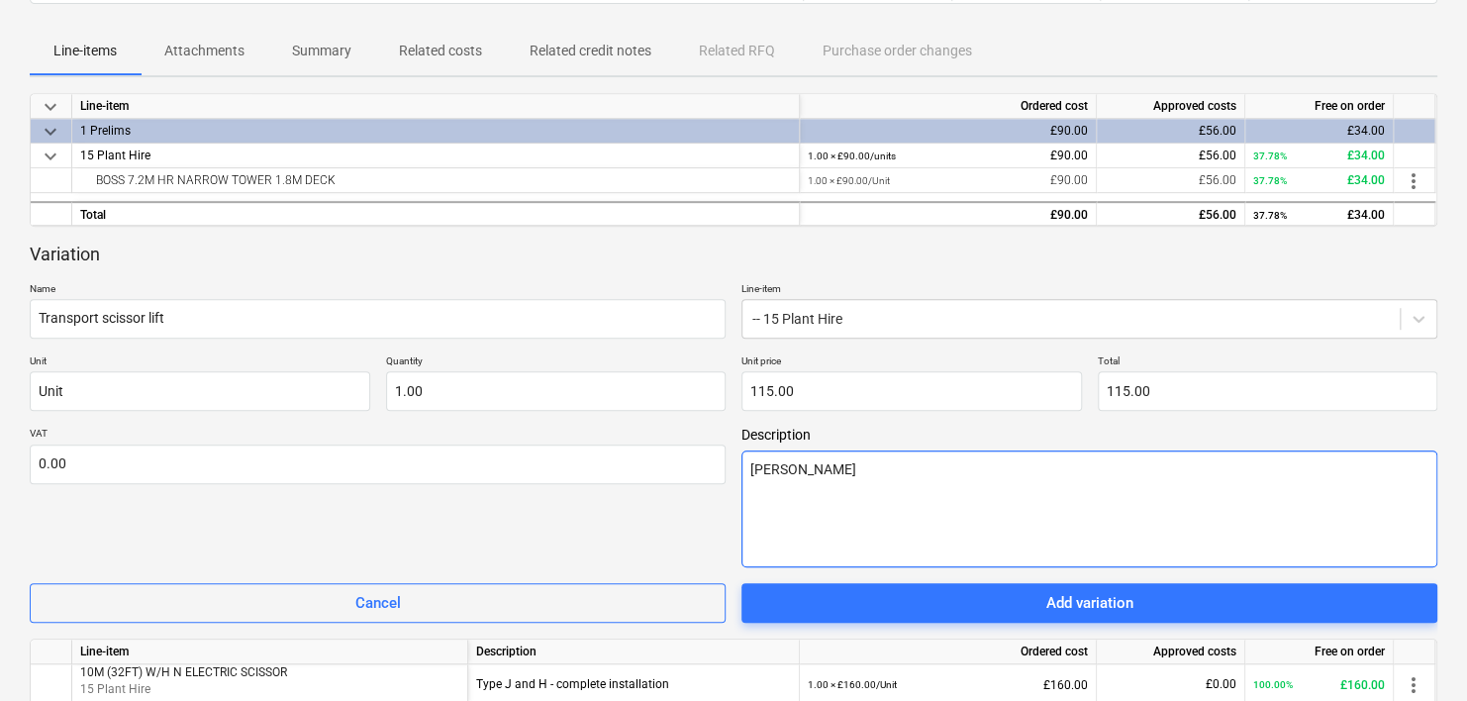
type textarea "Typ"
type textarea "x"
type textarea "Type"
type textarea "x"
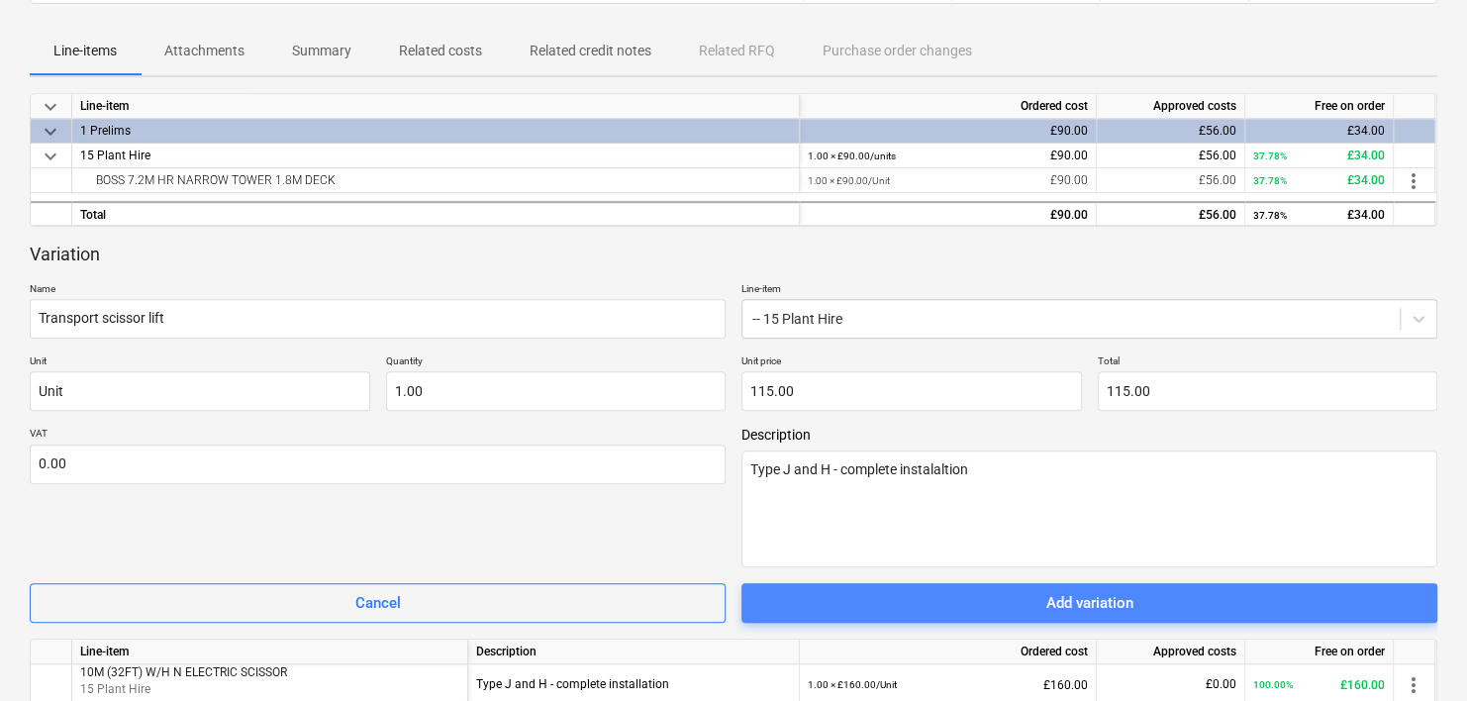
click at [995, 600] on span "Add variation" at bounding box center [1089, 603] width 648 height 26
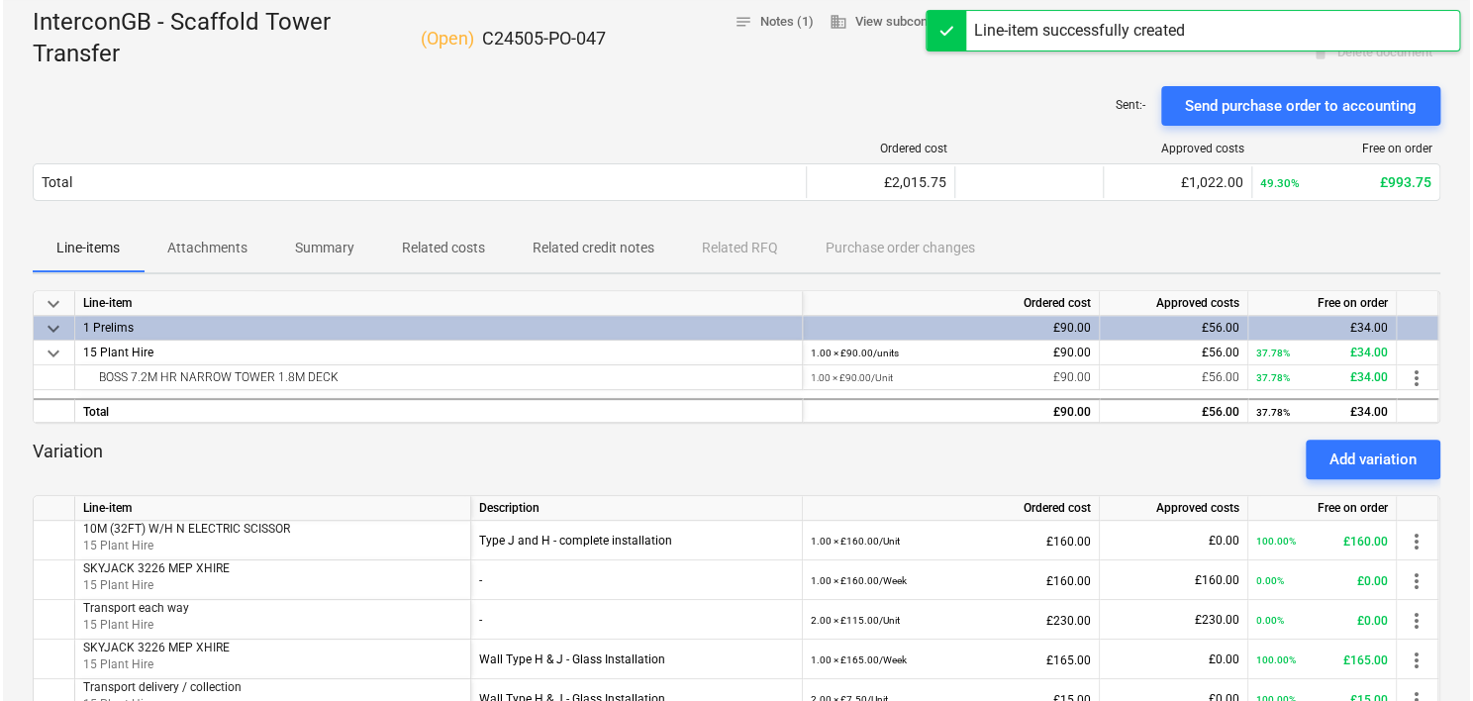
scroll to position [0, 0]
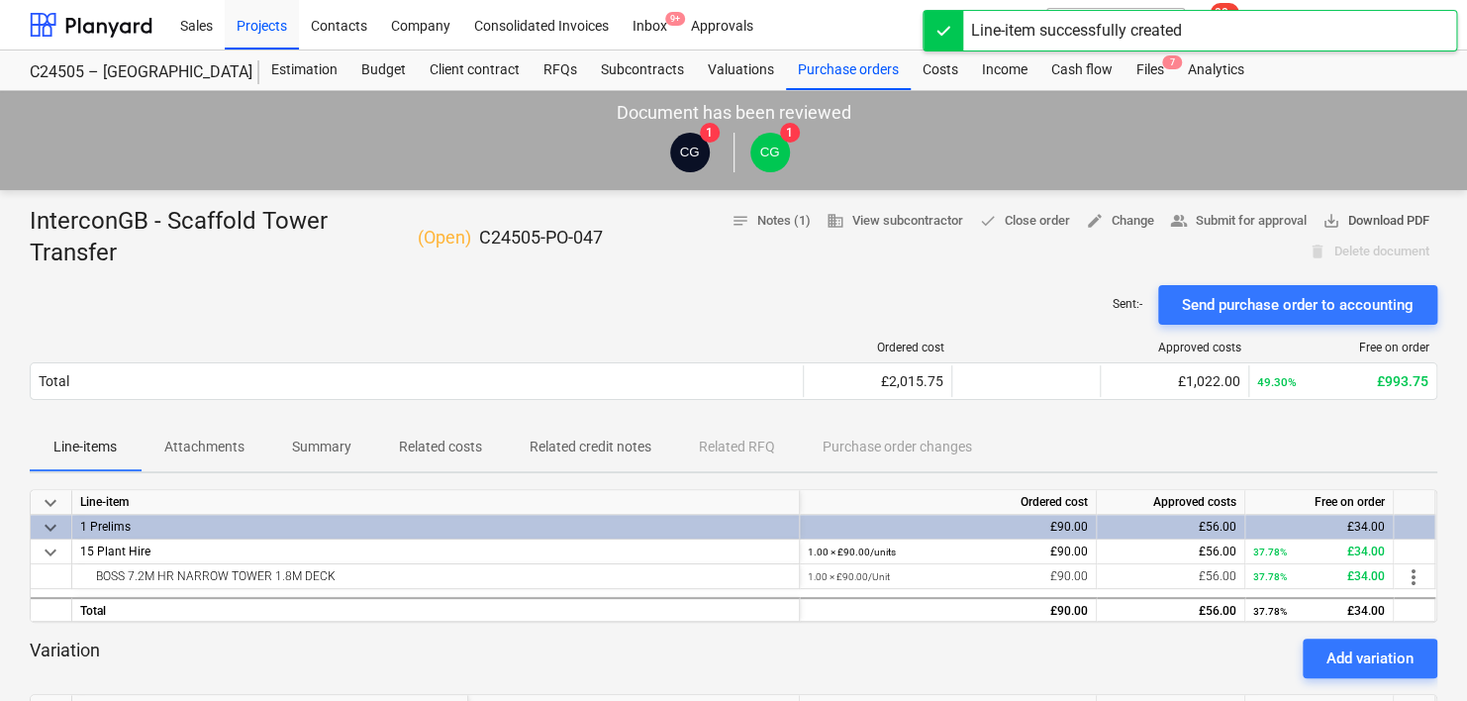
click at [1388, 213] on span "save_alt Download PDF" at bounding box center [1375, 221] width 107 height 23
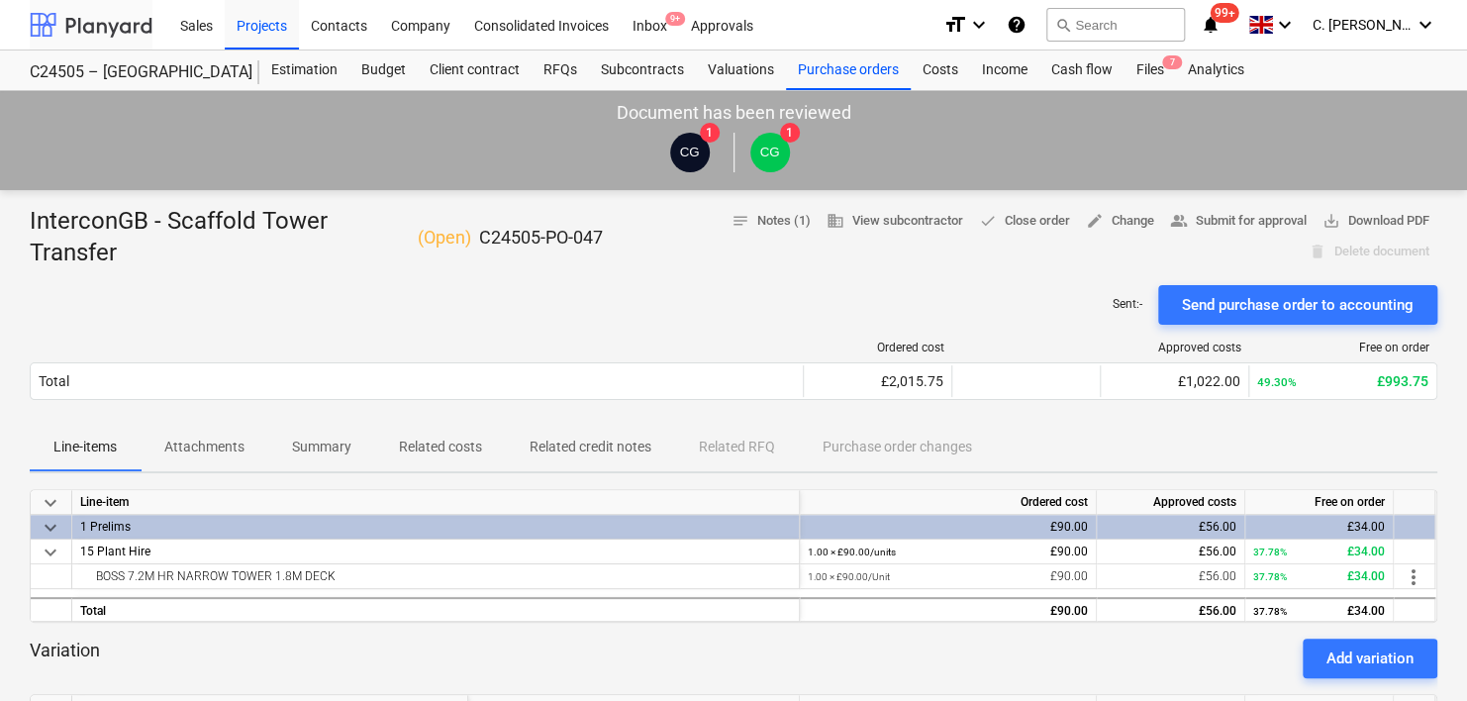
click at [104, 24] on div at bounding box center [91, 24] width 123 height 49
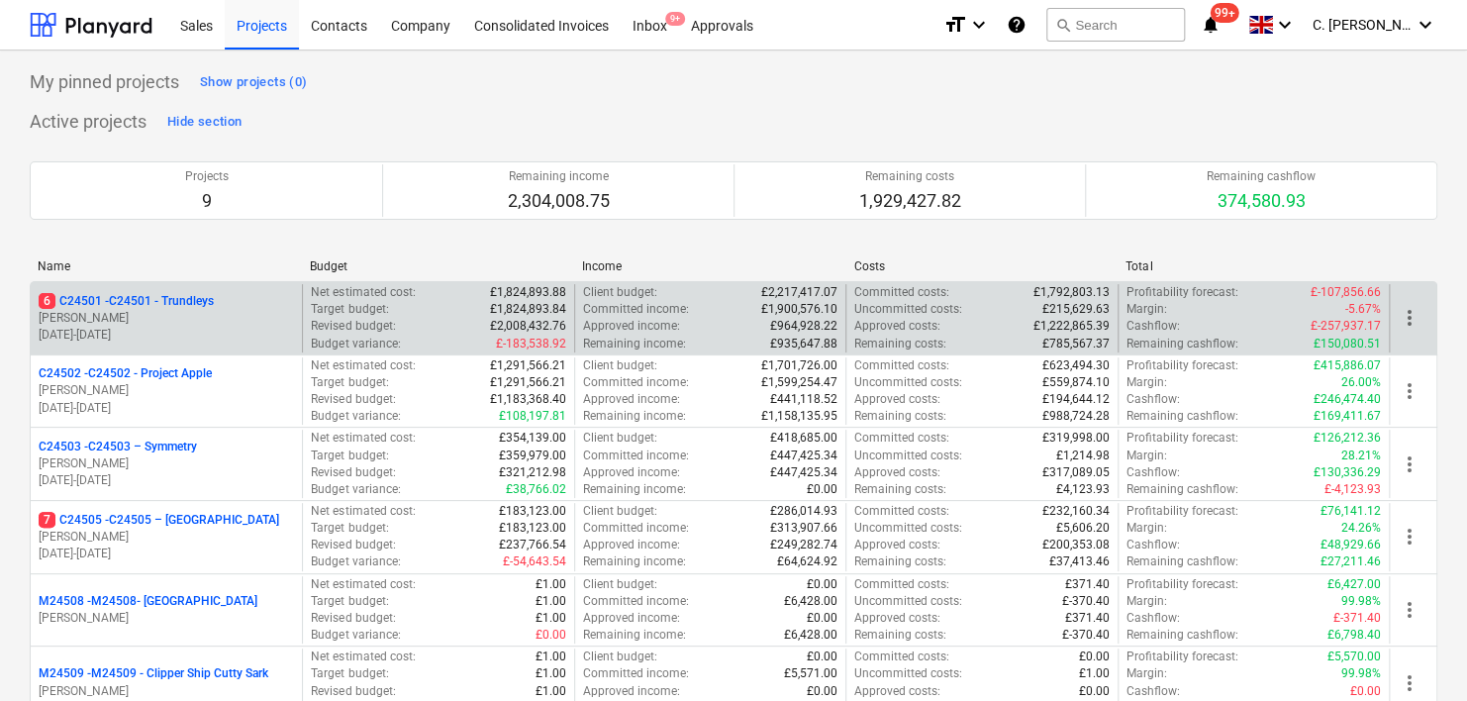
click at [111, 307] on p "6 C24501 - C24501 - Trundleys" at bounding box center [126, 301] width 175 height 17
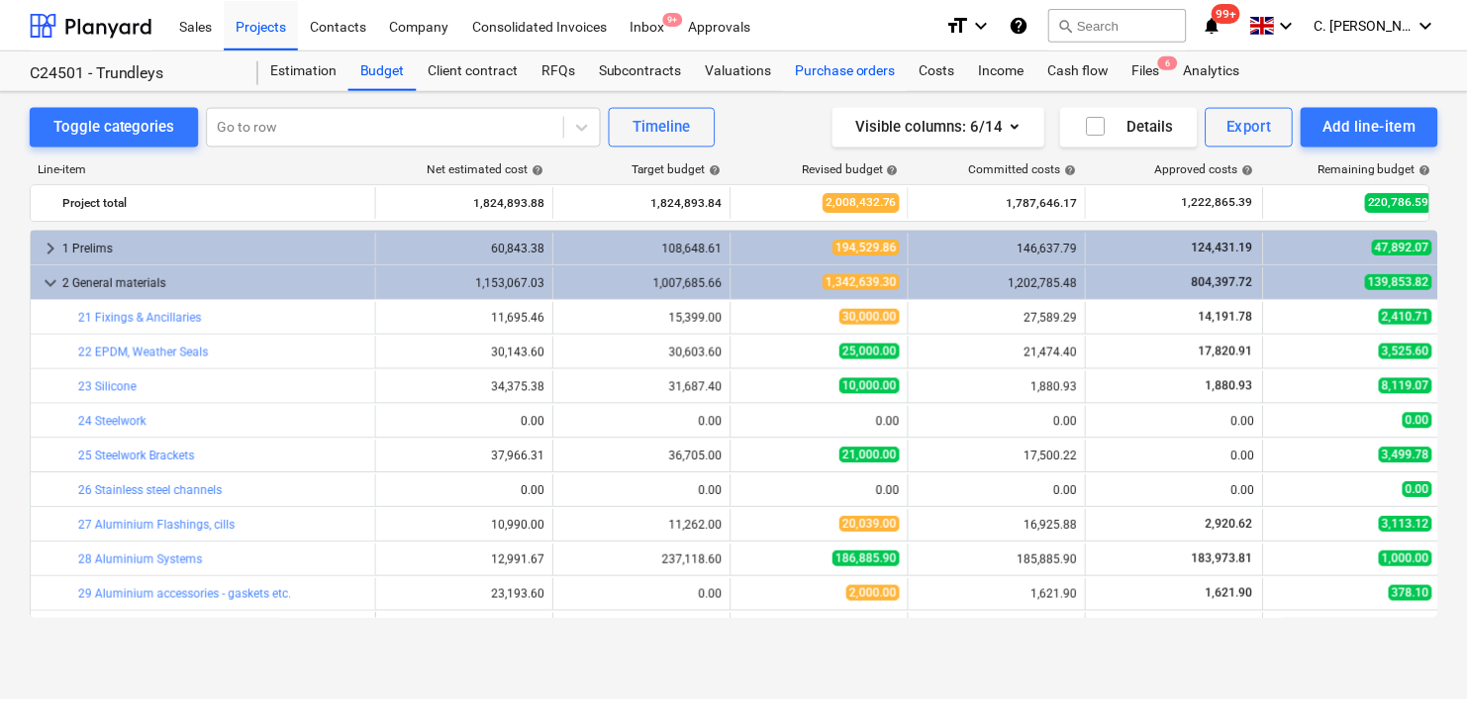
scroll to position [220, 0]
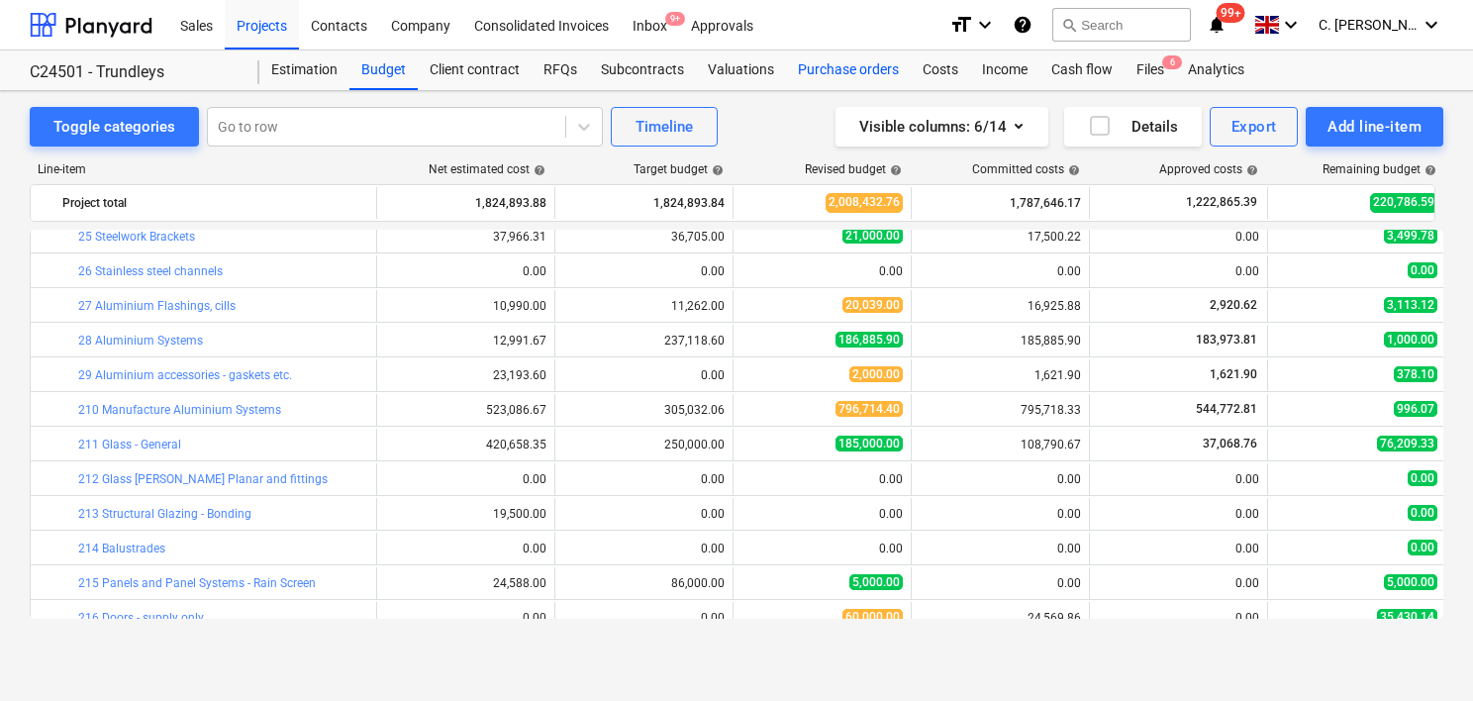
click at [823, 66] on div "Purchase orders" at bounding box center [848, 70] width 125 height 40
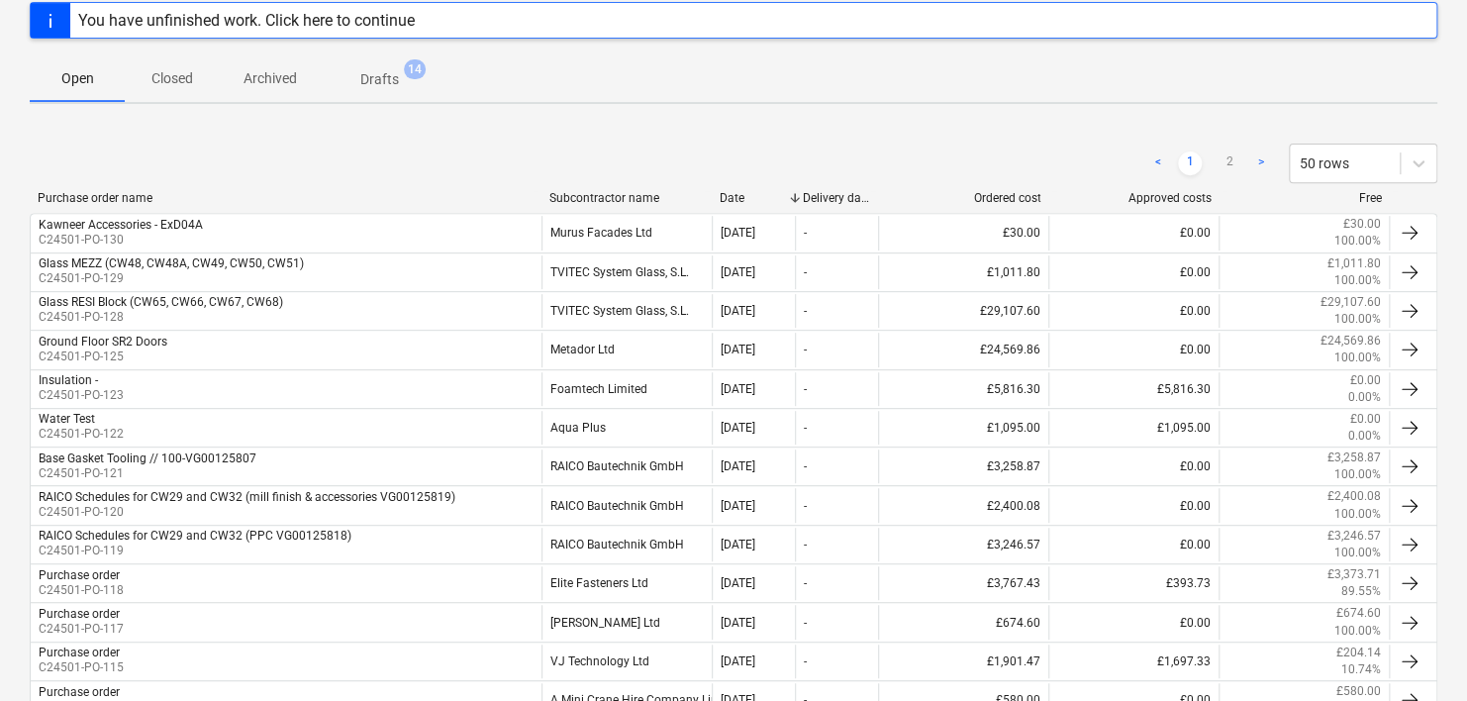
scroll to position [297, 0]
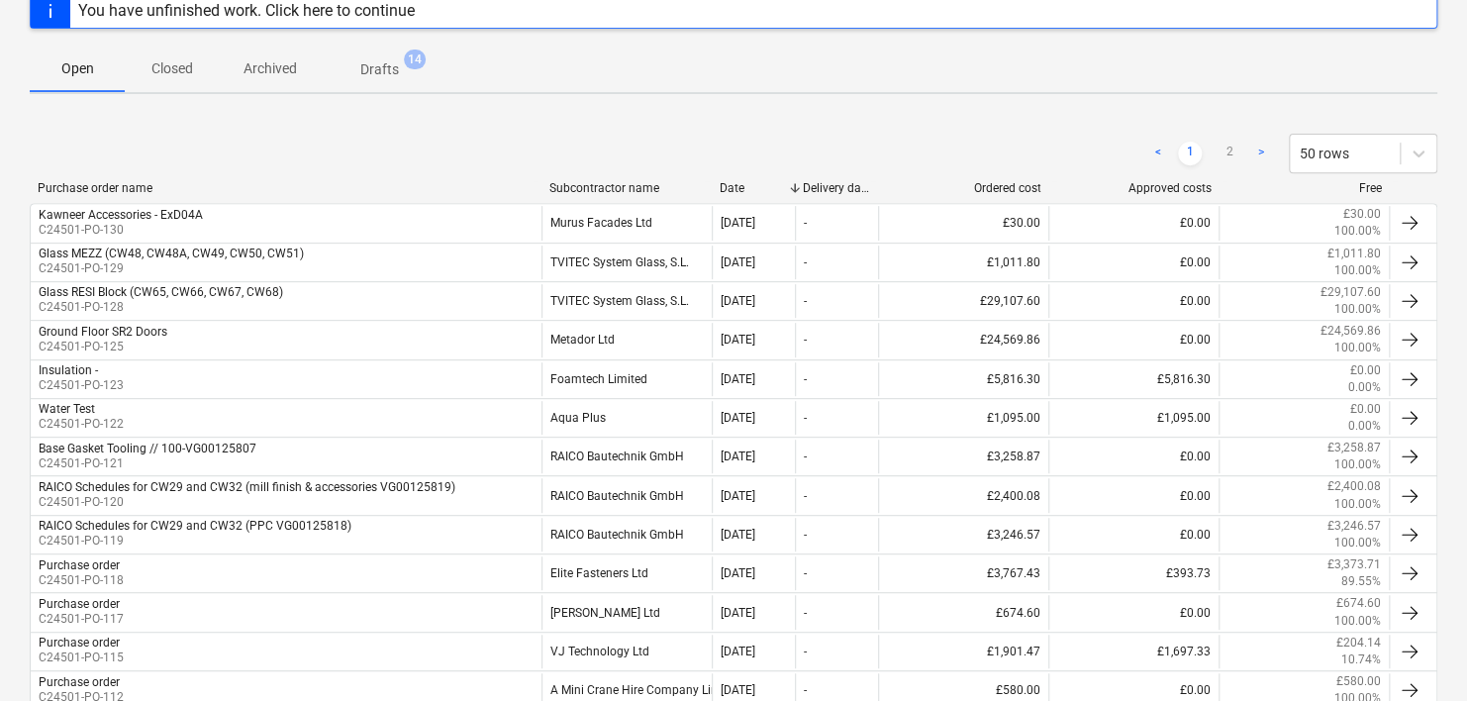
click at [632, 172] on div "< 1 2 > 50 rows" at bounding box center [733, 153] width 1407 height 55
click at [629, 182] on div "Subcontractor name" at bounding box center [626, 188] width 154 height 14
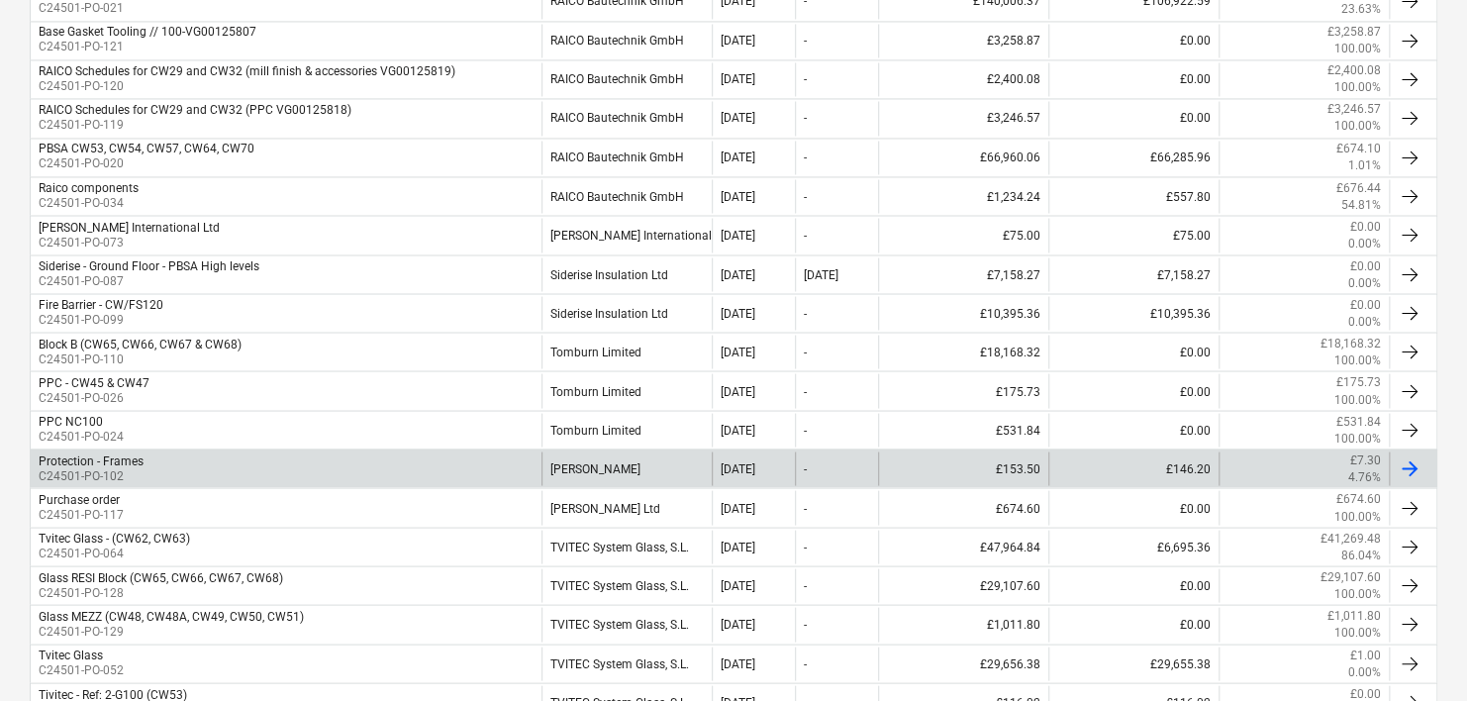
scroll to position [1845, 0]
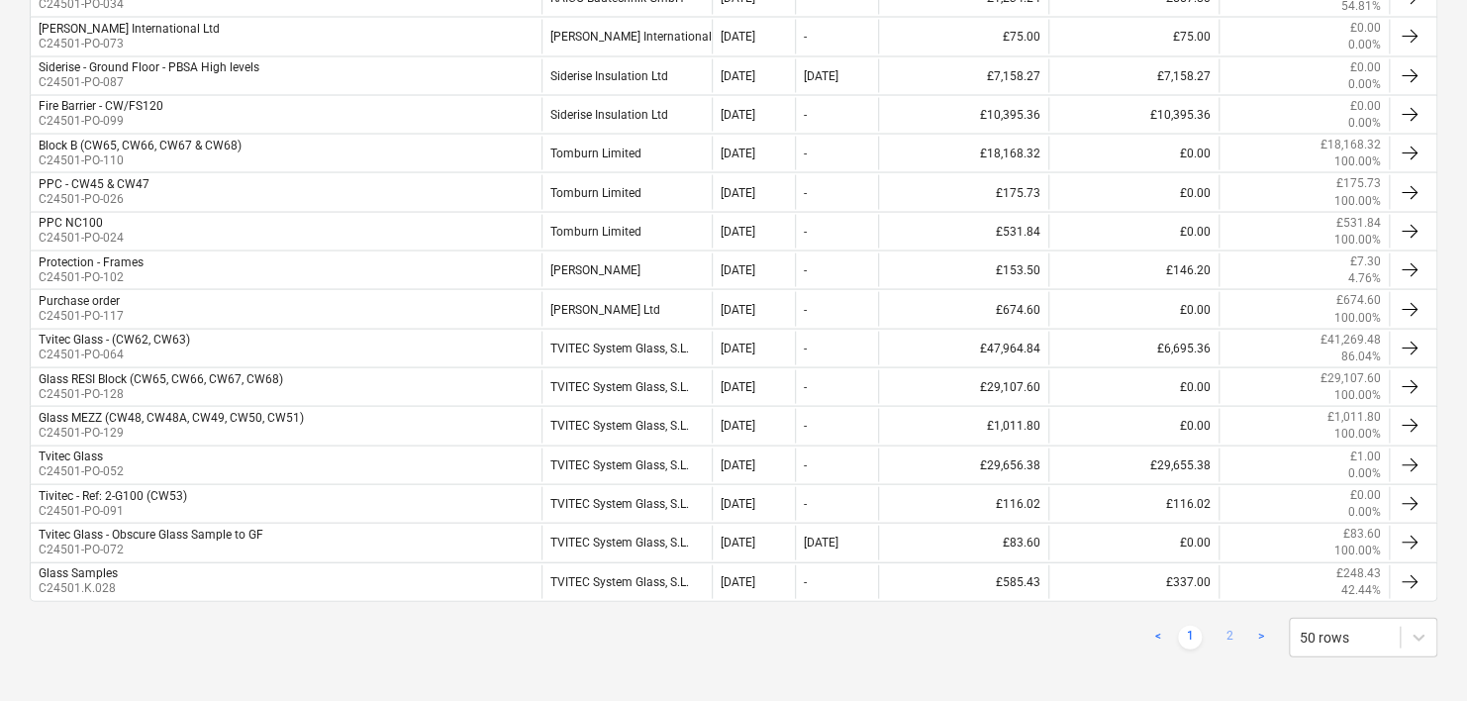
click at [1235, 625] on link "2" at bounding box center [1229, 637] width 24 height 24
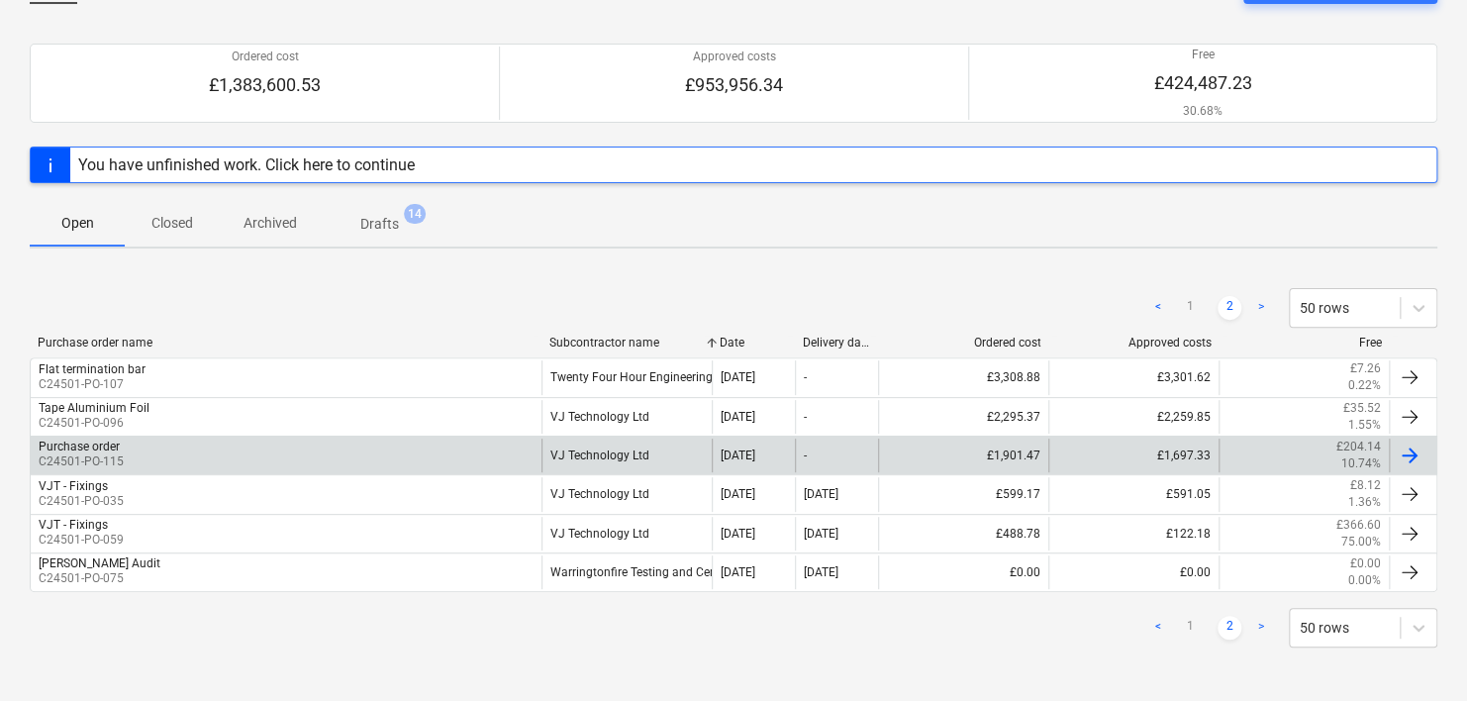
click at [629, 448] on div "VJ Technology Ltd" at bounding box center [626, 455] width 170 height 34
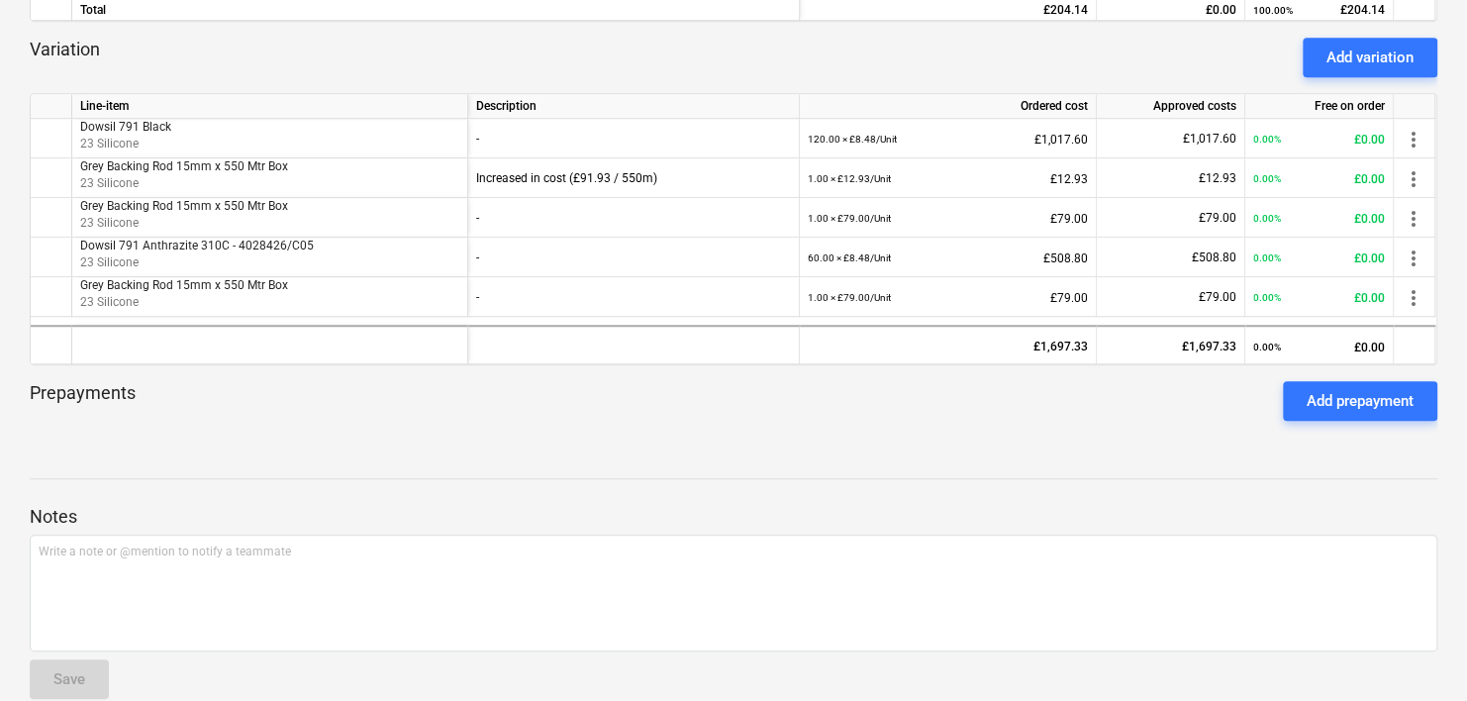
scroll to position [297, 0]
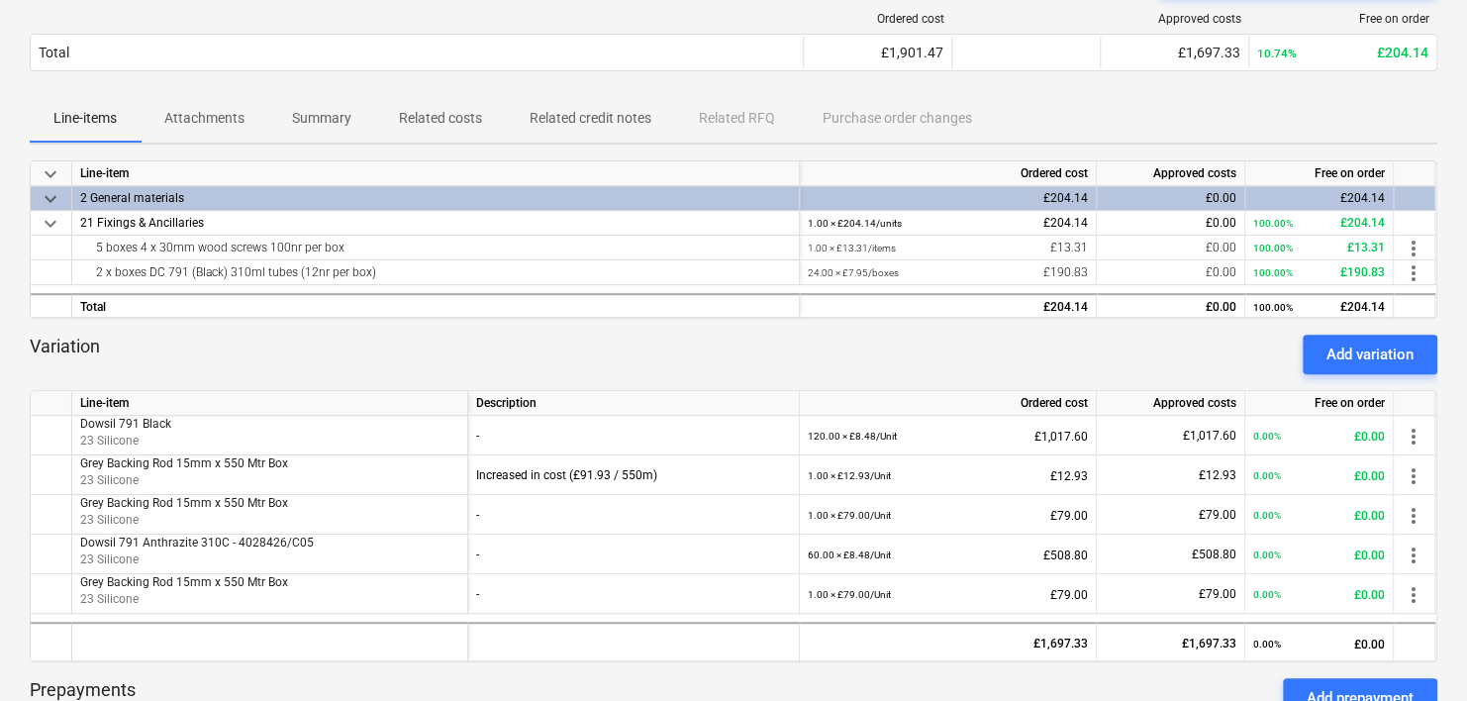
click at [182, 116] on p "Attachments" at bounding box center [204, 118] width 80 height 21
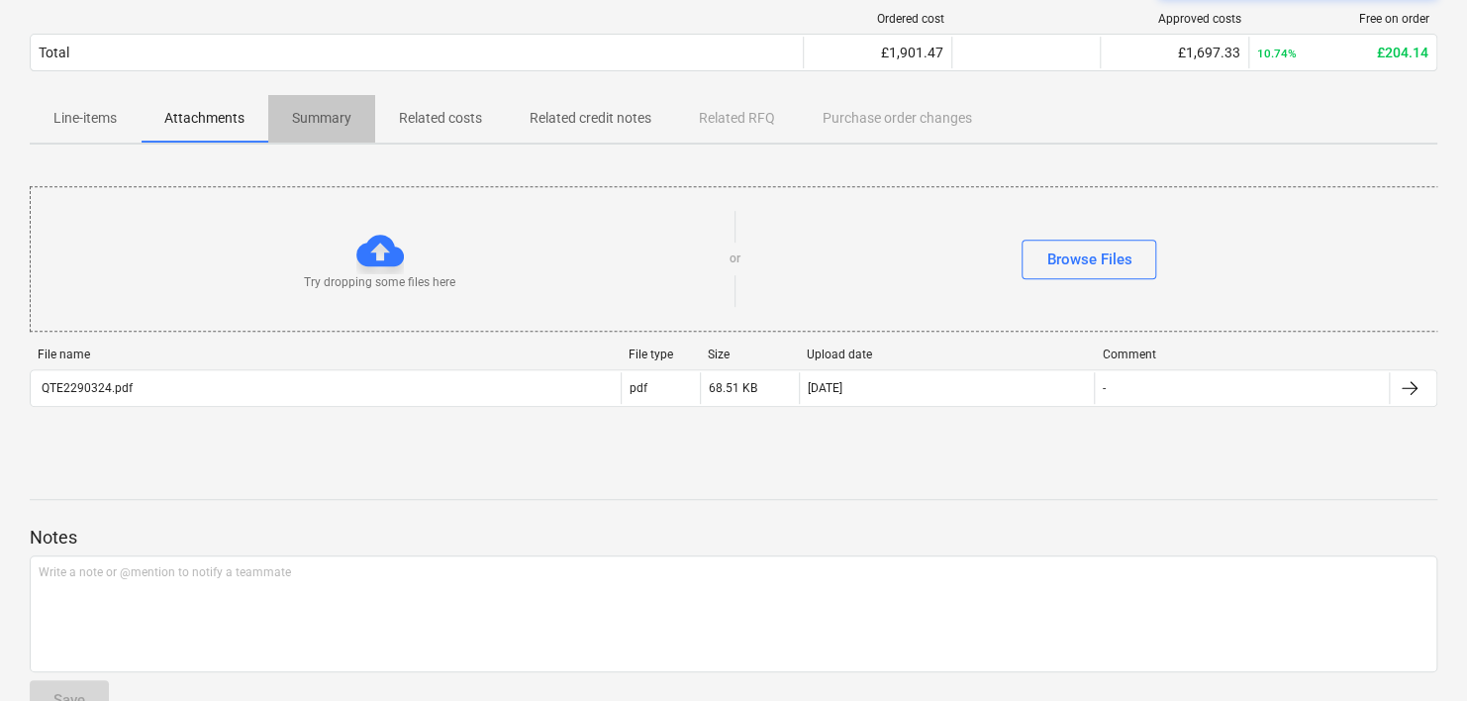
click at [369, 107] on span "Summary" at bounding box center [321, 118] width 107 height 33
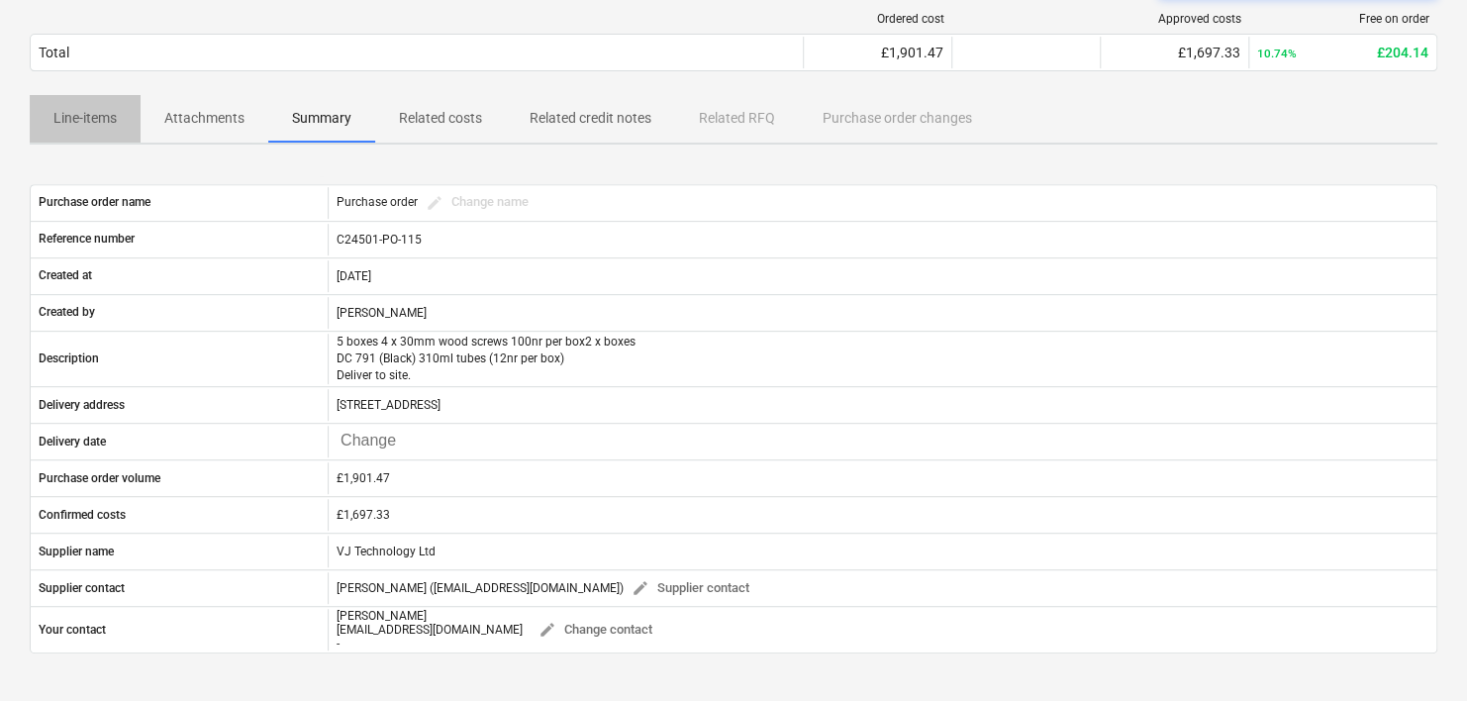
click at [107, 123] on p "Line-items" at bounding box center [84, 118] width 63 height 21
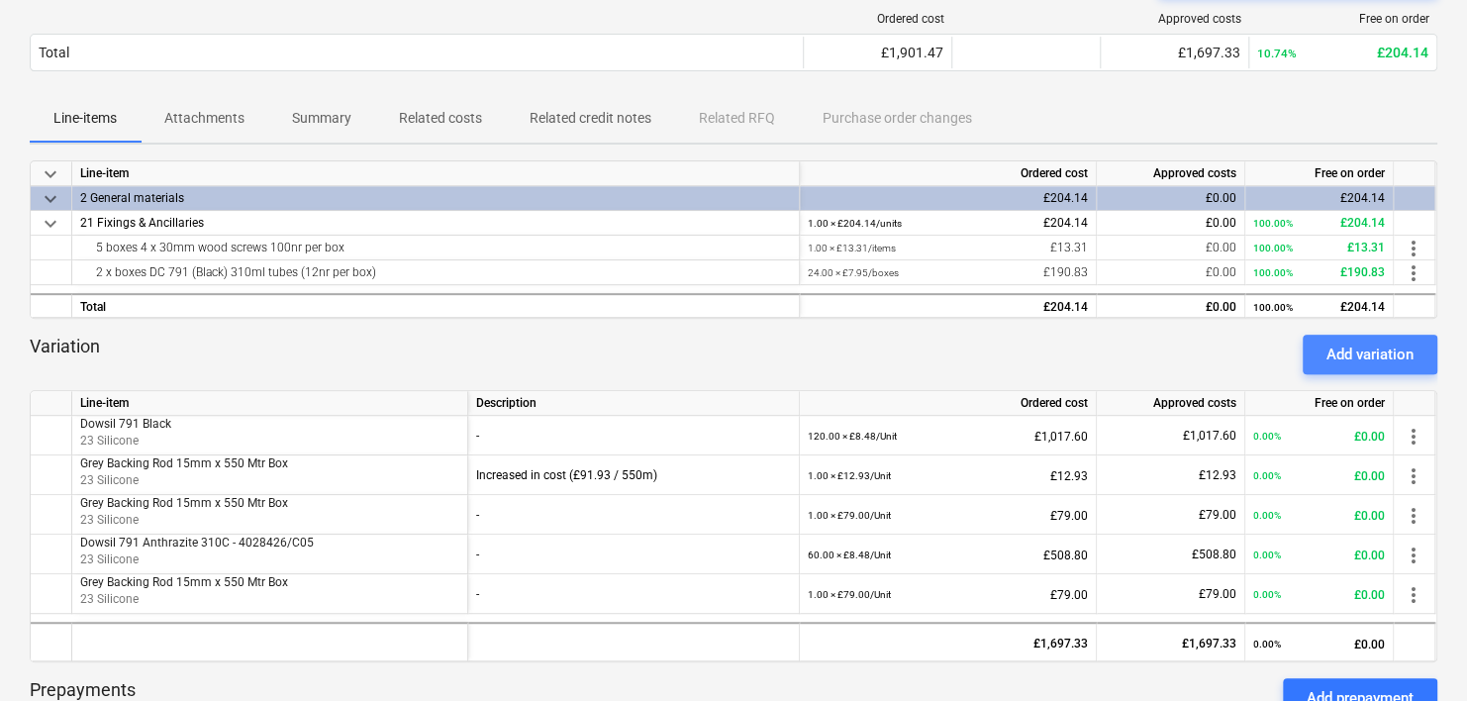
click at [1336, 345] on div "Add variation" at bounding box center [1369, 354] width 87 height 26
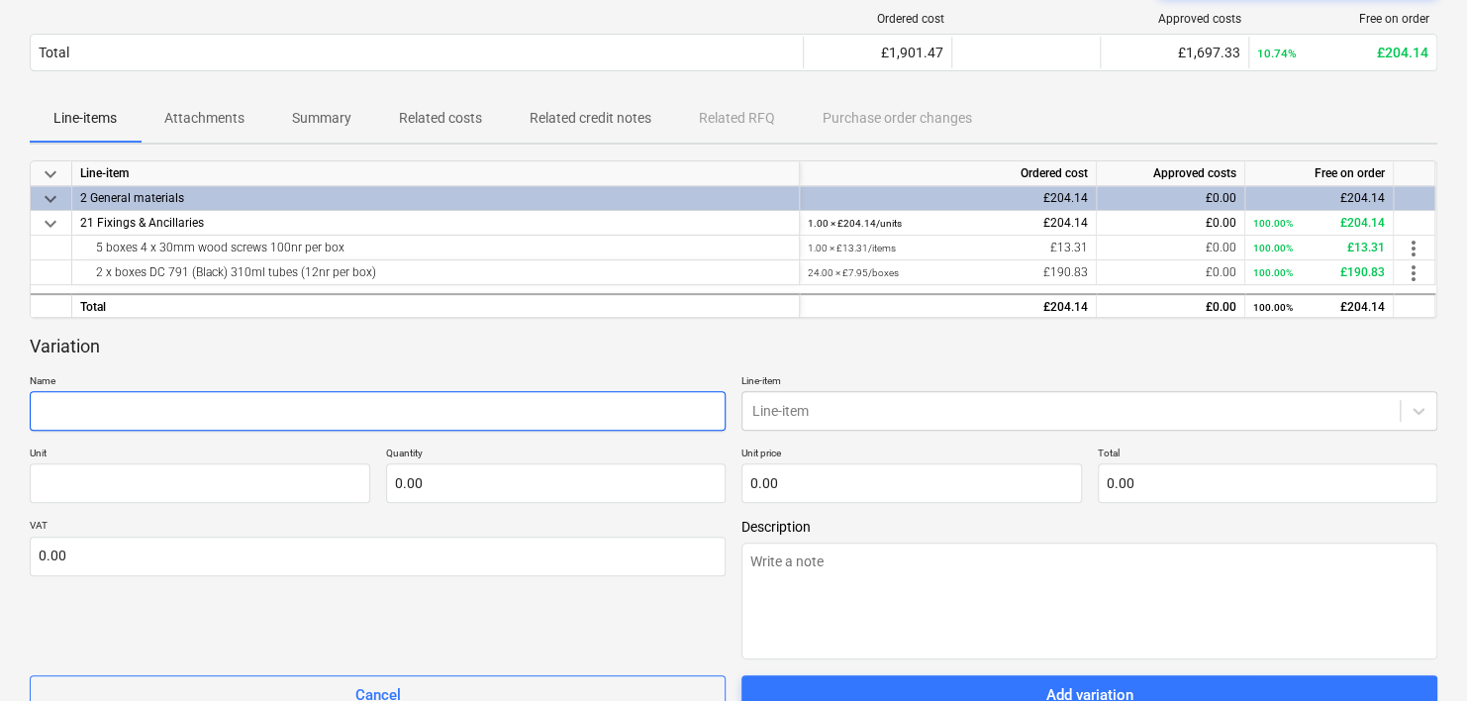
click at [214, 416] on input "text" at bounding box center [378, 411] width 696 height 40
paste input "Dowsil 791 Low Mod Black Silicone 310ml"
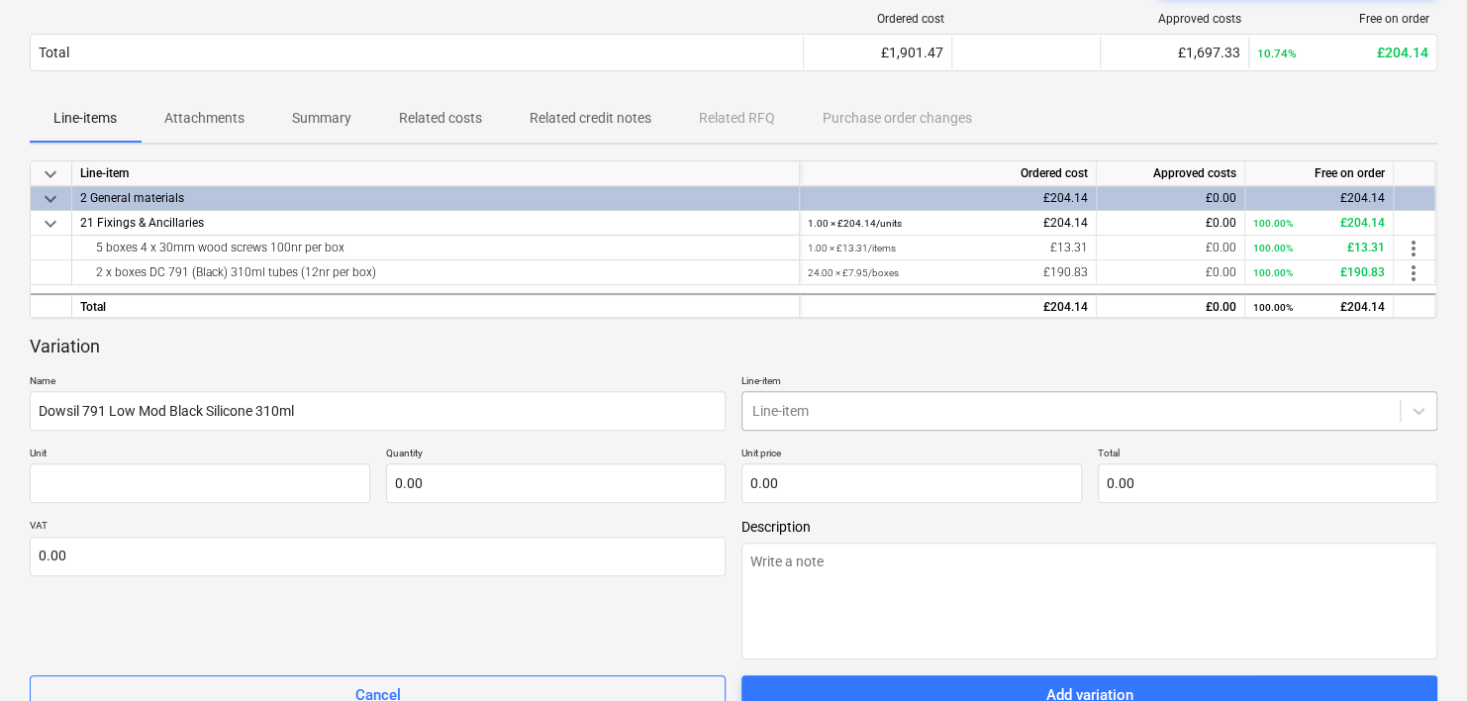
scroll to position [342, 0]
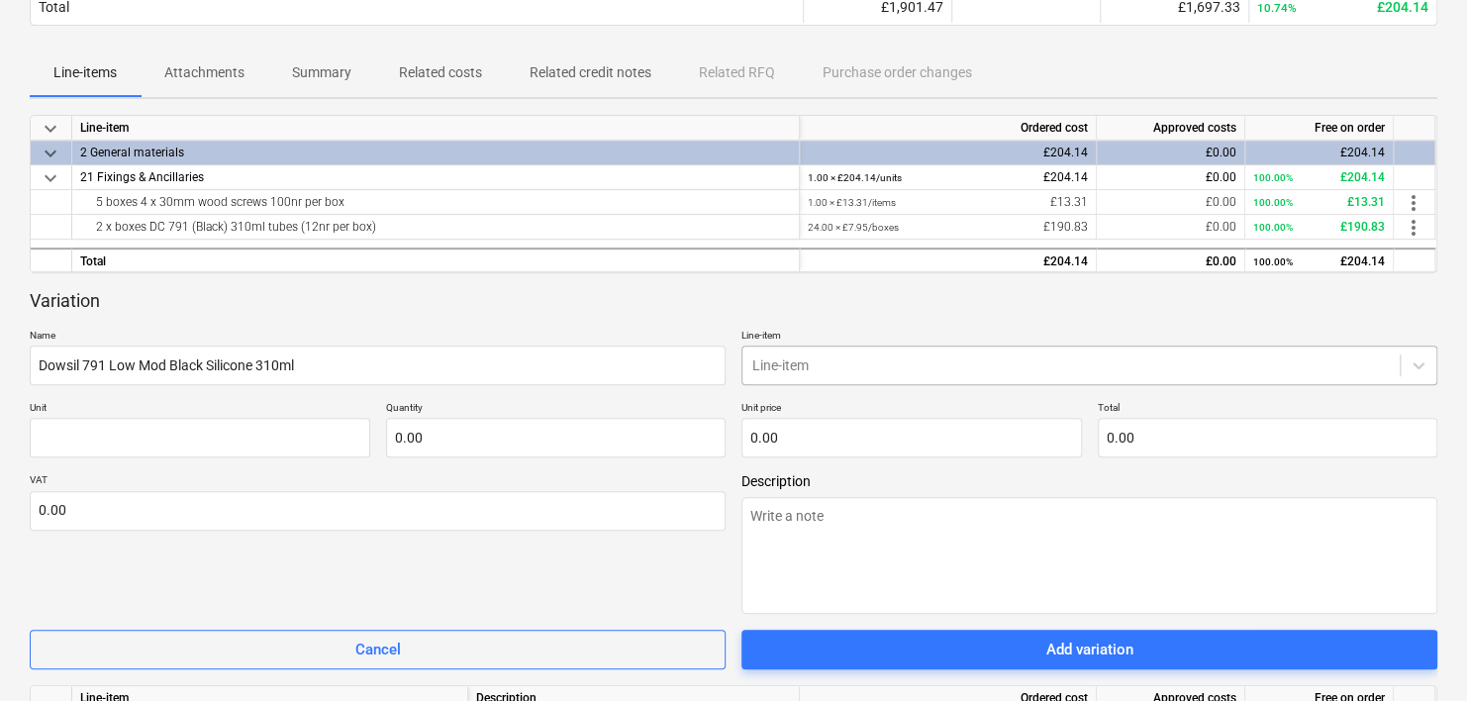
click at [814, 358] on body "Sales Projects Contacts Company Consolidated Invoices Inbox 9+ Approvals format…" at bounding box center [733, 8] width 1467 height 701
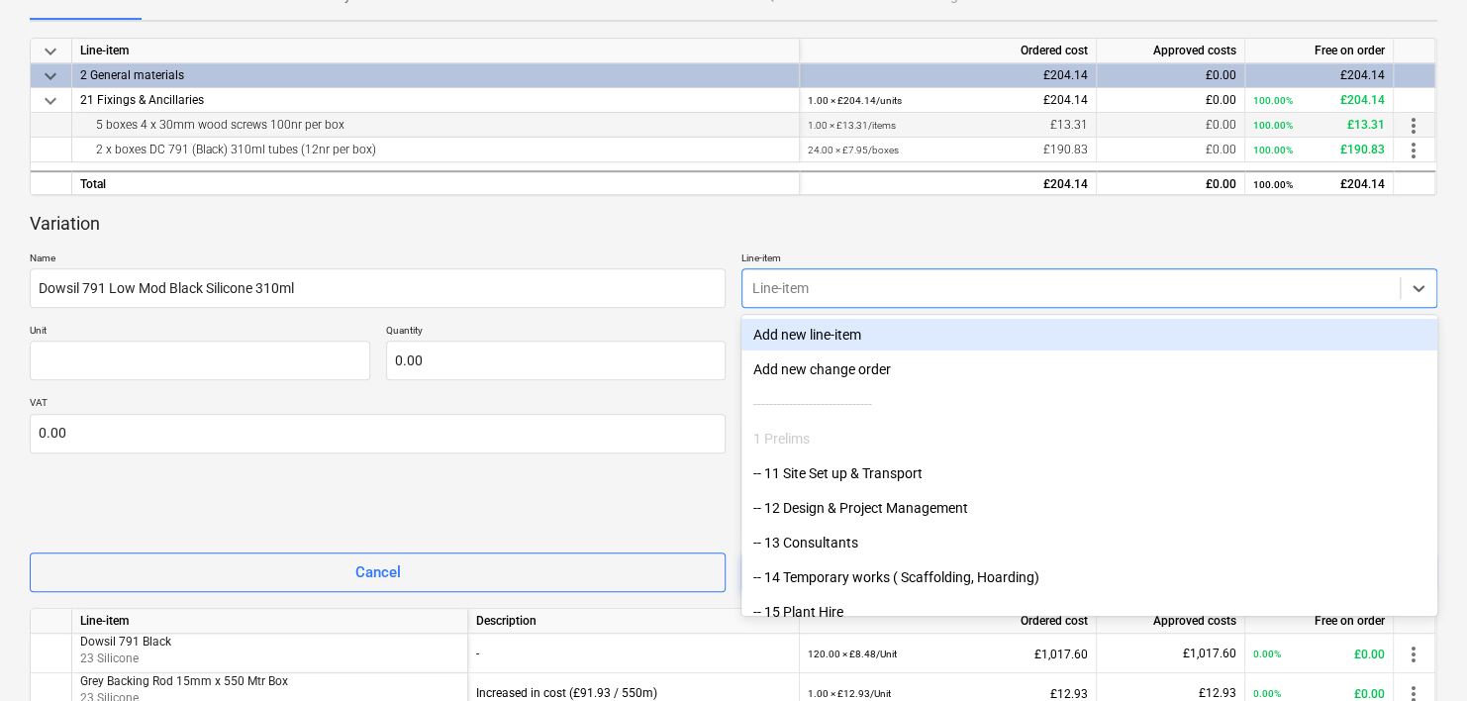
scroll to position [441, 0]
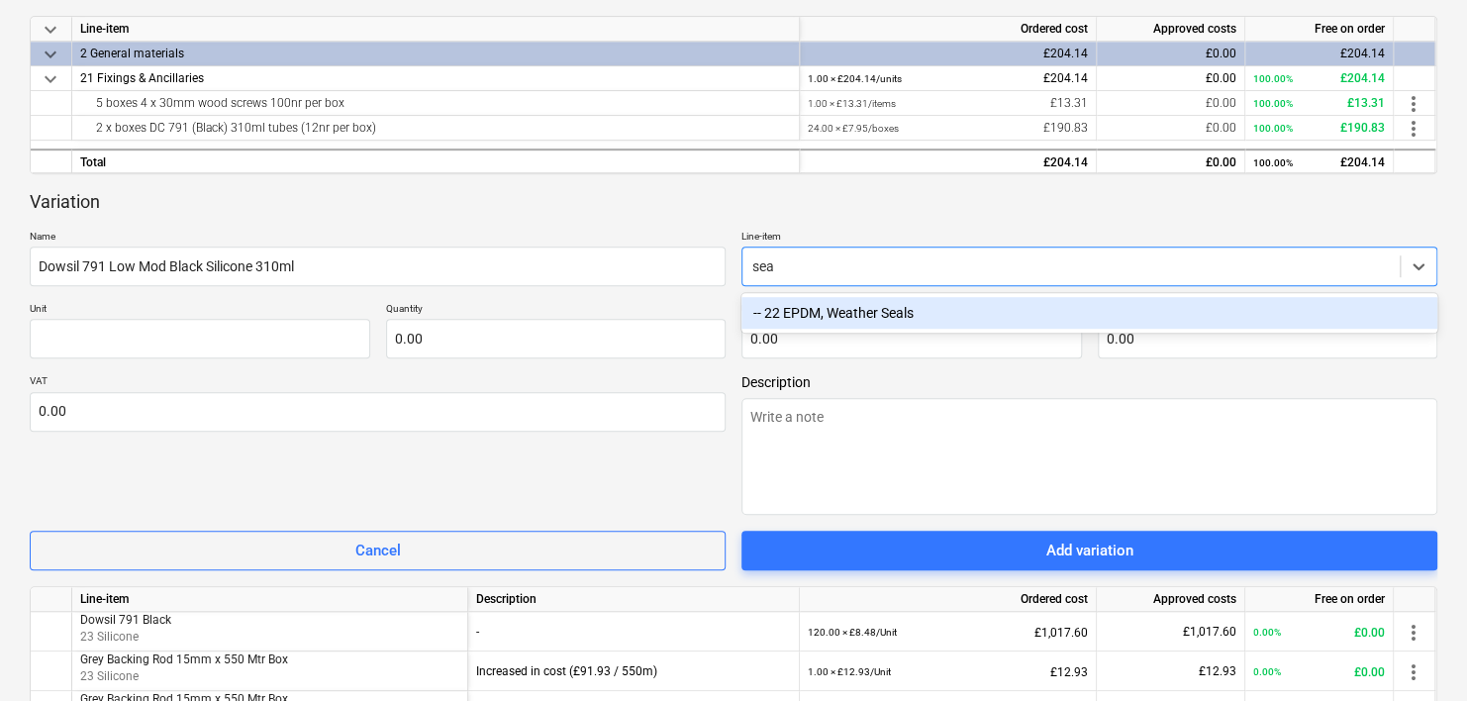
click at [863, 317] on div "-- 22 EPDM, Weather Seals" at bounding box center [1089, 313] width 696 height 32
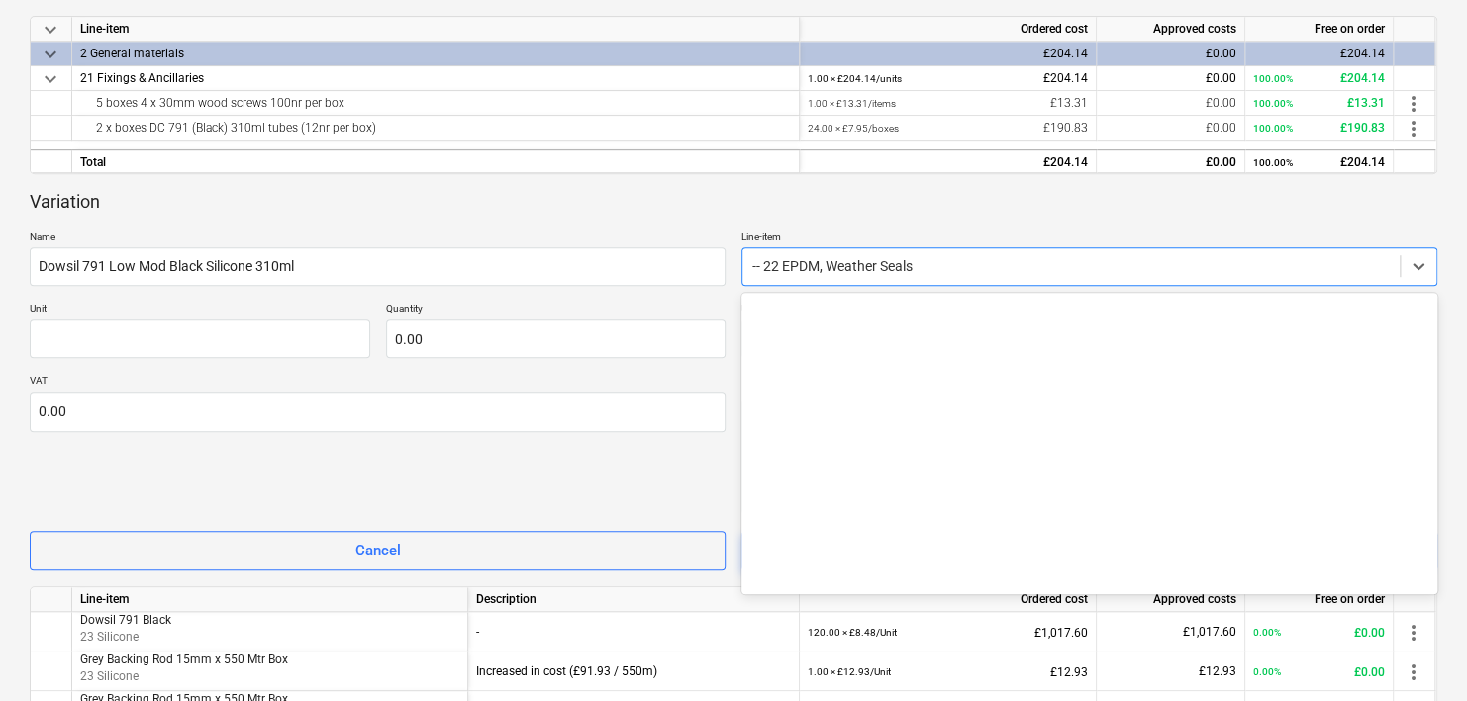
click at [919, 269] on div at bounding box center [1070, 266] width 637 height 20
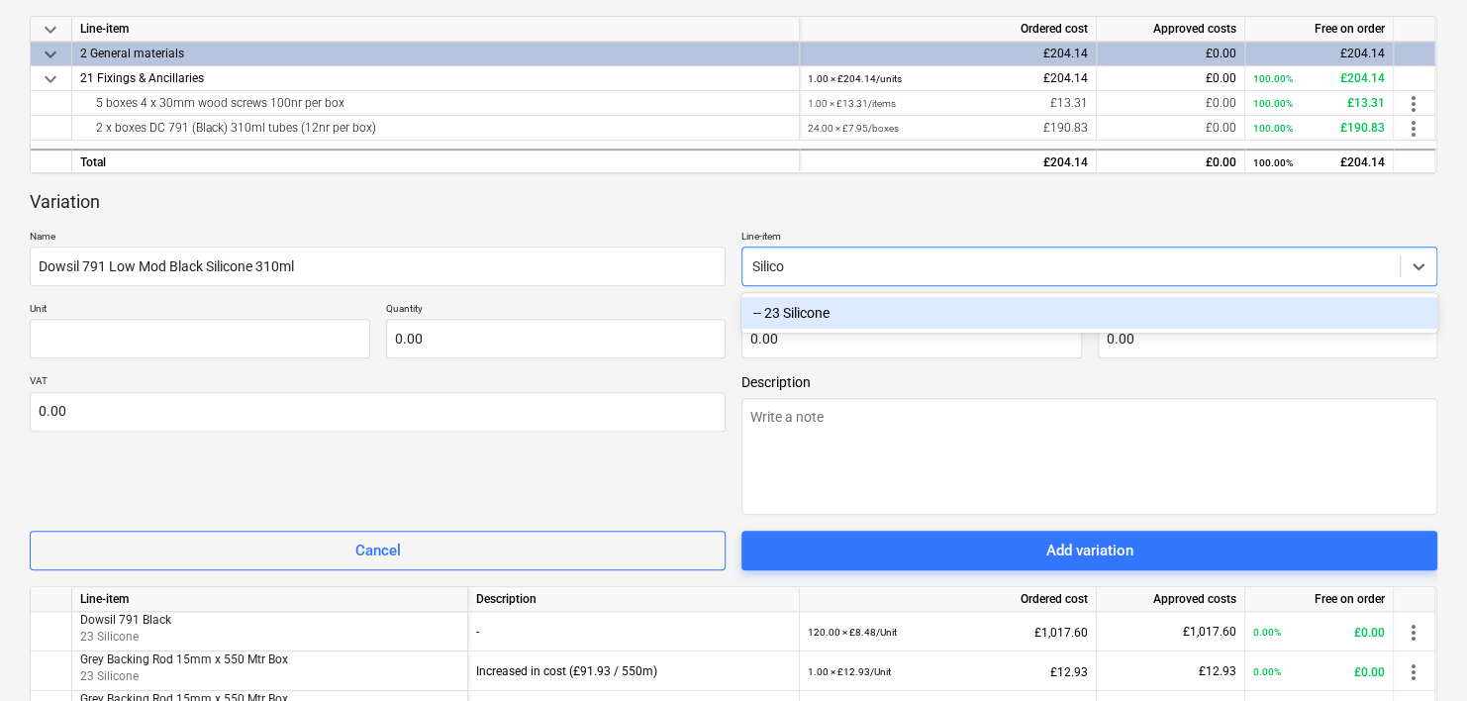
click at [864, 300] on div "-- 23 Silicone" at bounding box center [1089, 313] width 696 height 32
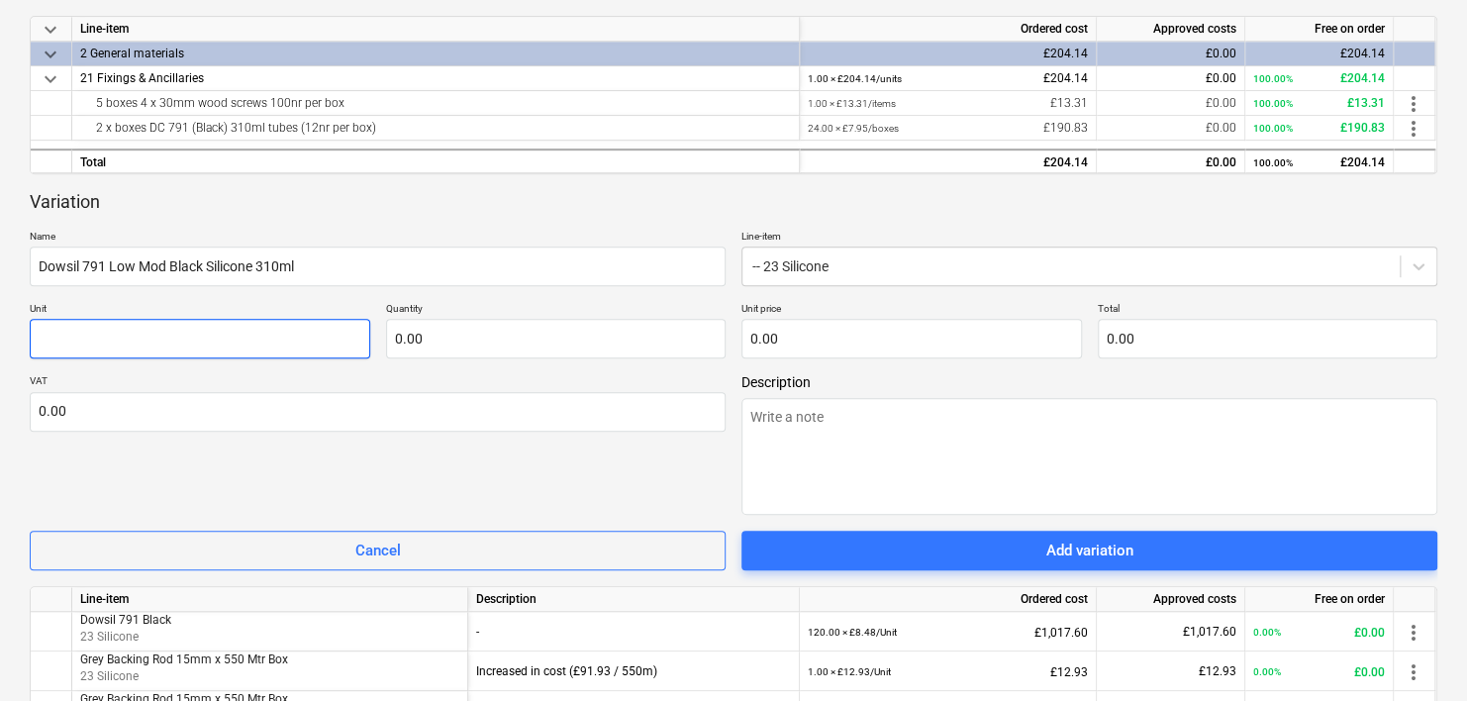
click at [163, 345] on input "text" at bounding box center [200, 339] width 340 height 40
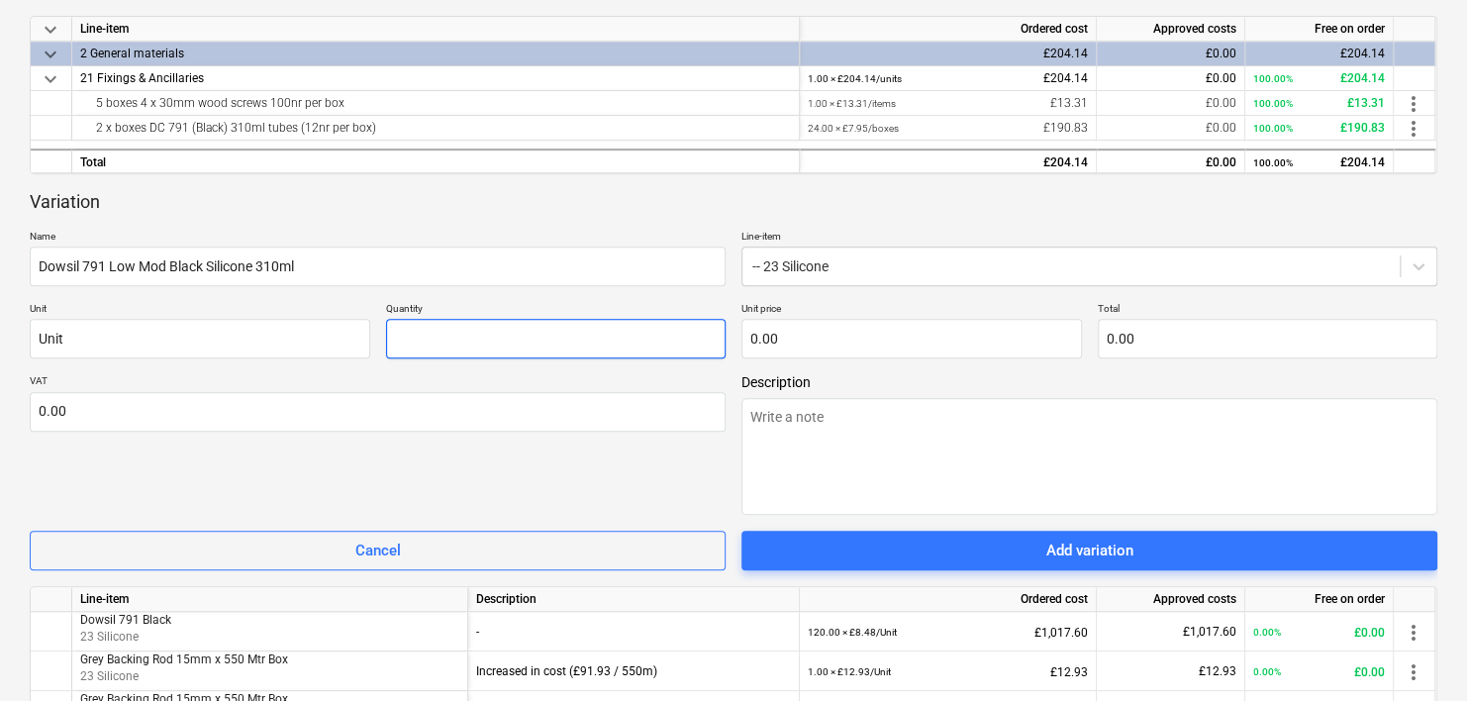
click at [466, 355] on input "text" at bounding box center [556, 339] width 340 height 40
click at [454, 337] on input "text" at bounding box center [556, 339] width 340 height 40
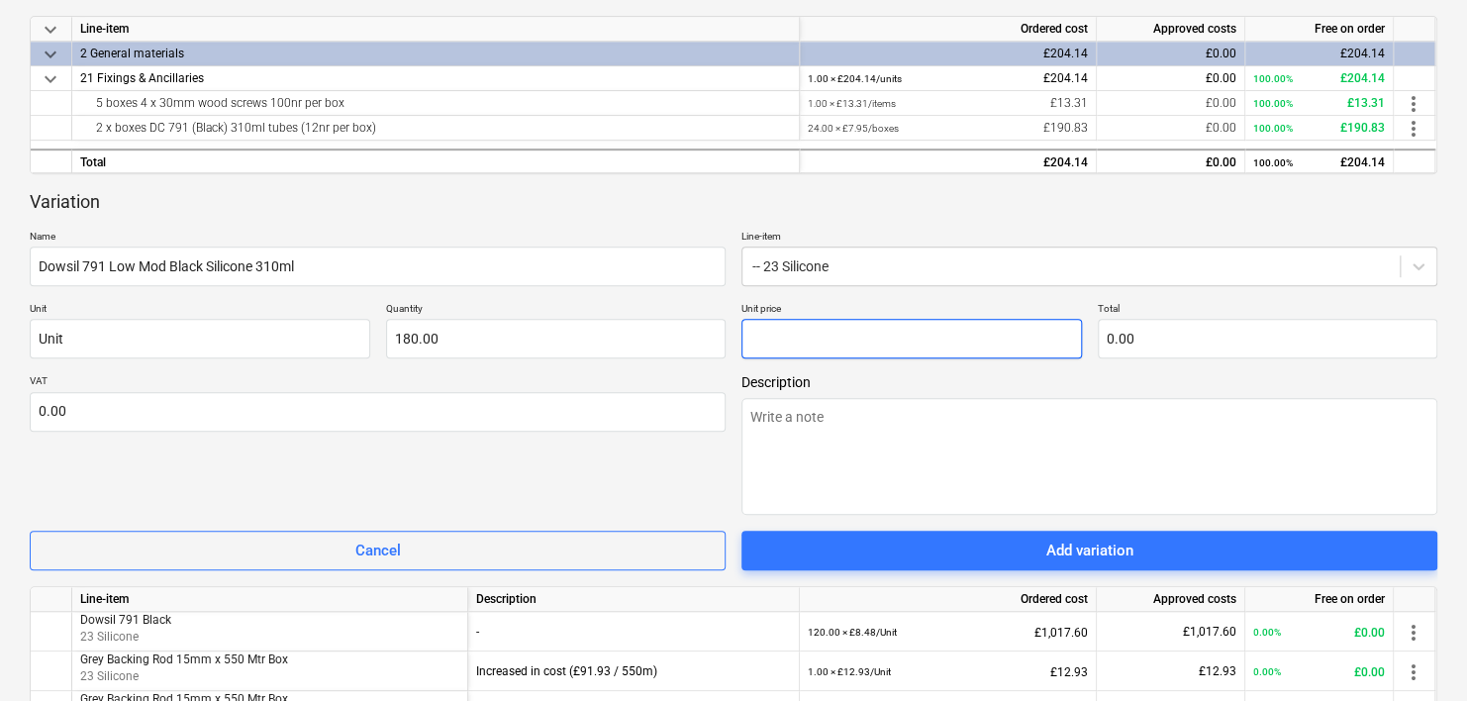
click at [791, 340] on input "text" at bounding box center [911, 339] width 340 height 40
click at [853, 344] on input "text" at bounding box center [911, 339] width 340 height 40
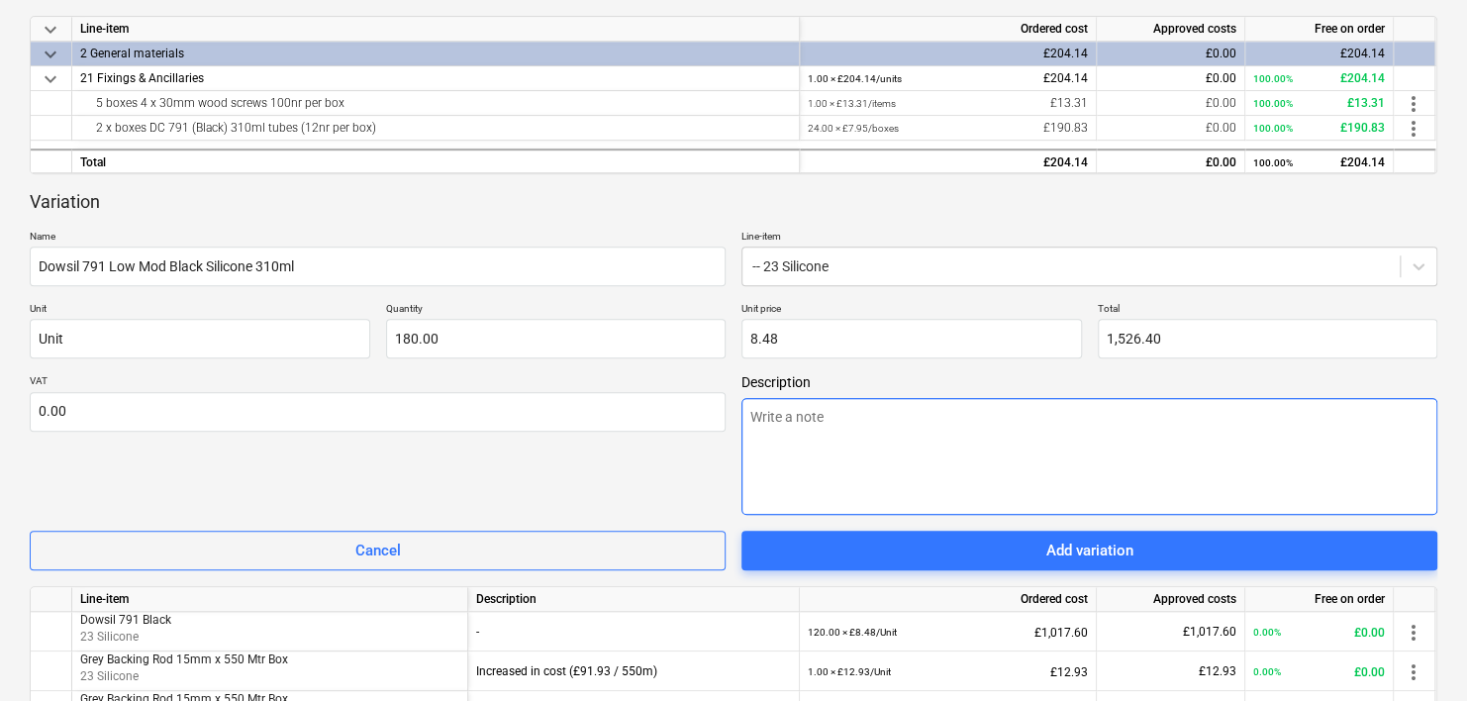
click at [860, 431] on textarea at bounding box center [1089, 456] width 696 height 117
click at [809, 431] on textarea at bounding box center [1089, 456] width 696 height 117
click at [843, 421] on textarea at bounding box center [1089, 456] width 696 height 117
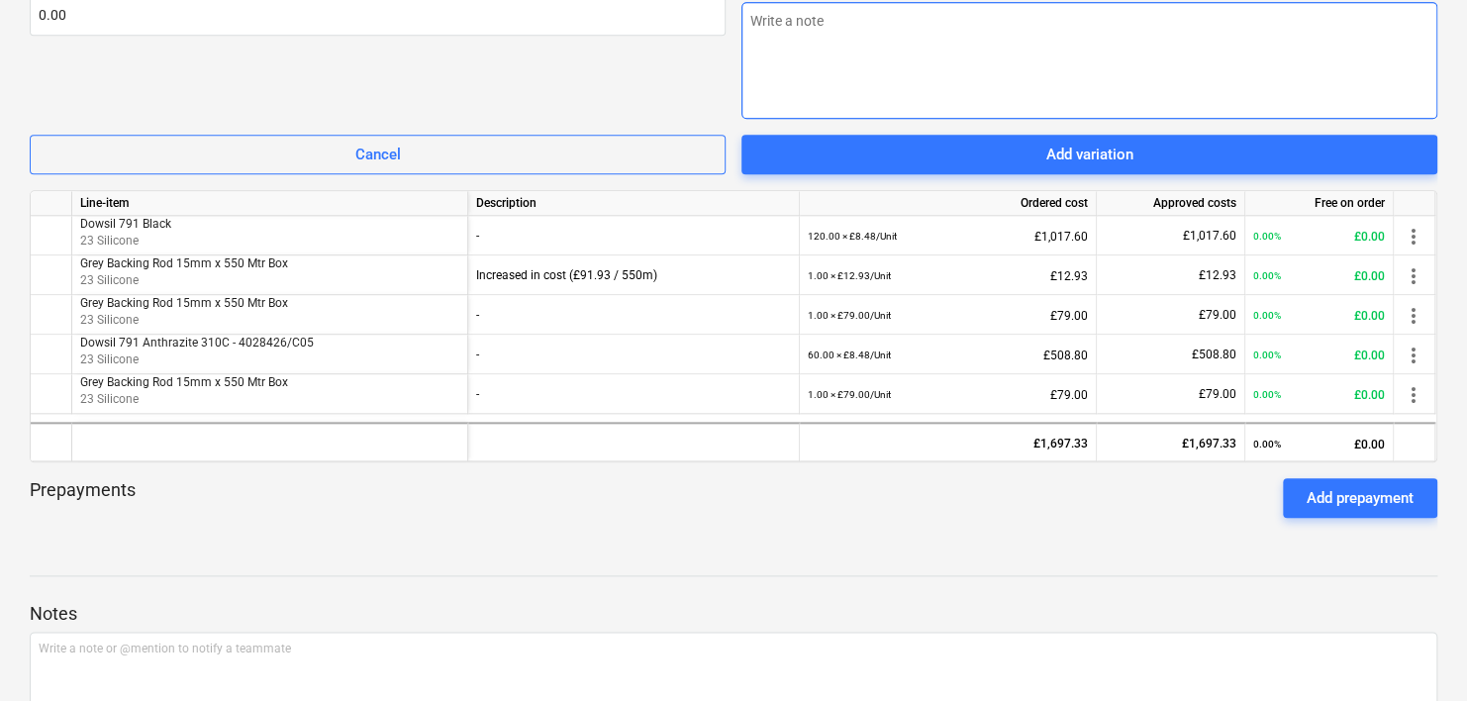
scroll to position [639, 0]
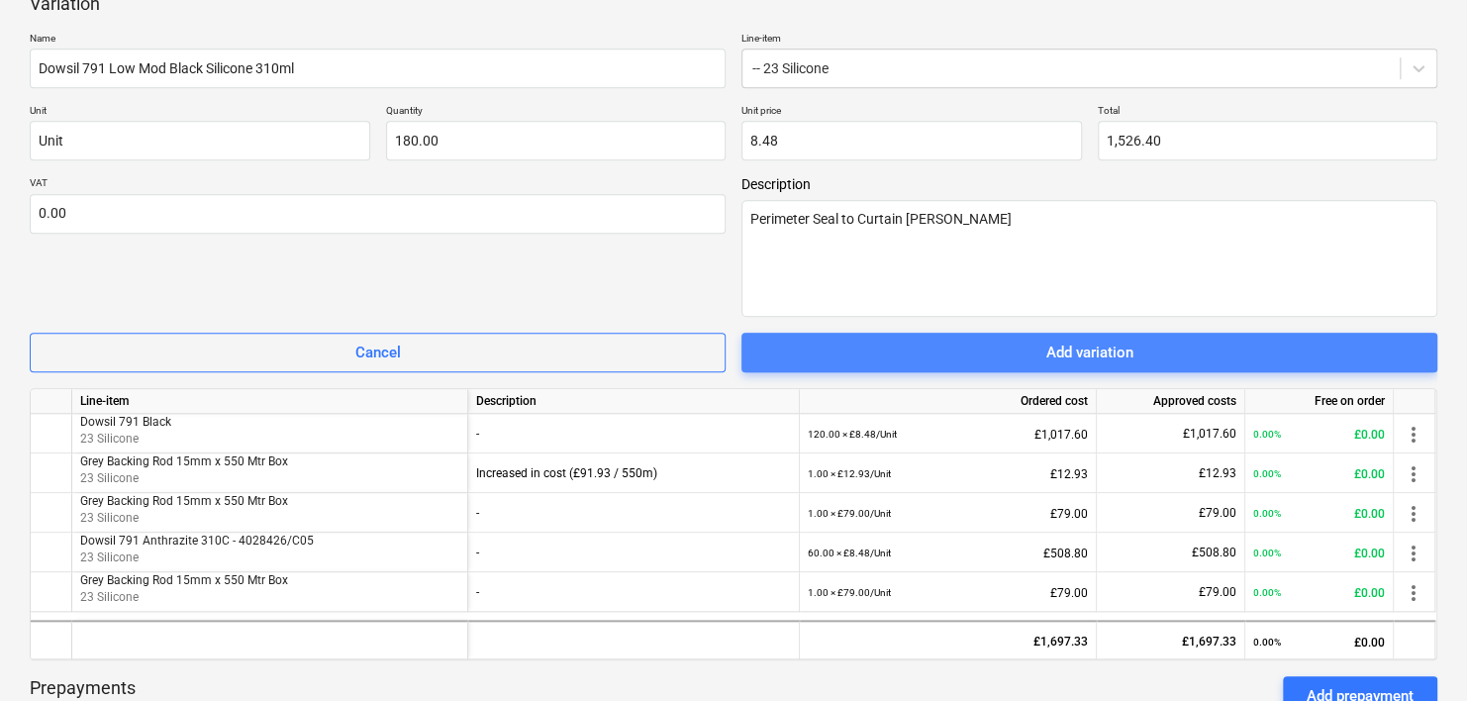
click at [1106, 352] on div "Add variation" at bounding box center [1089, 352] width 87 height 26
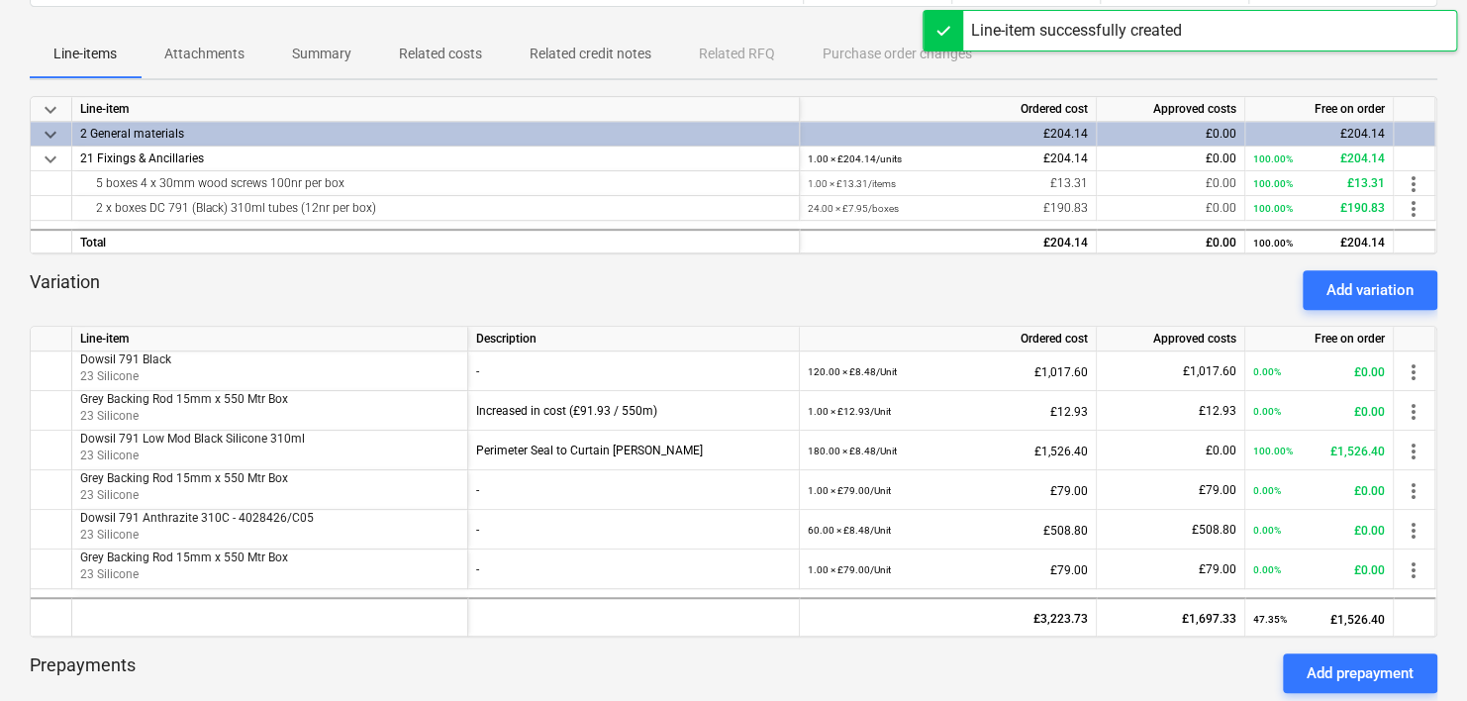
scroll to position [144, 0]
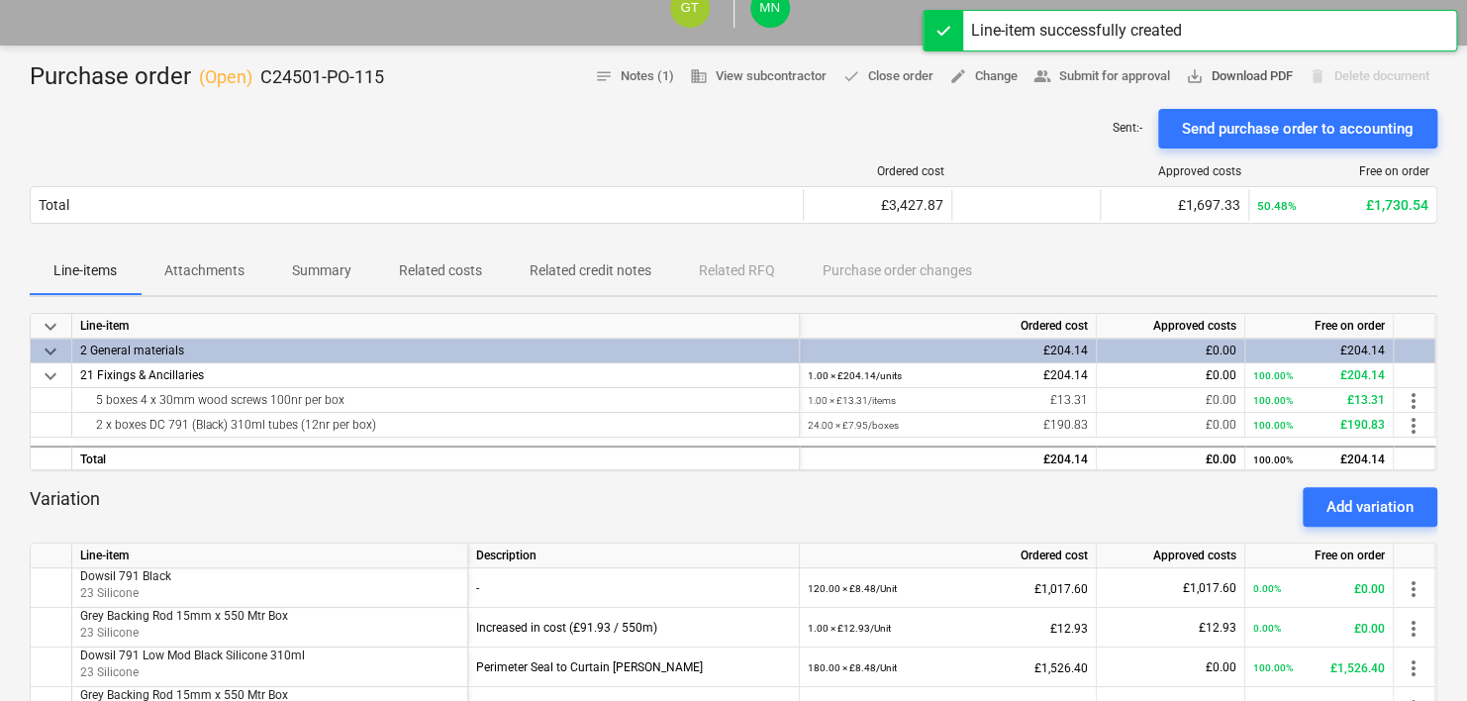
click at [1260, 84] on span "save_alt Download PDF" at bounding box center [1239, 76] width 107 height 23
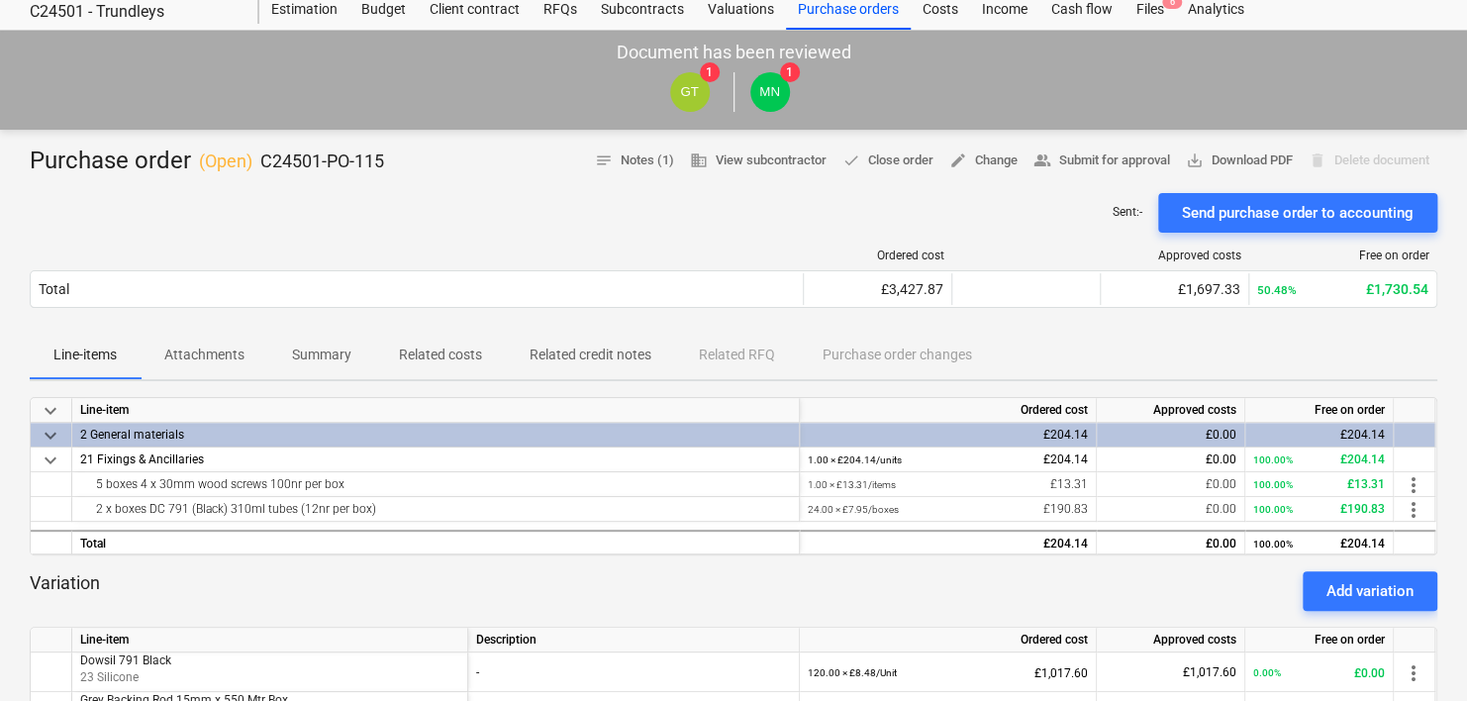
scroll to position [0, 0]
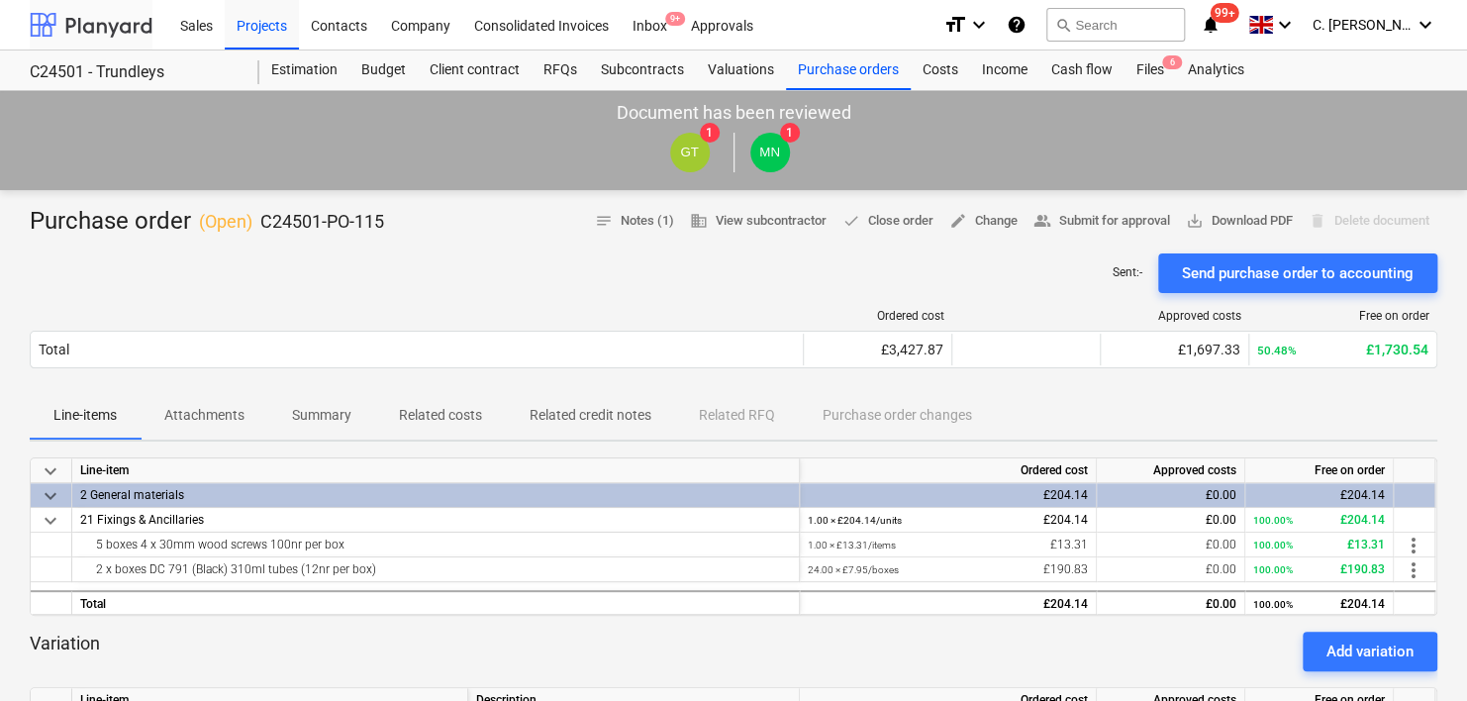
click at [119, 22] on div at bounding box center [91, 24] width 123 height 49
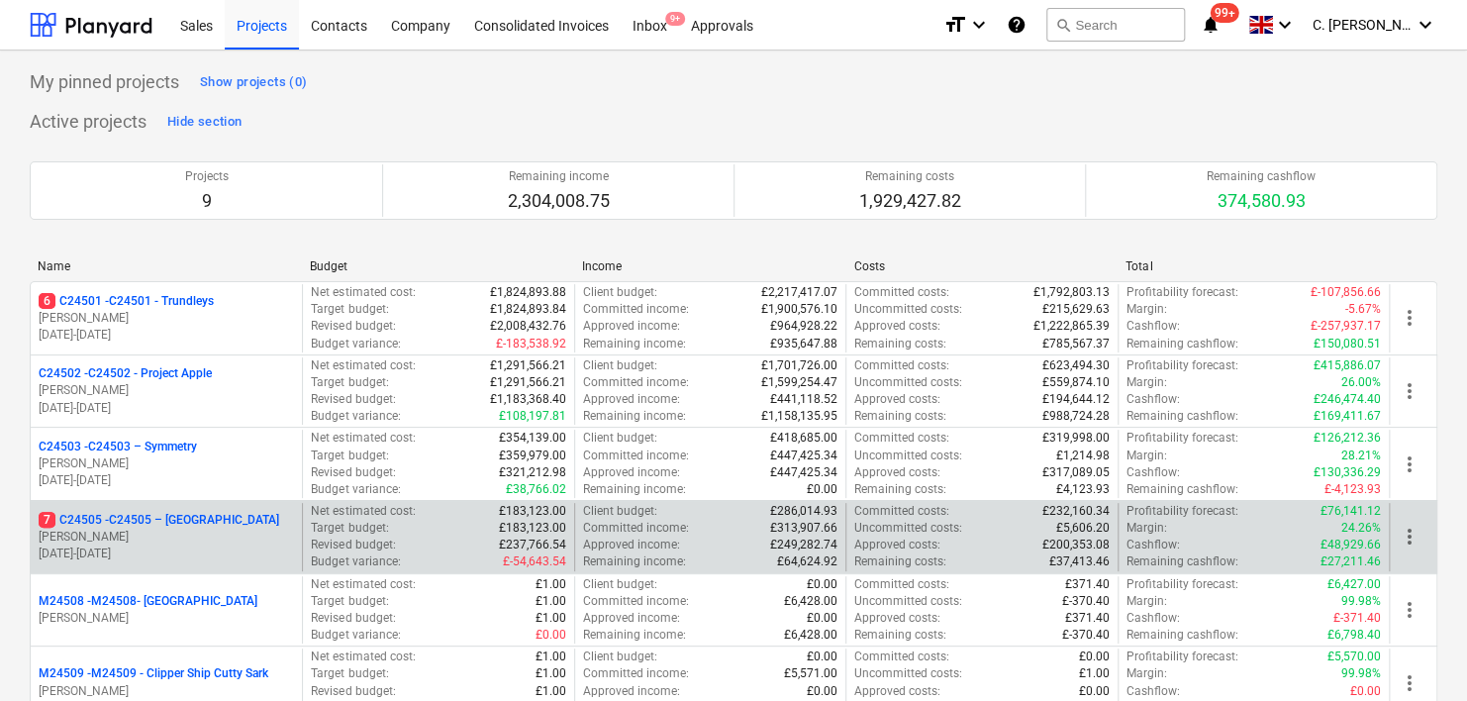
click at [119, 533] on p "[PERSON_NAME]" at bounding box center [166, 536] width 255 height 17
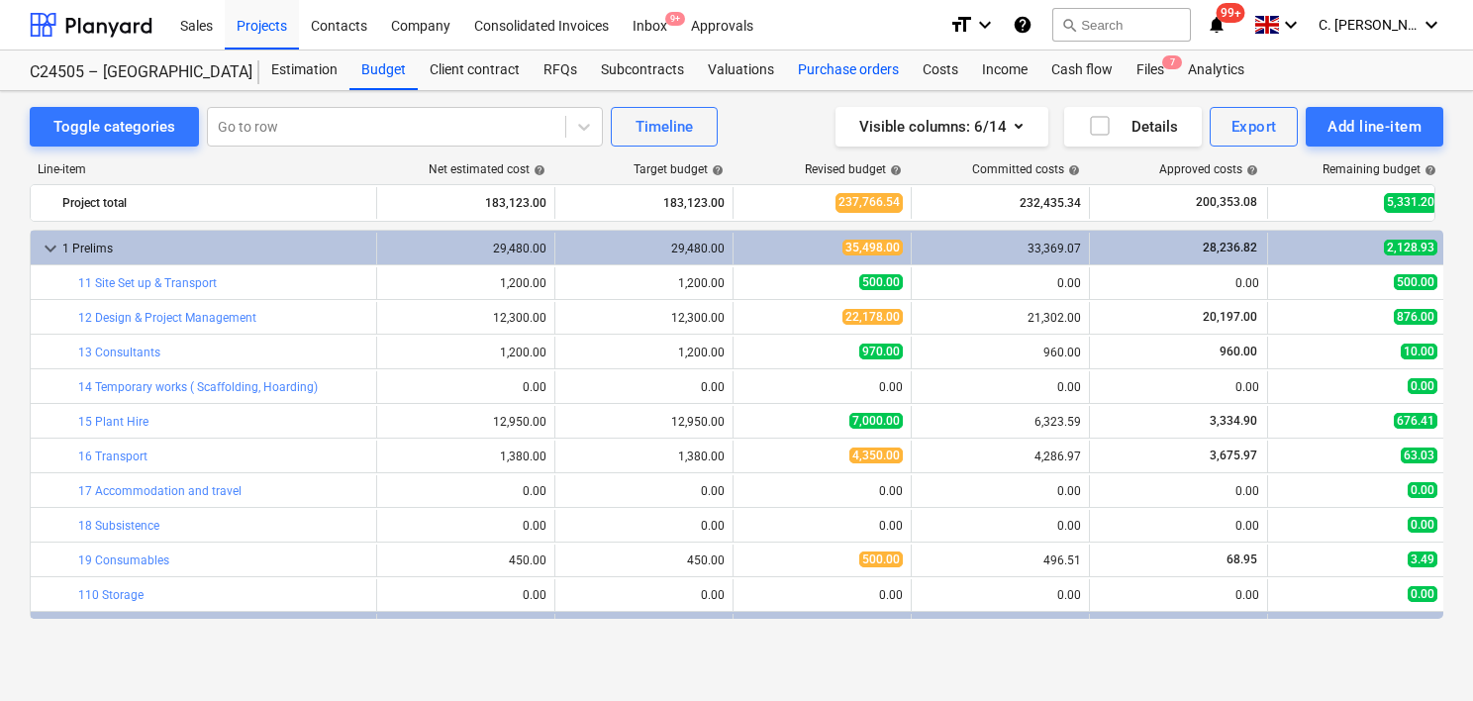
click at [855, 68] on div "Purchase orders" at bounding box center [848, 70] width 125 height 40
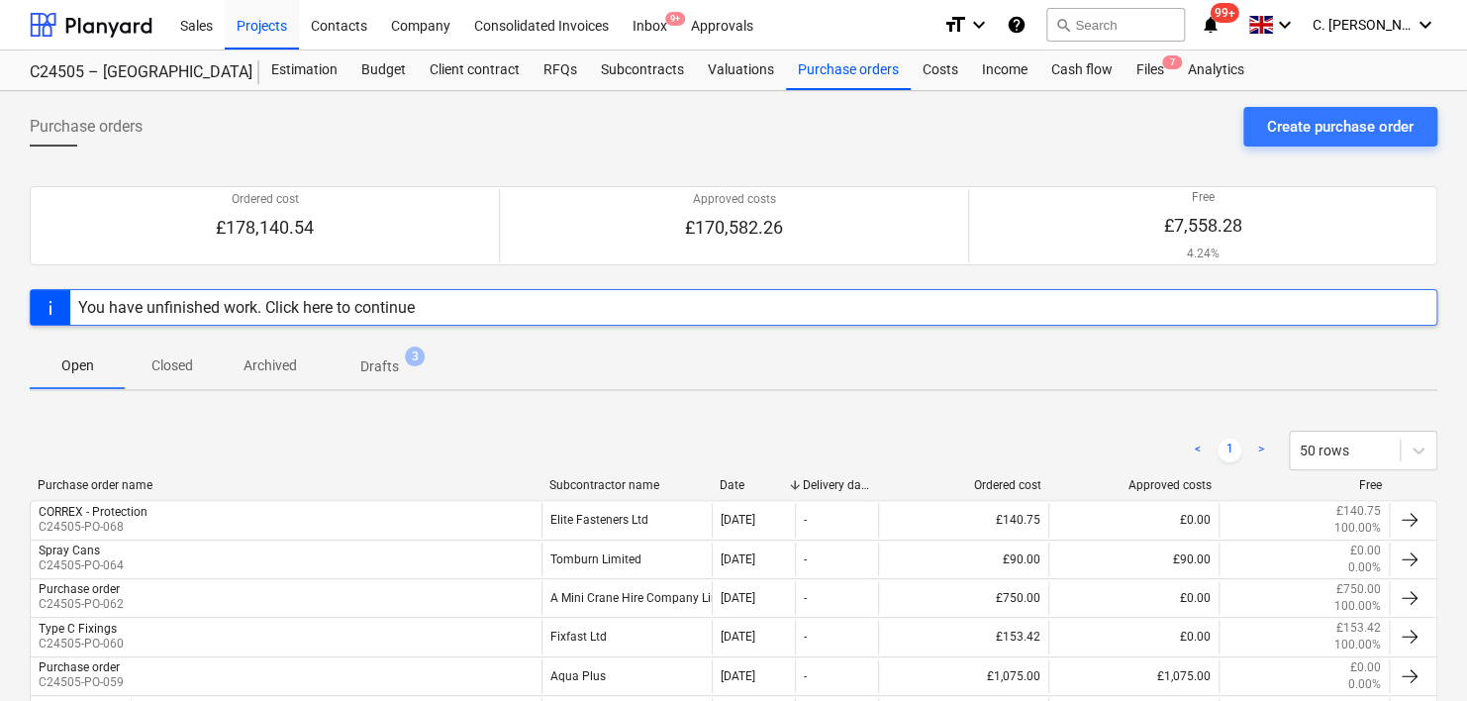
click at [579, 479] on div "Subcontractor name" at bounding box center [626, 485] width 154 height 14
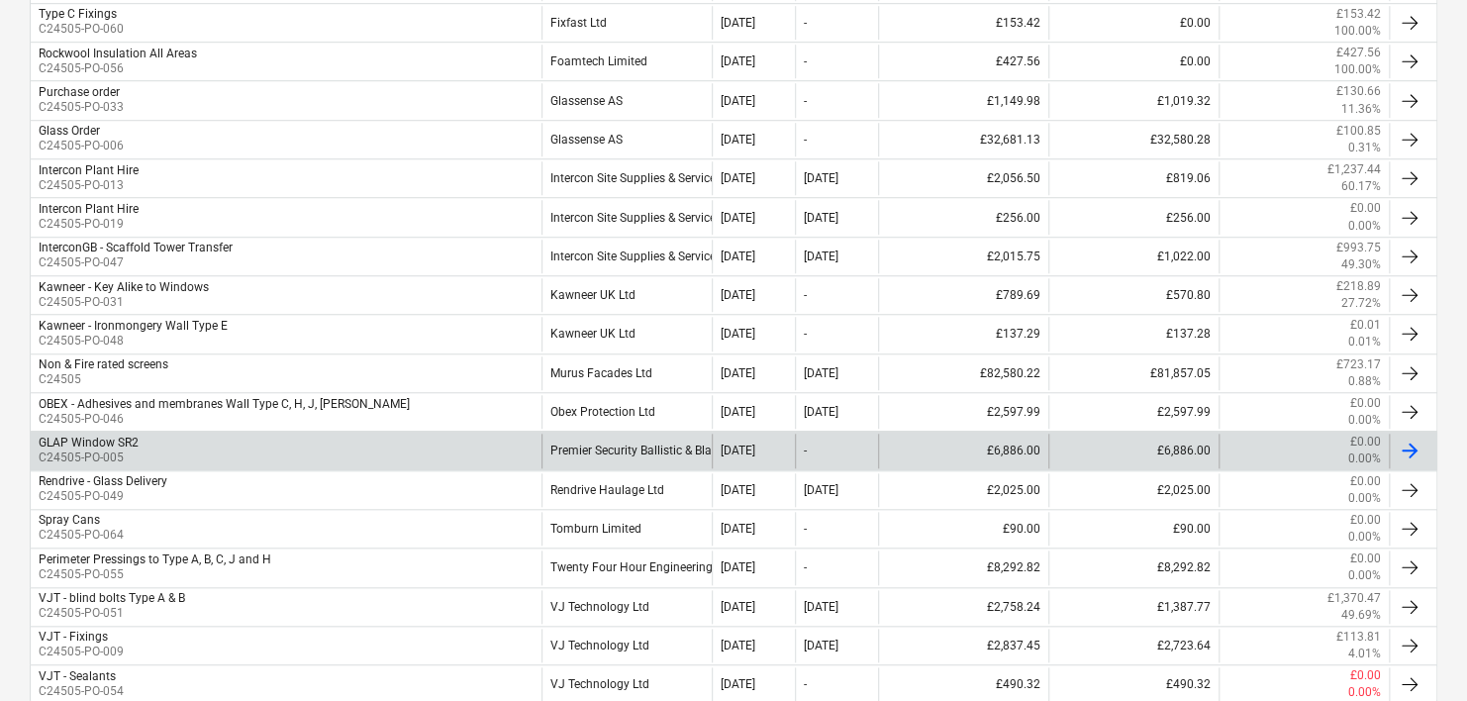
scroll to position [800, 0]
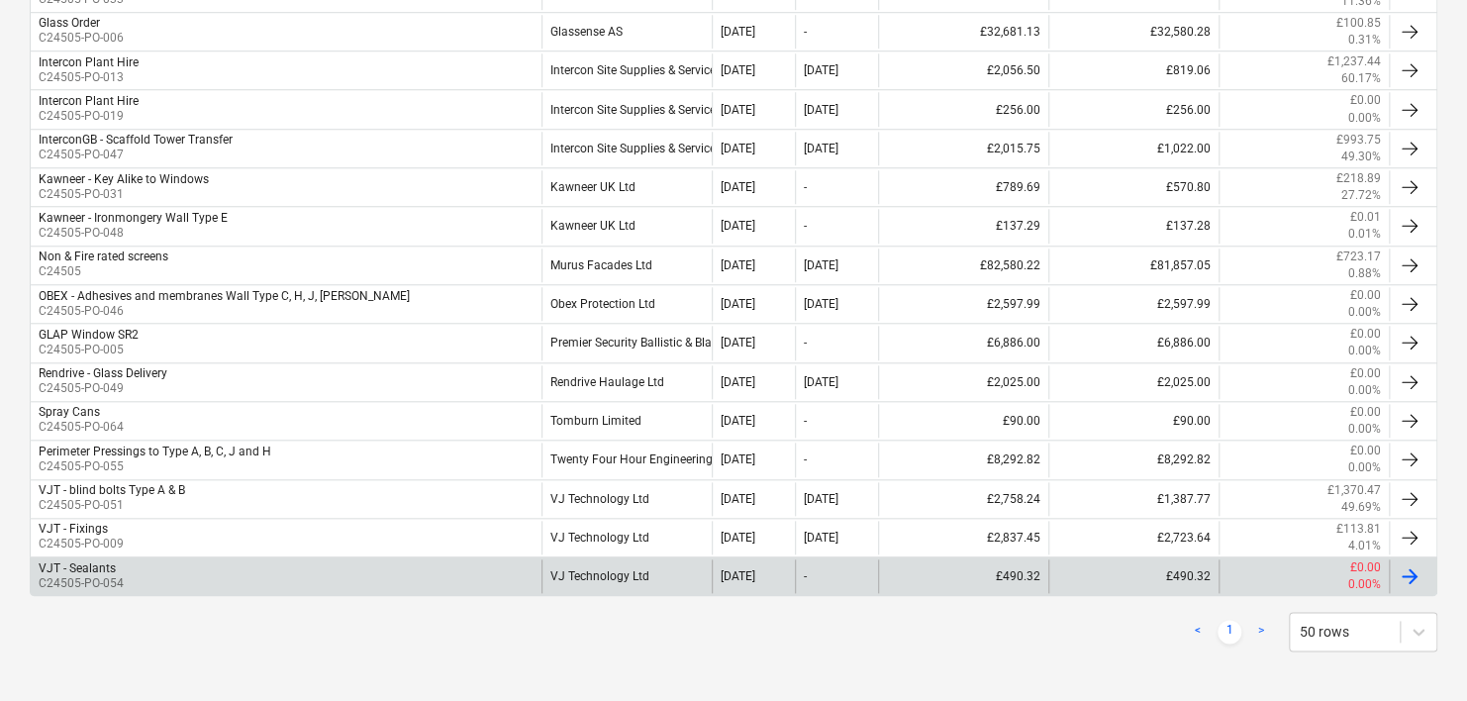
click at [170, 562] on div "VJT - Sealants C24505-PO-054" at bounding box center [286, 576] width 511 height 34
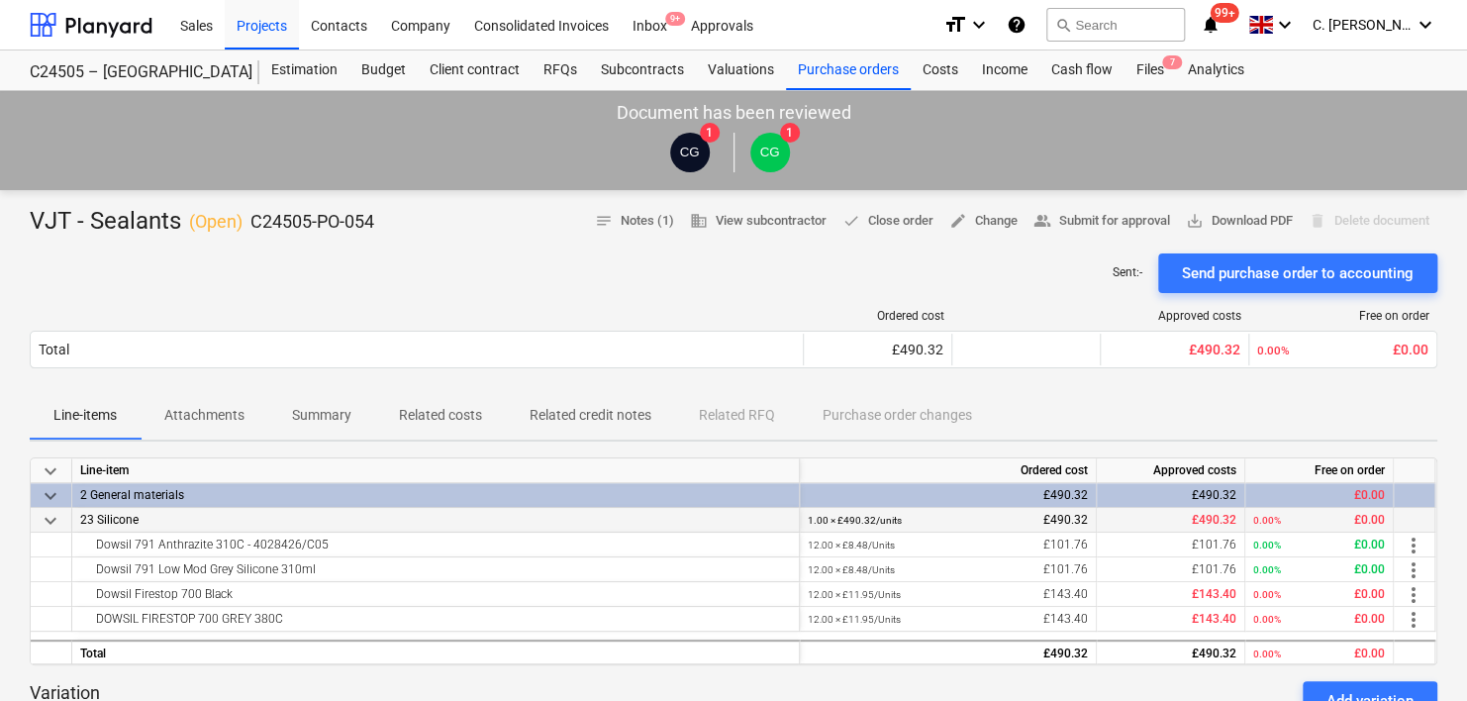
scroll to position [396, 0]
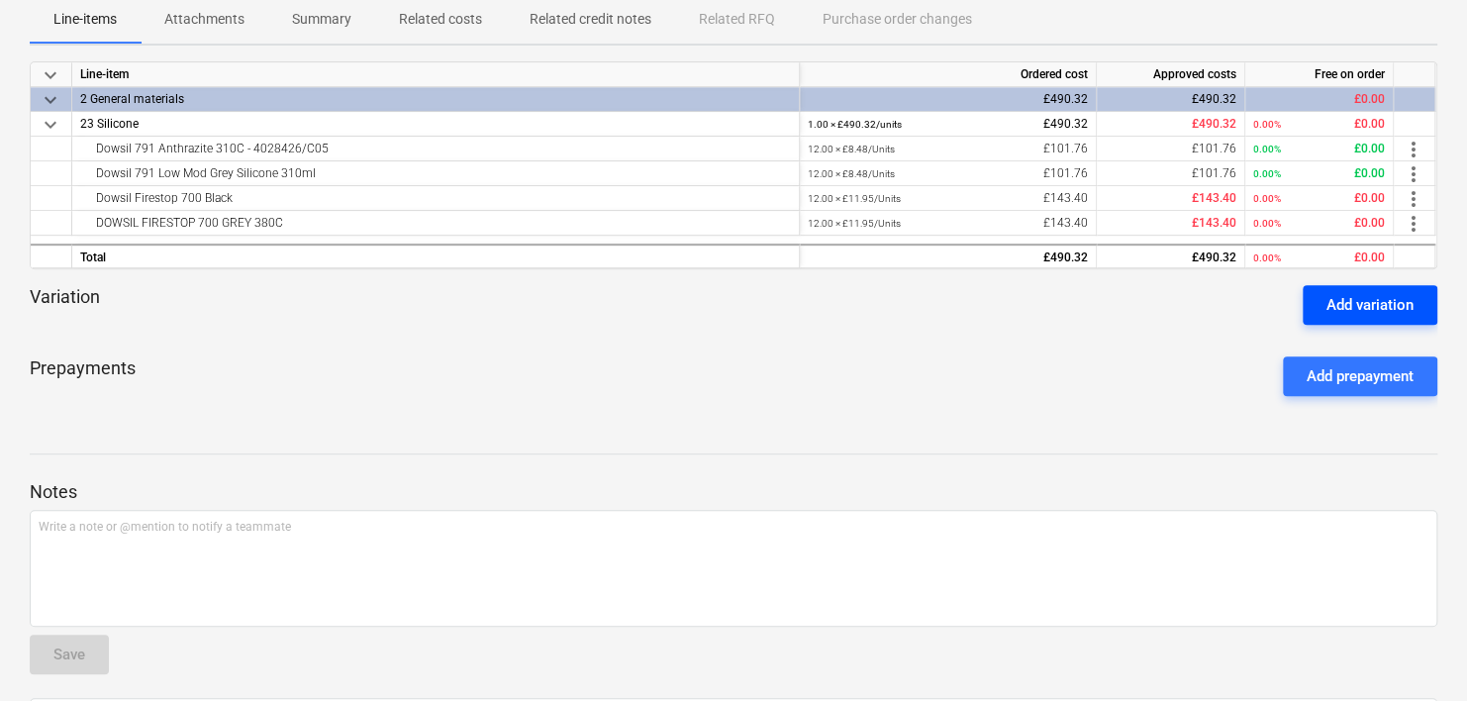
click at [1376, 311] on div "Add variation" at bounding box center [1369, 305] width 87 height 26
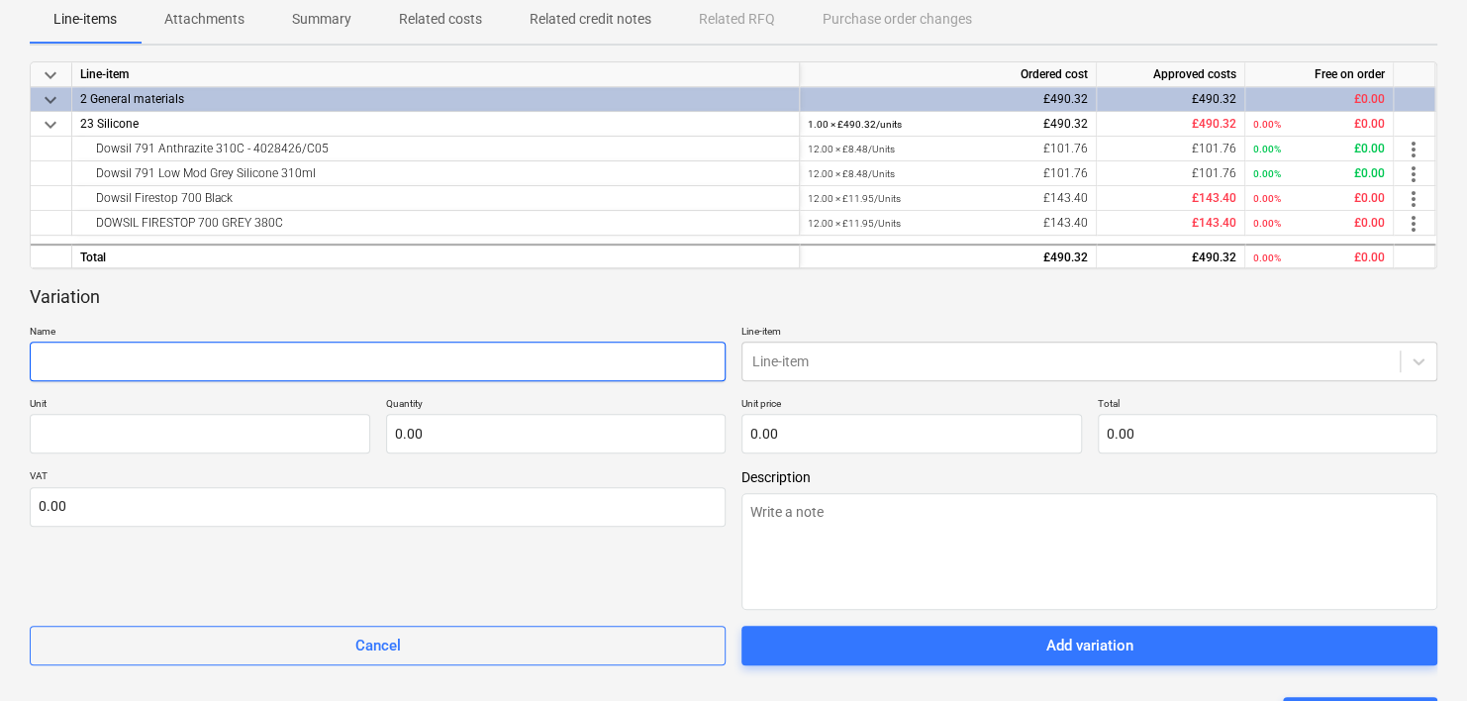
click at [170, 368] on input "text" at bounding box center [378, 361] width 696 height 40
paste input "Dowsil 791 Anthrazite 310C - 4028426/C05"
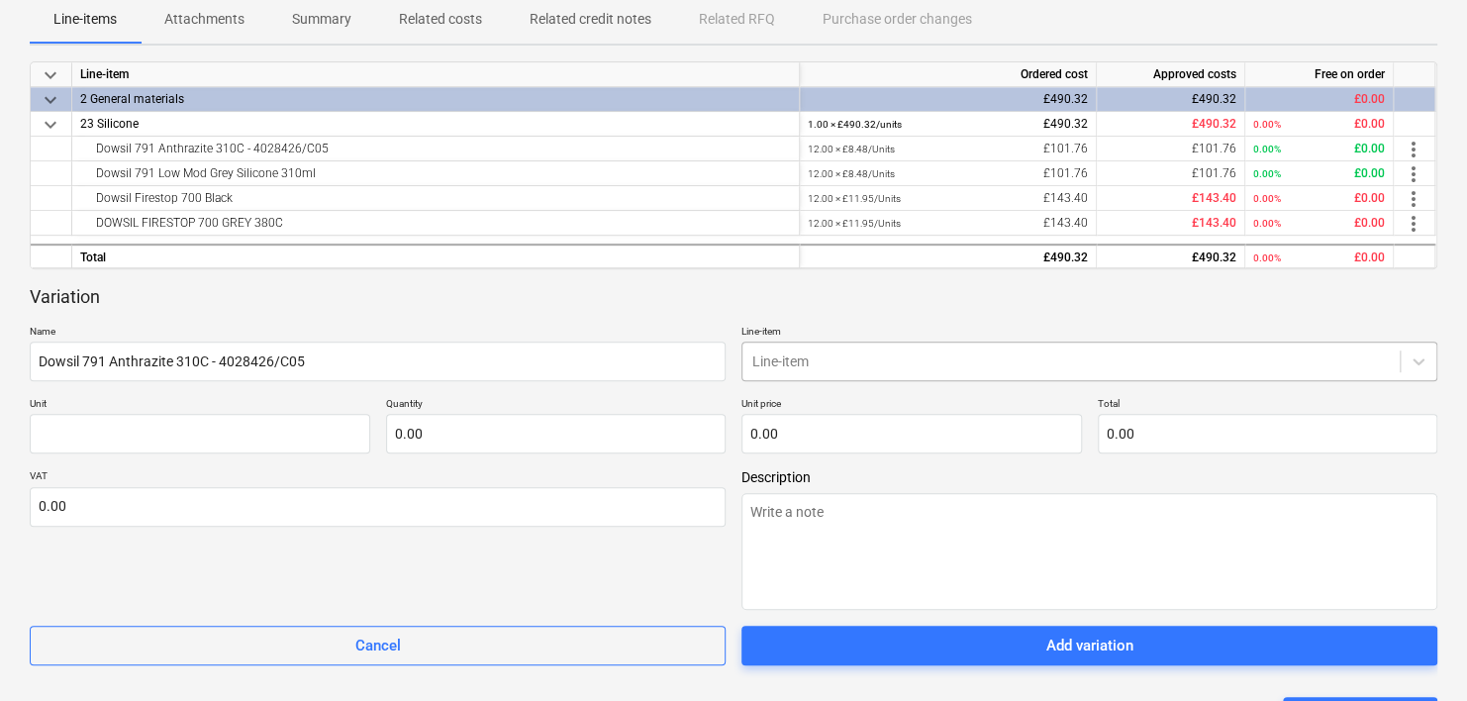
click at [875, 355] on div at bounding box center [1070, 361] width 637 height 20
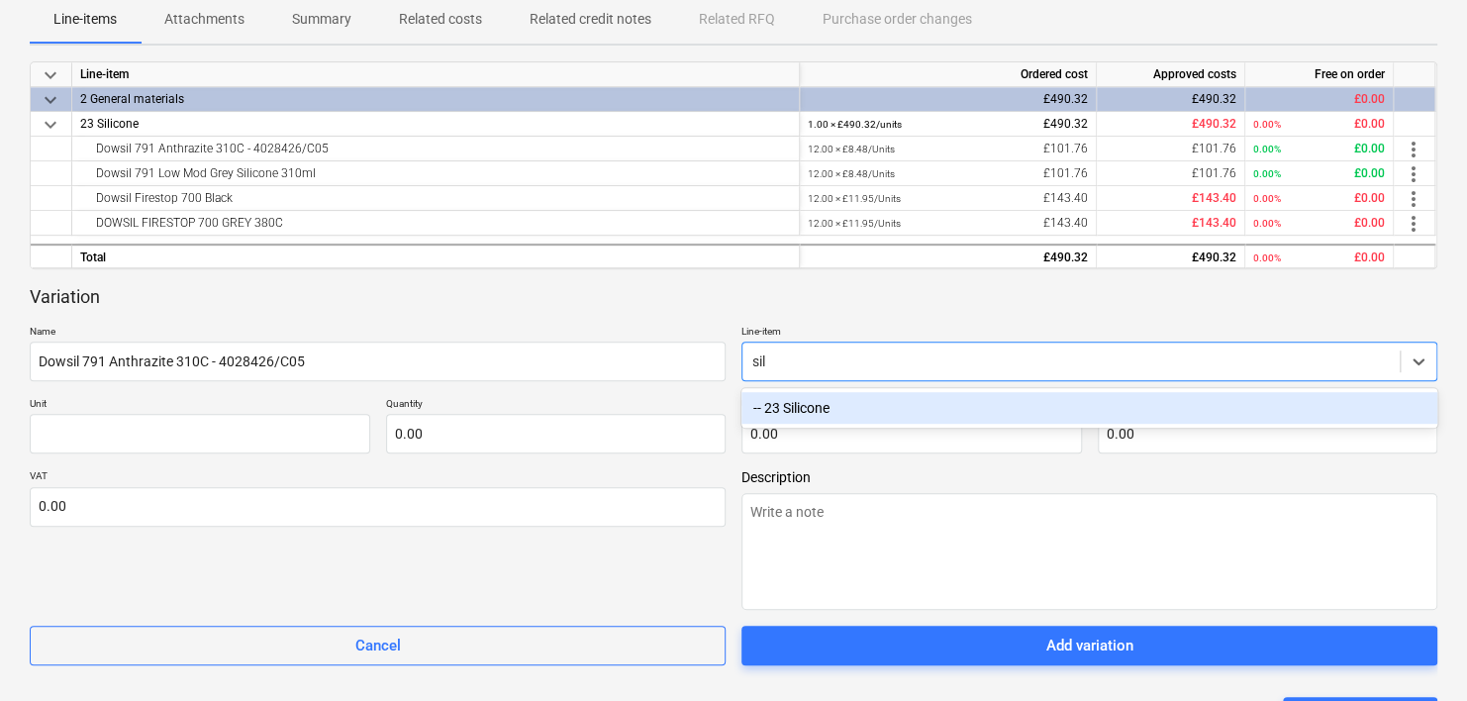
click at [859, 412] on div "-- 23 Silicone" at bounding box center [1089, 408] width 696 height 32
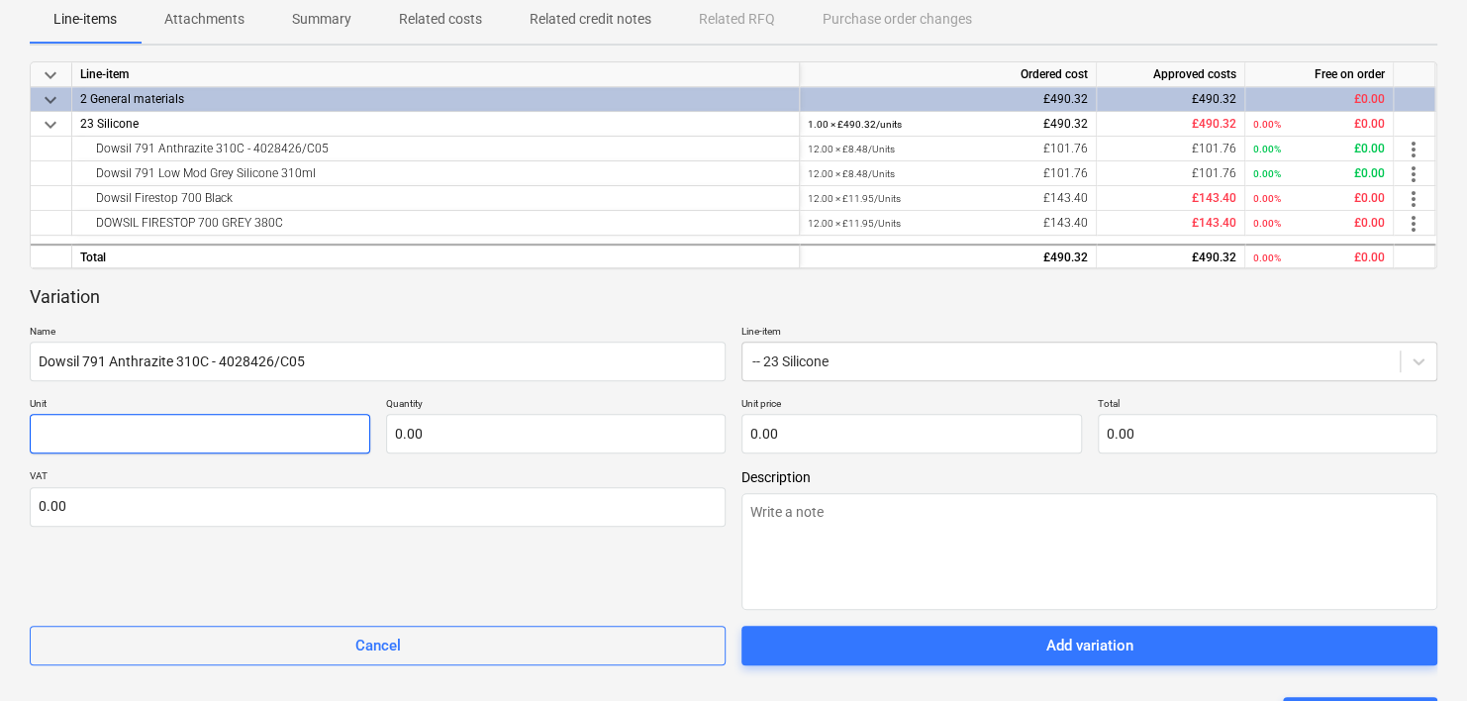
click at [152, 447] on input "text" at bounding box center [200, 434] width 340 height 40
click at [435, 439] on input "text" at bounding box center [556, 434] width 340 height 40
click at [828, 444] on input "text" at bounding box center [911, 434] width 340 height 40
click at [849, 443] on input "text" at bounding box center [911, 434] width 340 height 40
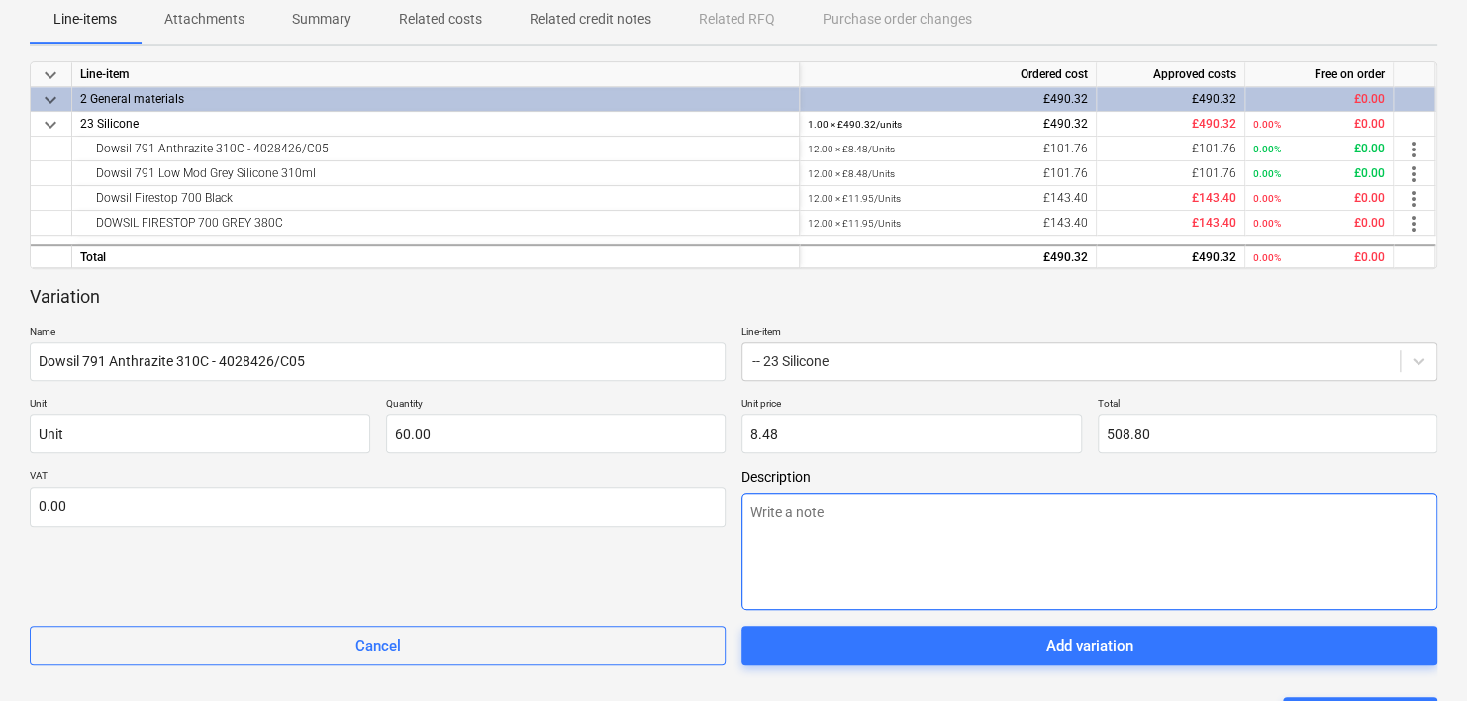
click at [852, 510] on textarea at bounding box center [1089, 551] width 696 height 117
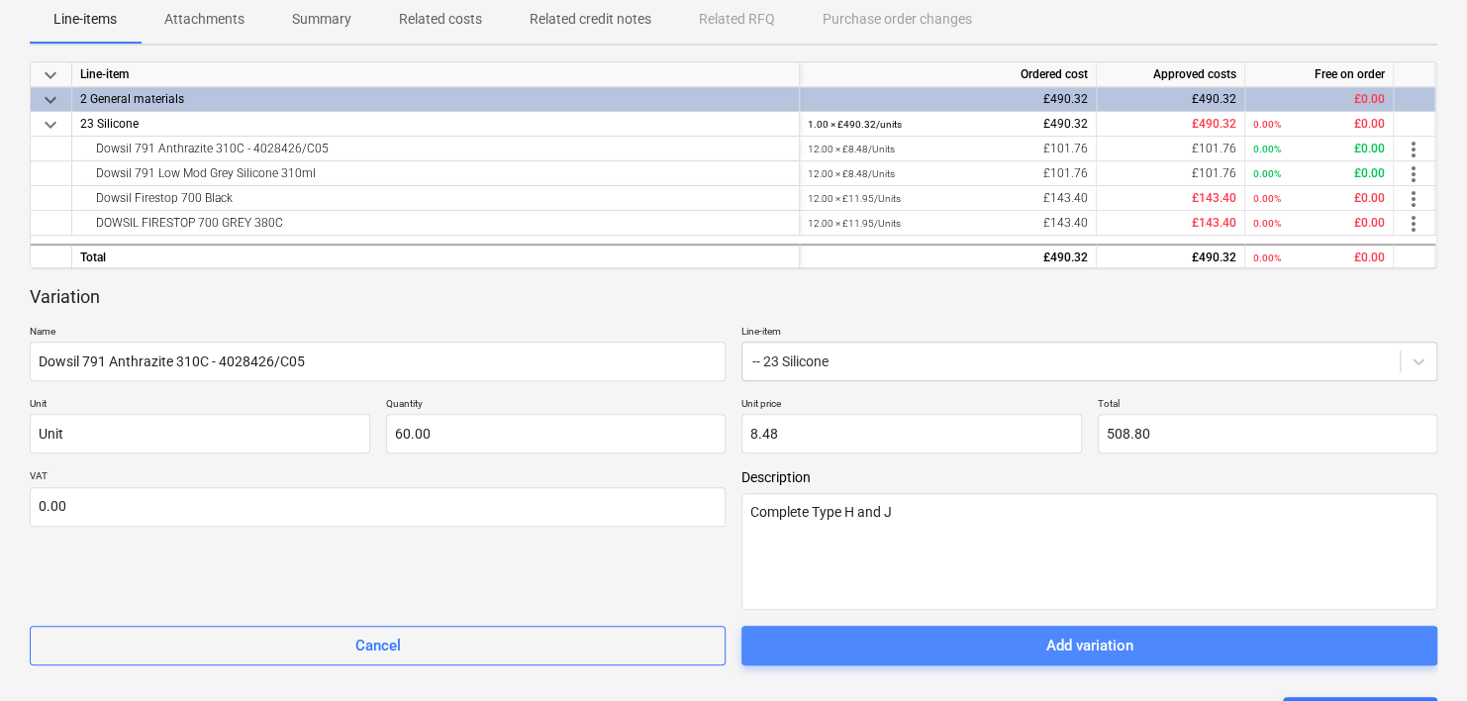
click at [1106, 641] on div "Add variation" at bounding box center [1089, 645] width 87 height 26
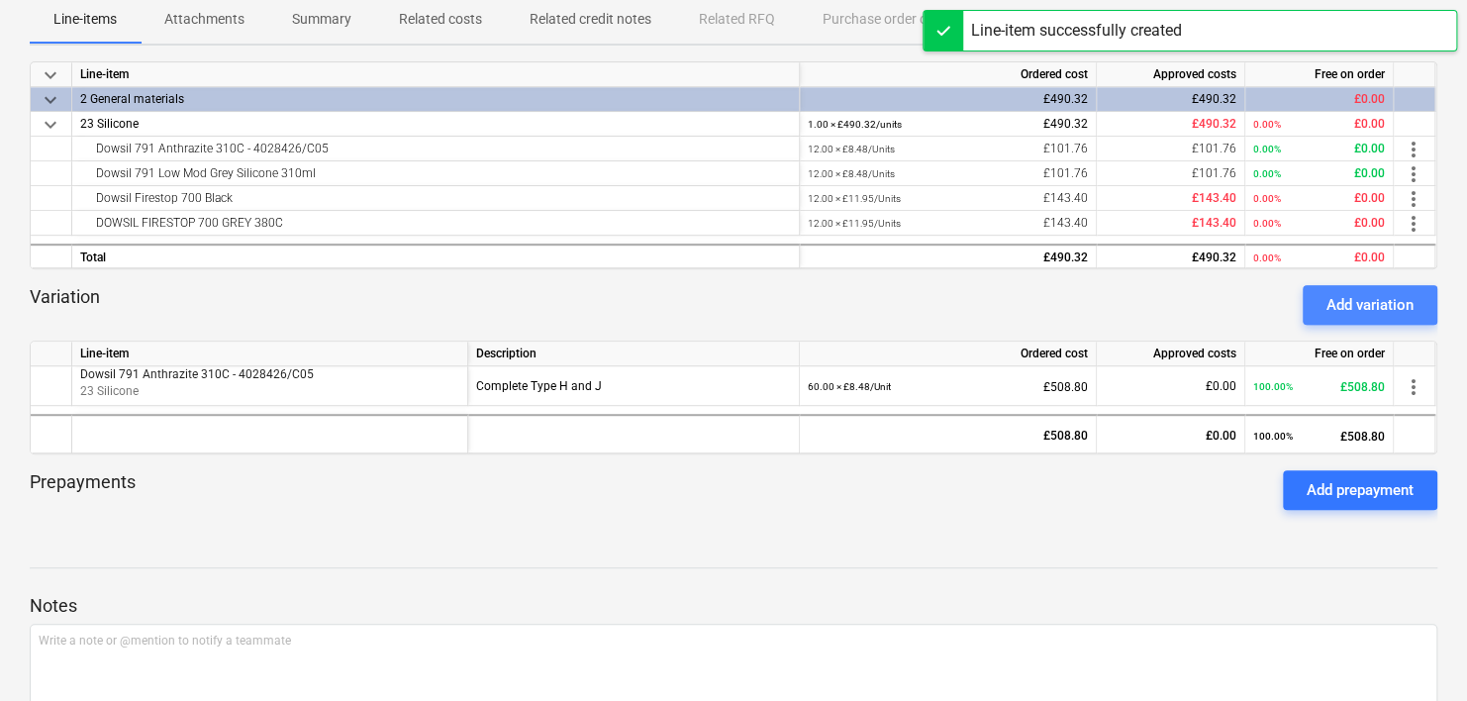
click at [1409, 313] on div "Add variation" at bounding box center [1369, 305] width 87 height 26
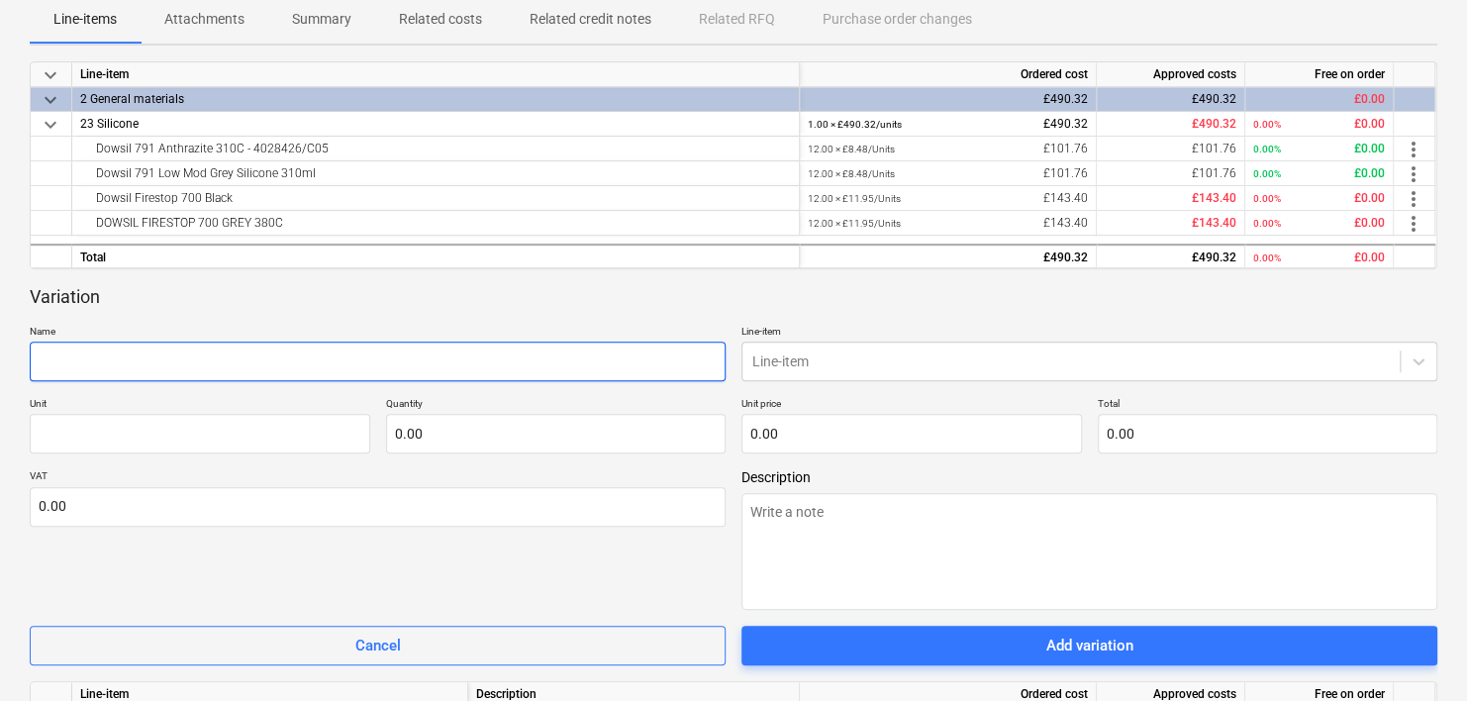
click at [272, 369] on input "text" at bounding box center [378, 361] width 696 height 40
paste input "Dowsil Firestop 700 Black"
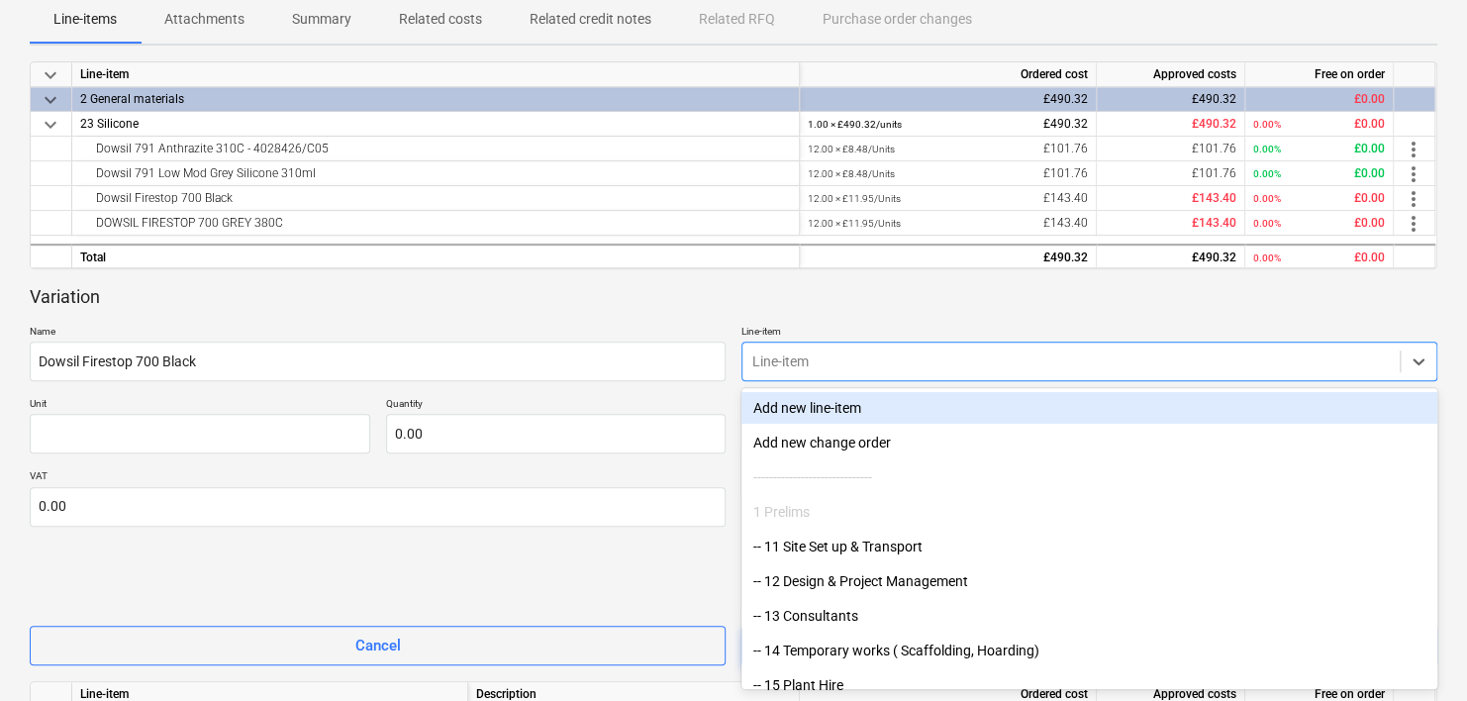
click at [897, 363] on div at bounding box center [1070, 361] width 637 height 20
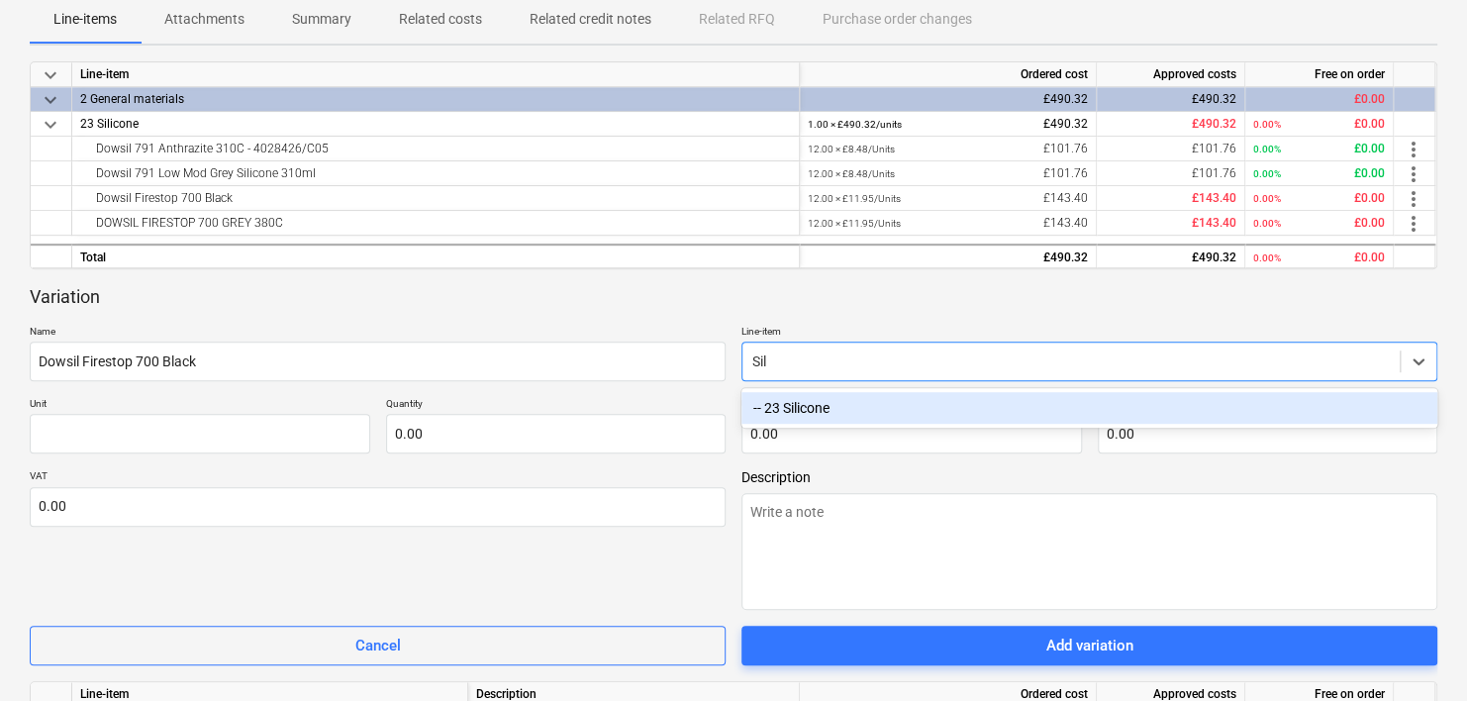
click at [790, 407] on div "-- 23 Silicone" at bounding box center [1089, 408] width 696 height 32
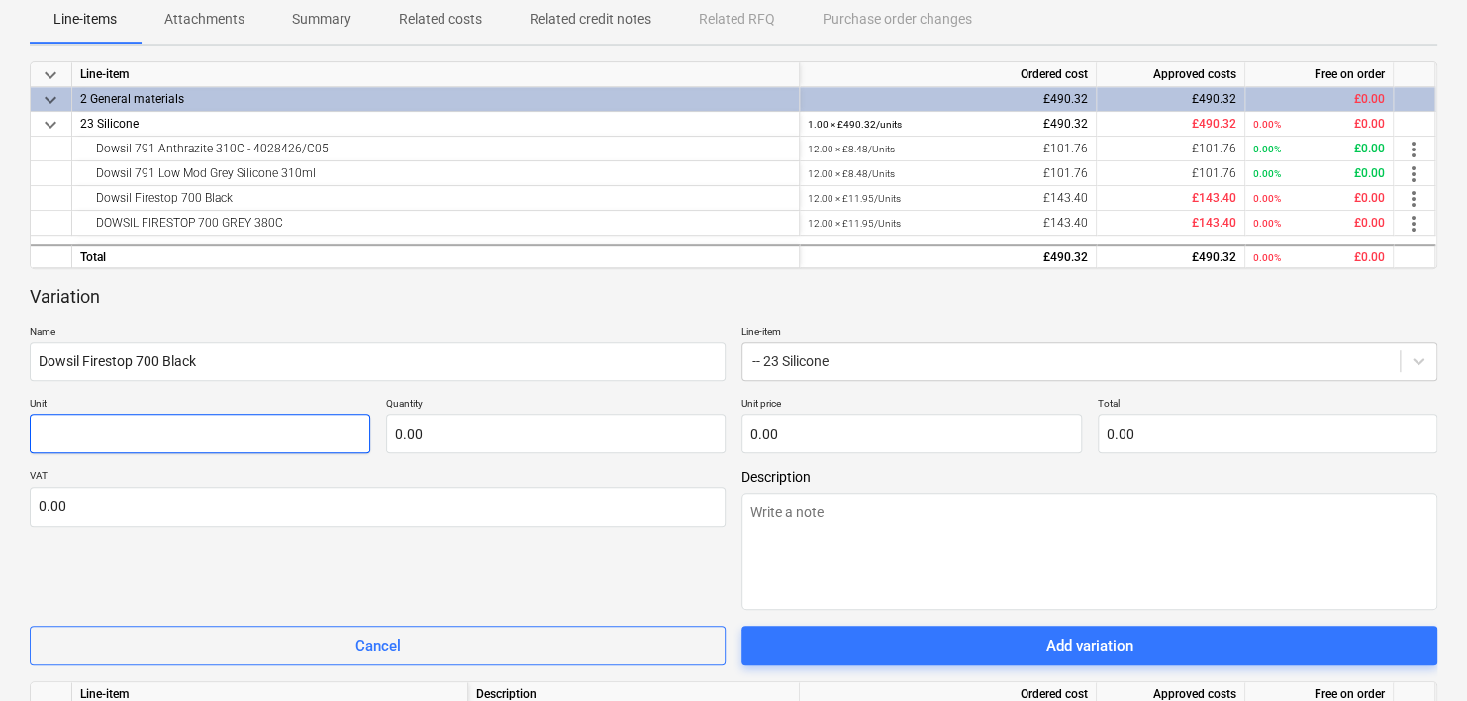
click at [265, 443] on input "text" at bounding box center [200, 434] width 340 height 40
click at [459, 432] on input "text" at bounding box center [556, 434] width 340 height 40
click at [504, 443] on input "text" at bounding box center [556, 434] width 340 height 40
click at [814, 443] on input "text" at bounding box center [911, 434] width 340 height 40
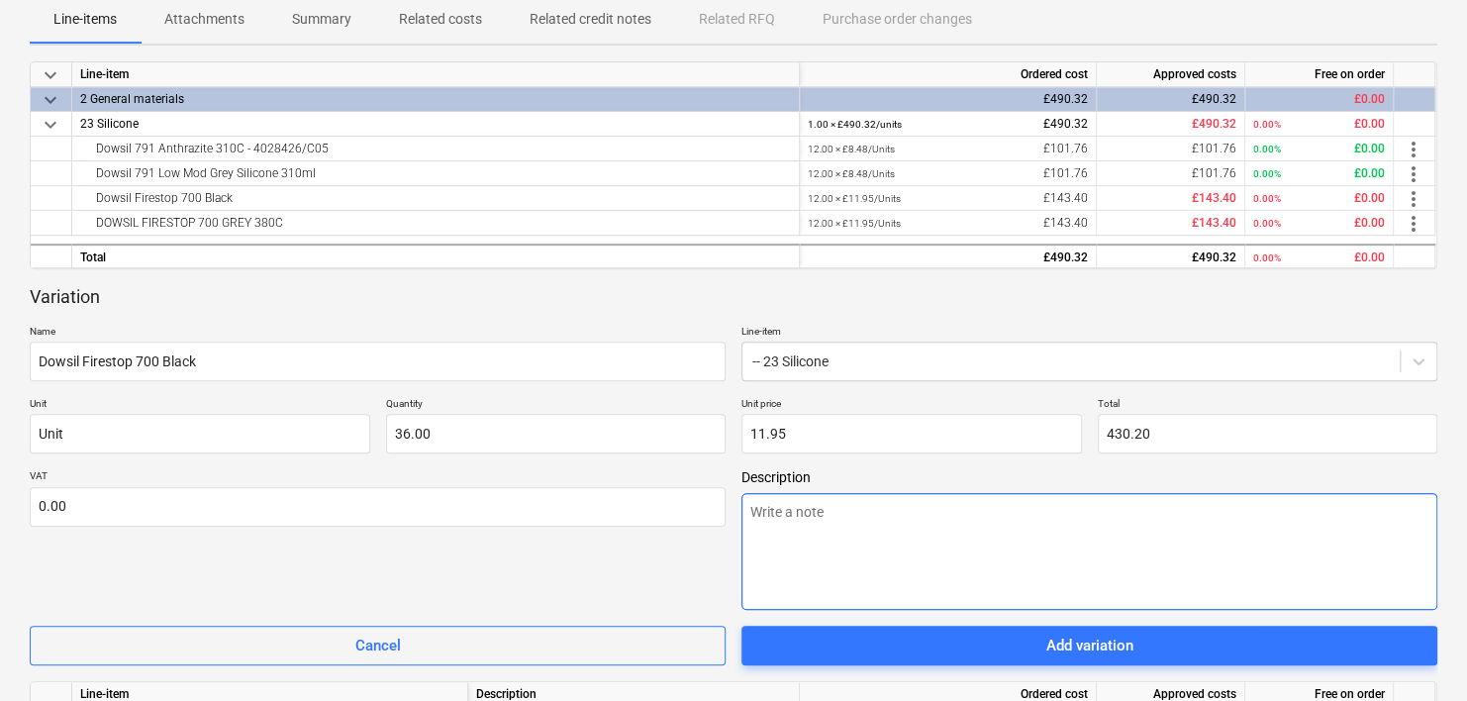
click at [836, 557] on textarea at bounding box center [1089, 551] width 696 height 117
click at [841, 520] on textarea at bounding box center [1089, 551] width 696 height 117
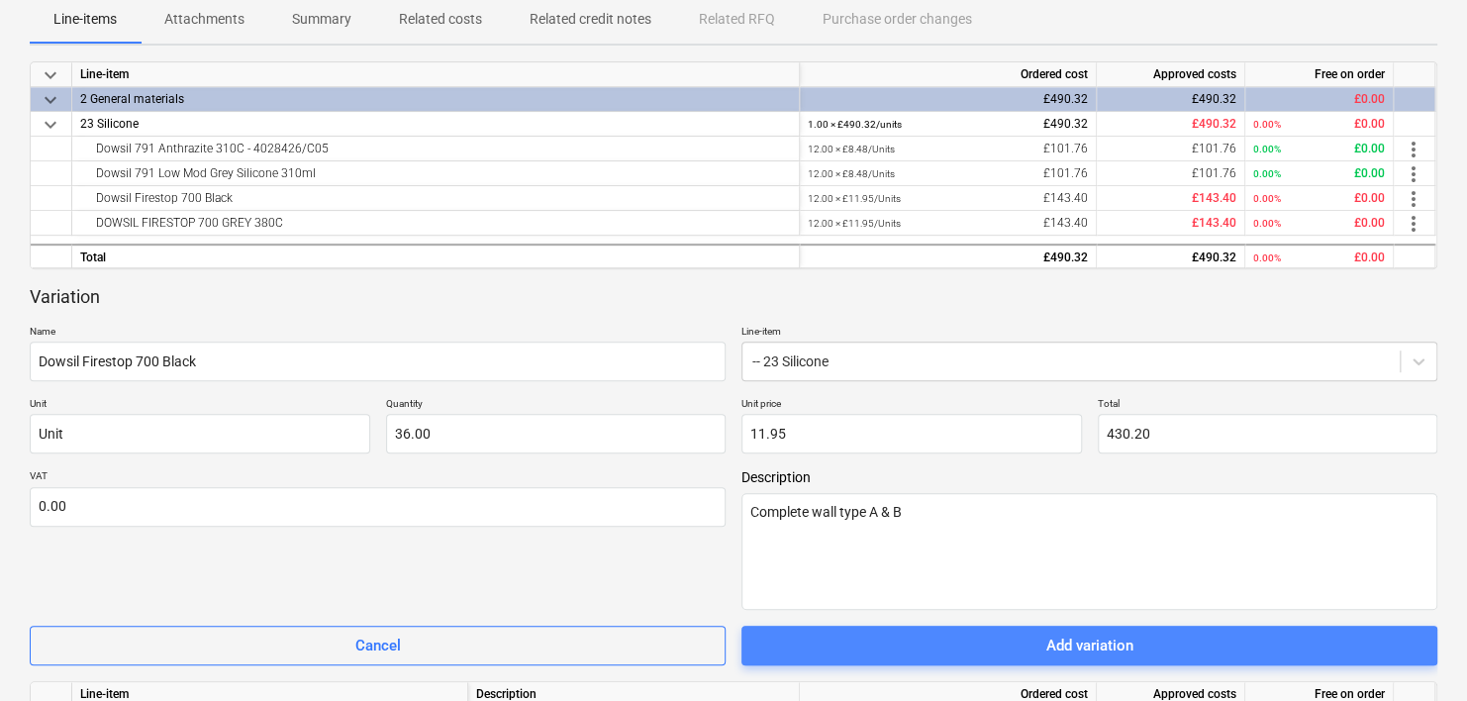
click at [1053, 656] on div "Add variation" at bounding box center [1089, 645] width 87 height 26
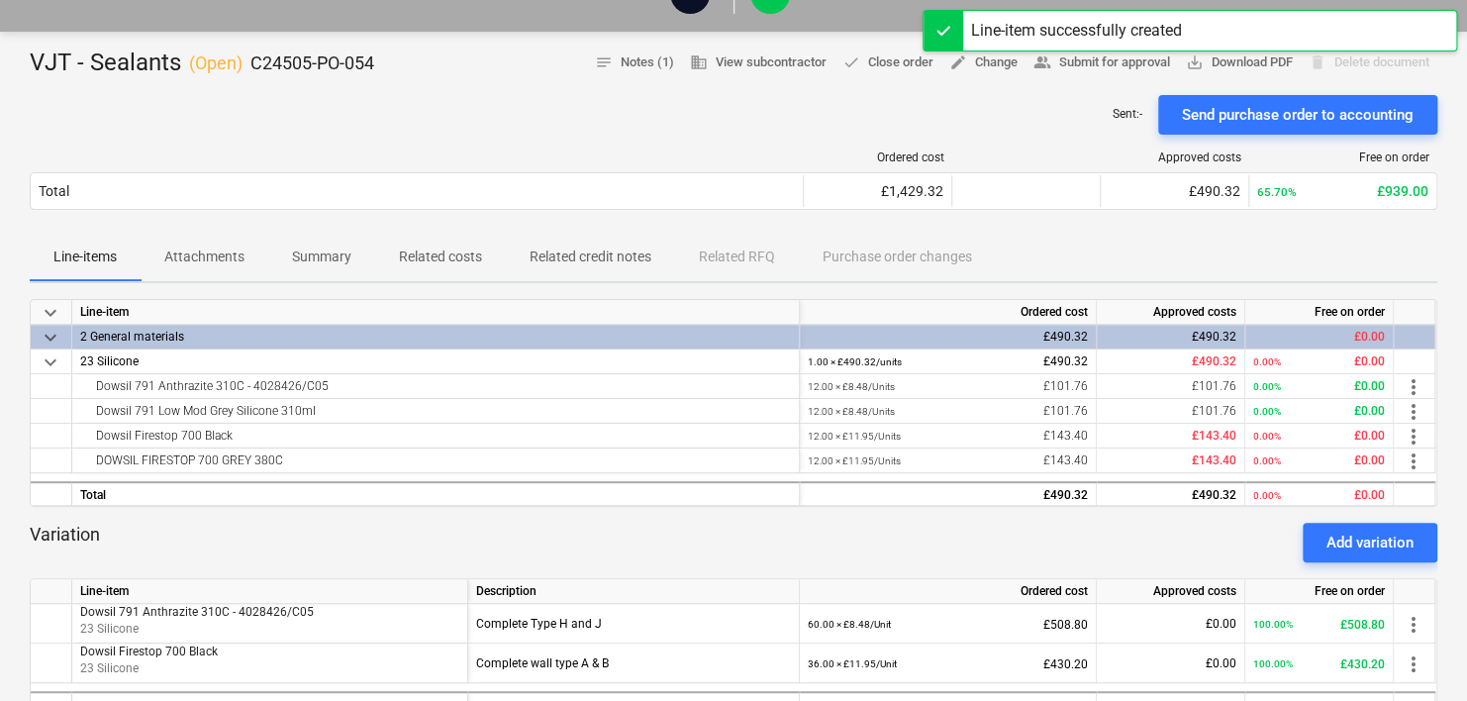
scroll to position [0, 0]
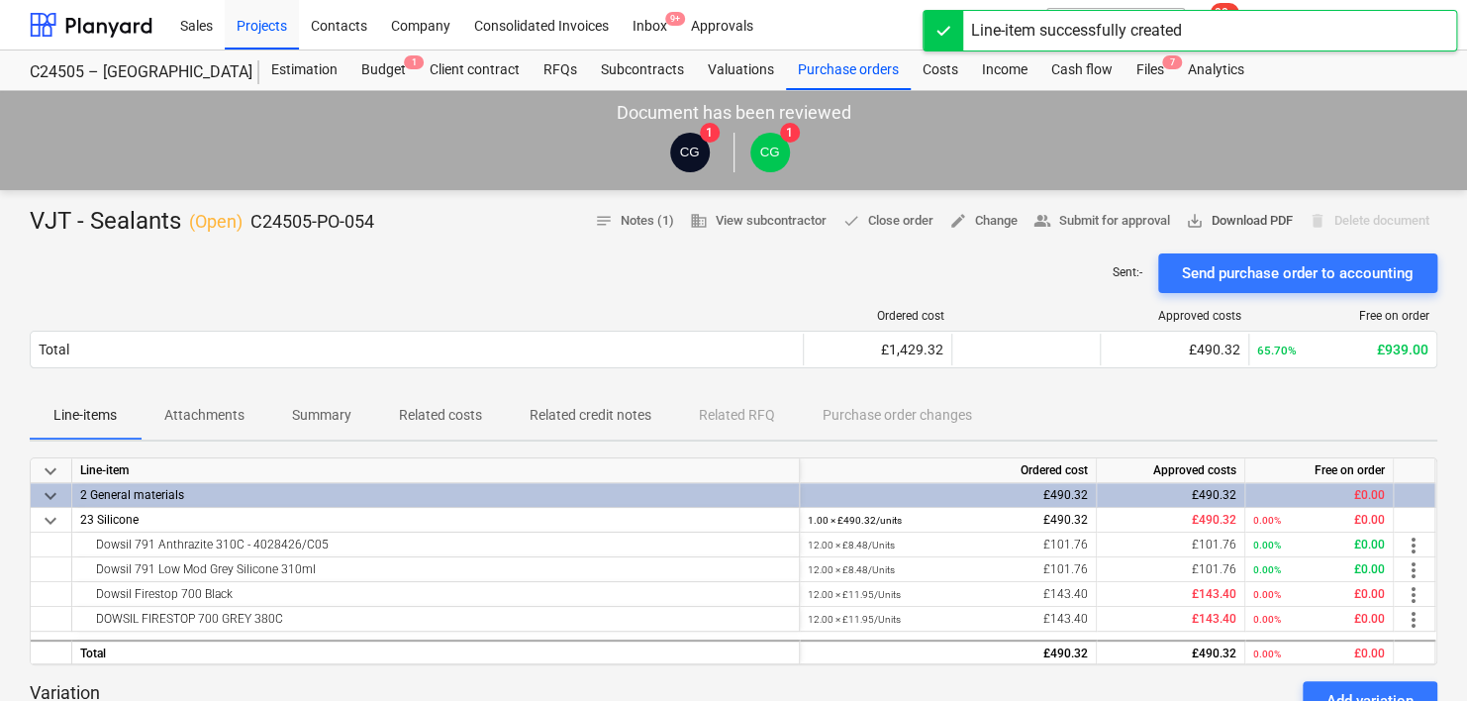
click at [1245, 211] on span "save_alt Download PDF" at bounding box center [1239, 221] width 107 height 23
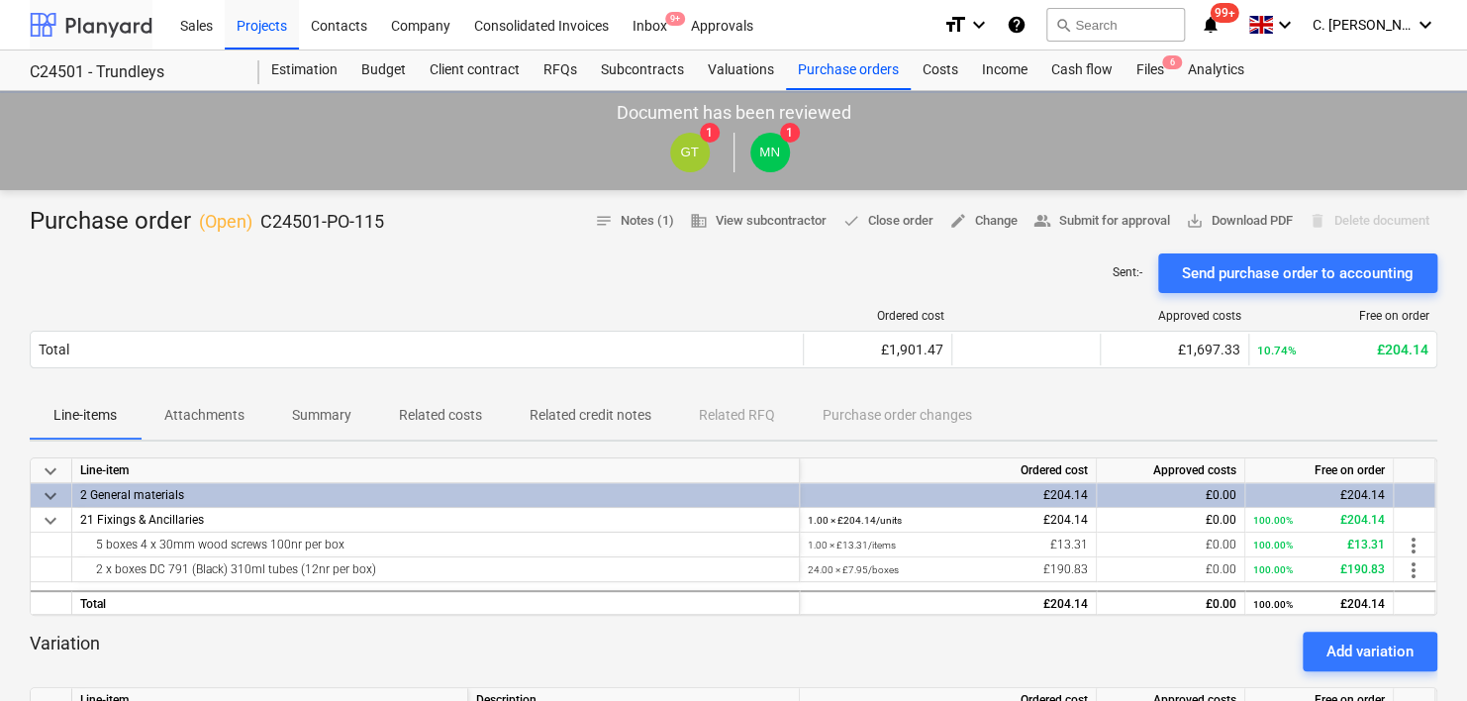
click at [99, 20] on div at bounding box center [91, 24] width 123 height 49
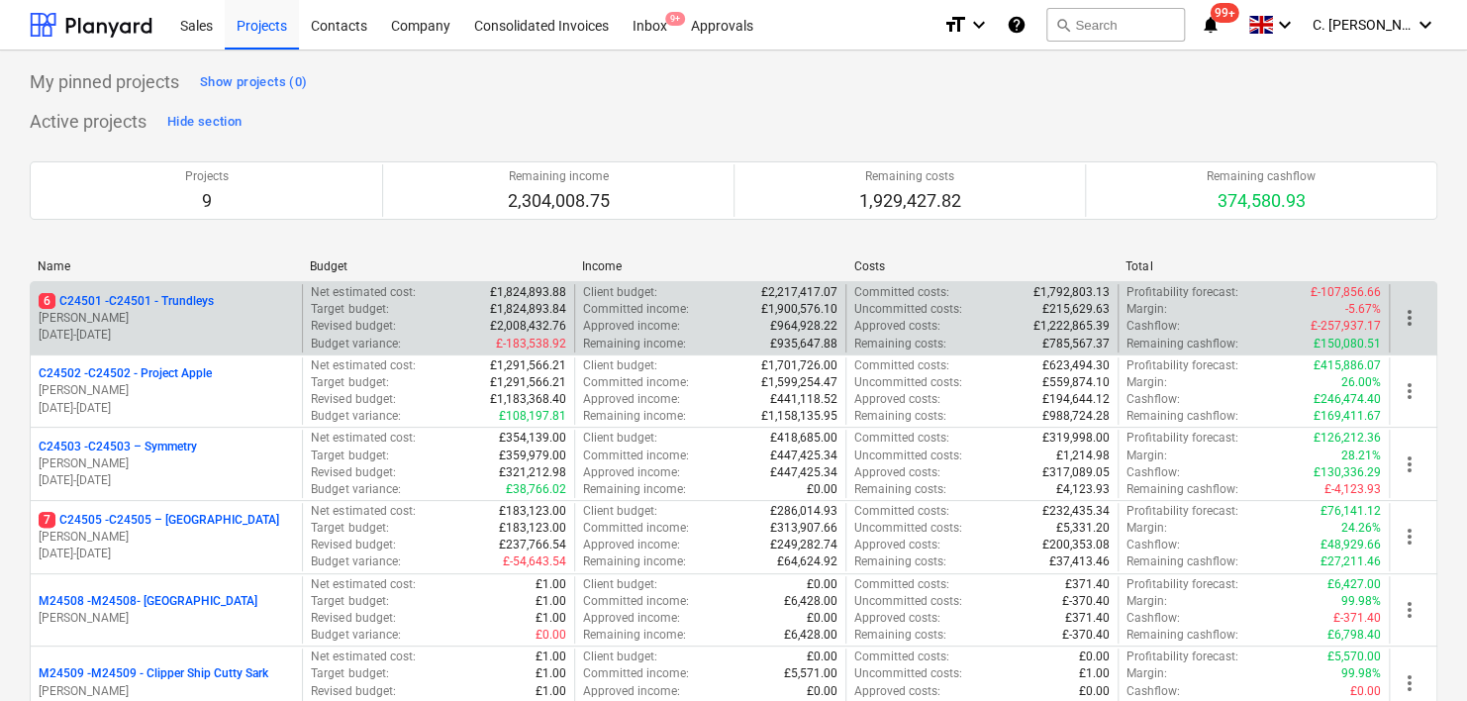
click at [148, 306] on p "6 C24501 - C24501 - Trundleys" at bounding box center [126, 301] width 175 height 17
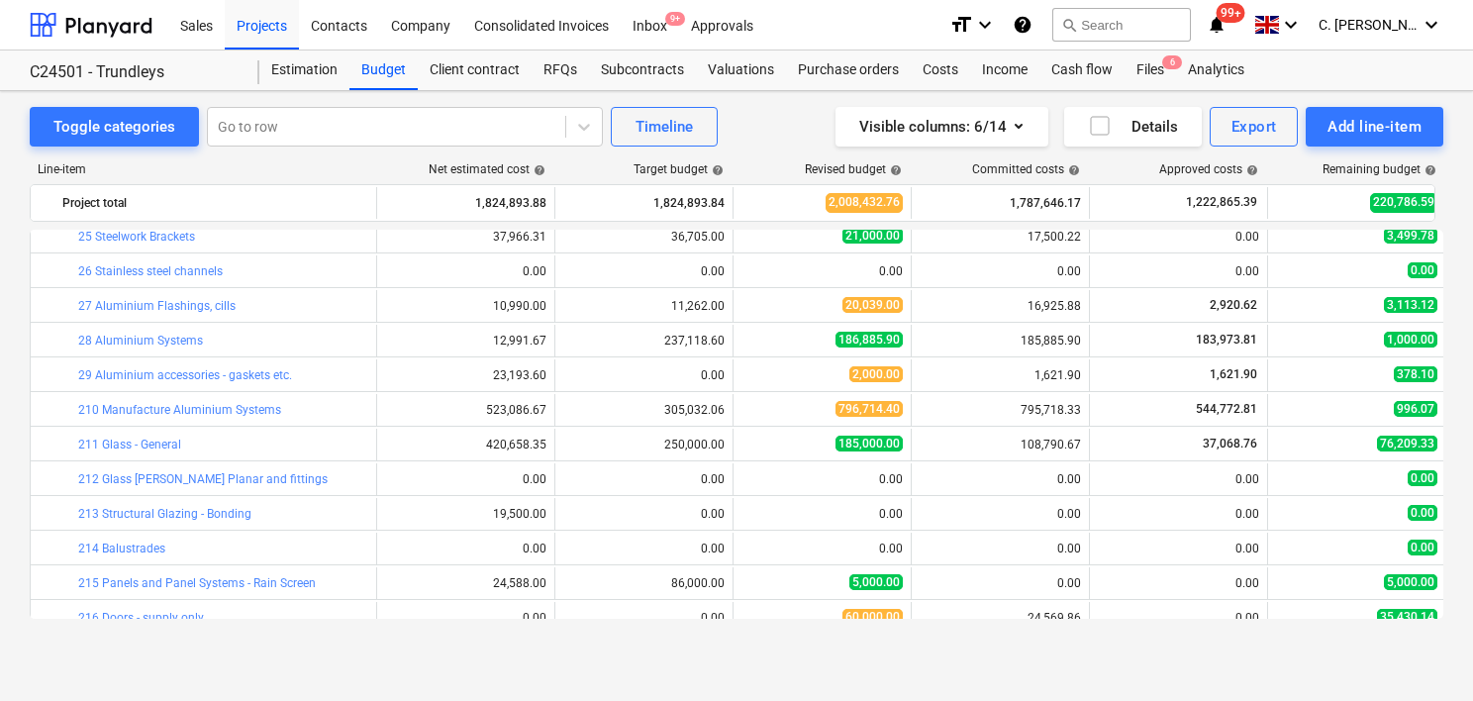
scroll to position [22, 0]
